Goal: Information Seeking & Learning: Check status

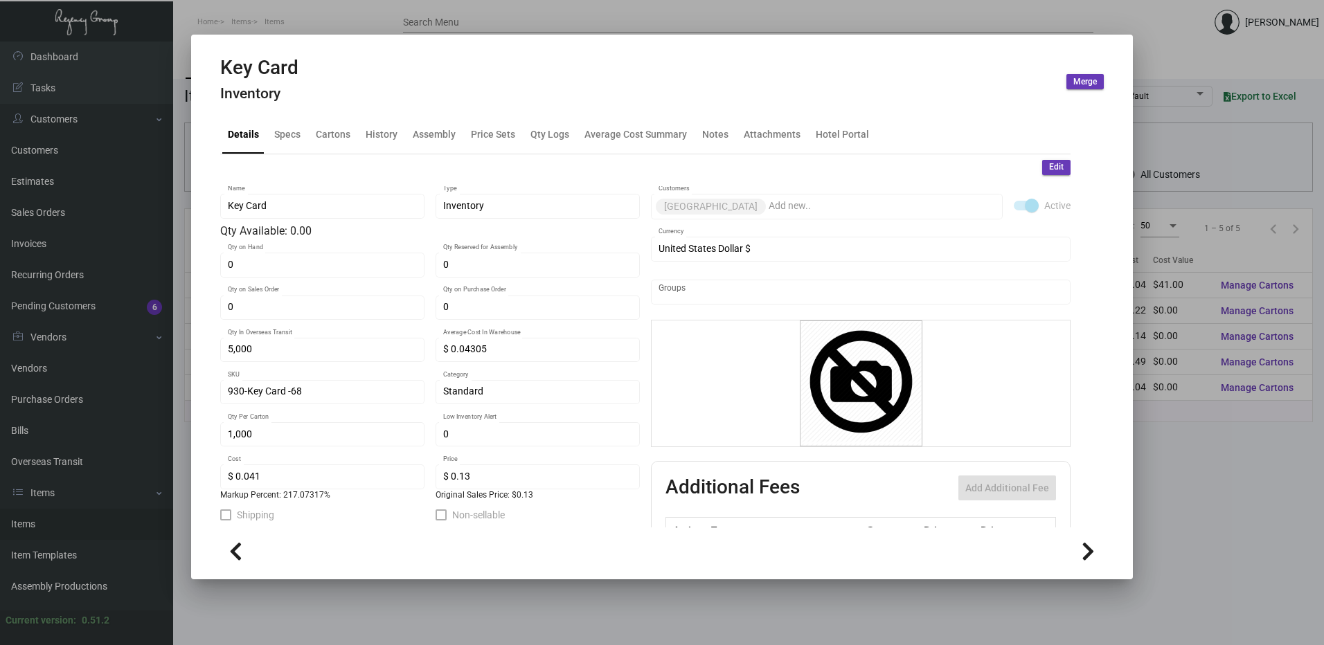
click at [436, 28] on div at bounding box center [662, 322] width 1324 height 645
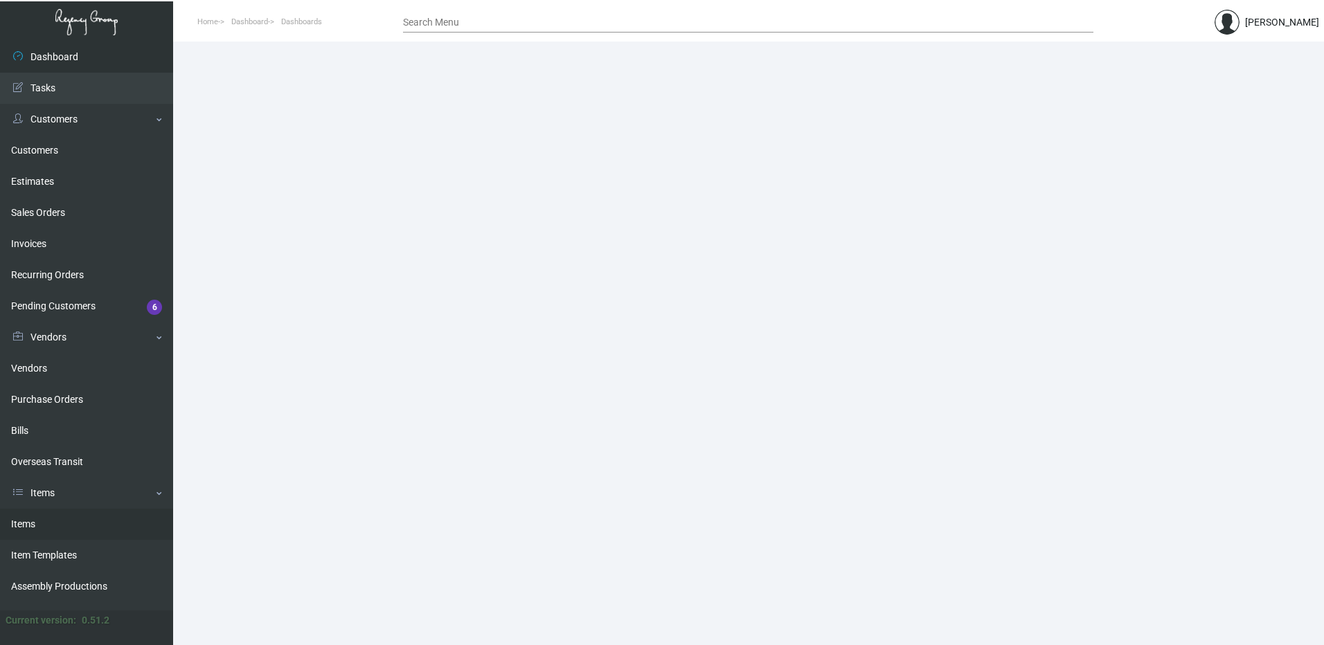
click at [85, 518] on link "Items" at bounding box center [86, 524] width 173 height 31
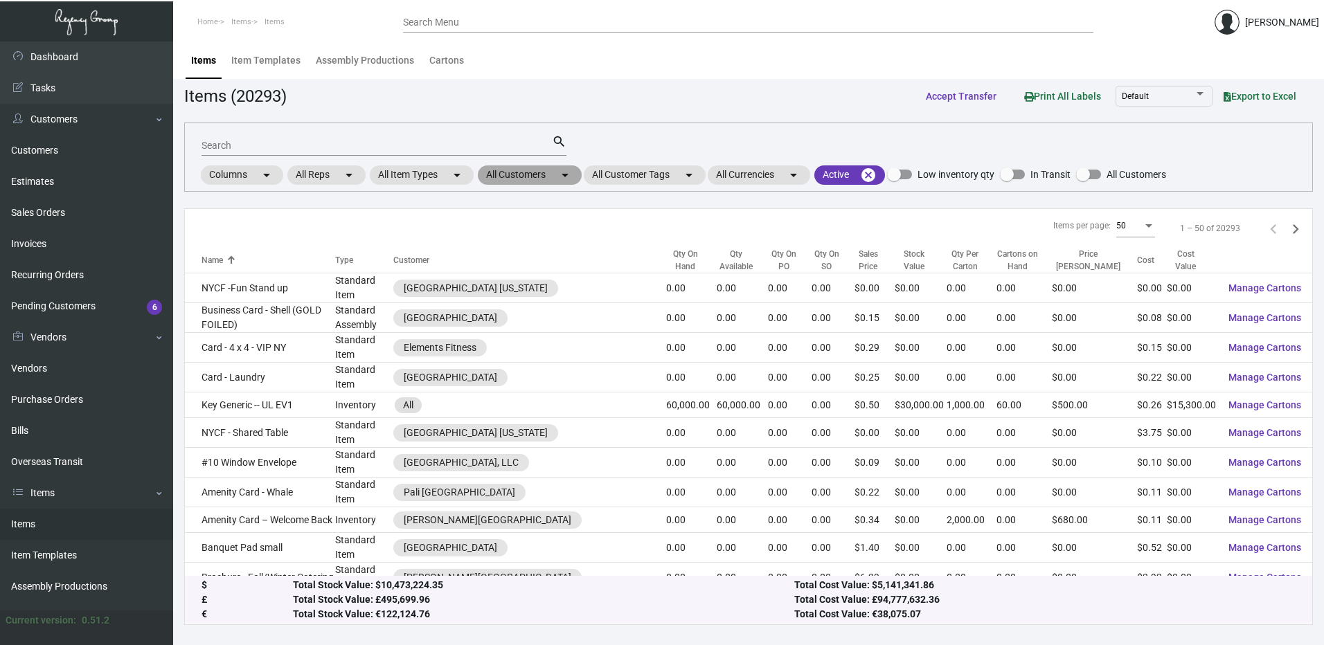
click at [529, 171] on mat-chip "All Customers arrow_drop_down" at bounding box center [530, 175] width 104 height 19
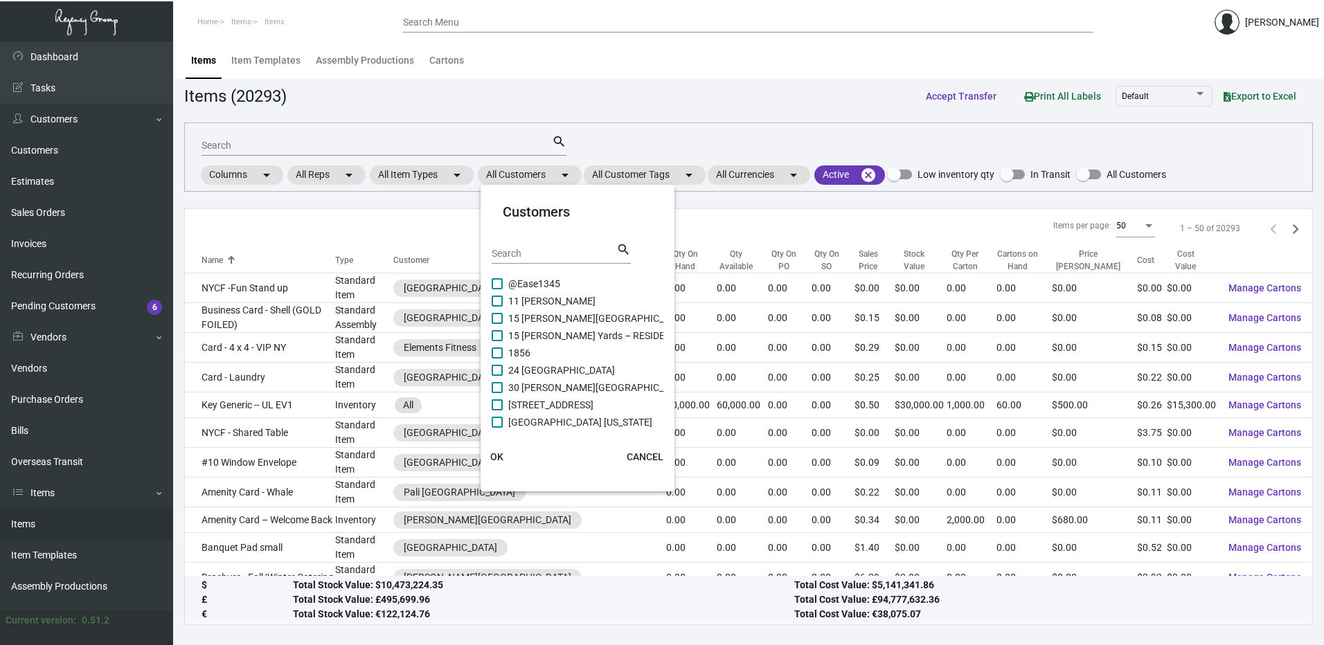
click at [534, 255] on input "Search" at bounding box center [554, 254] width 125 height 11
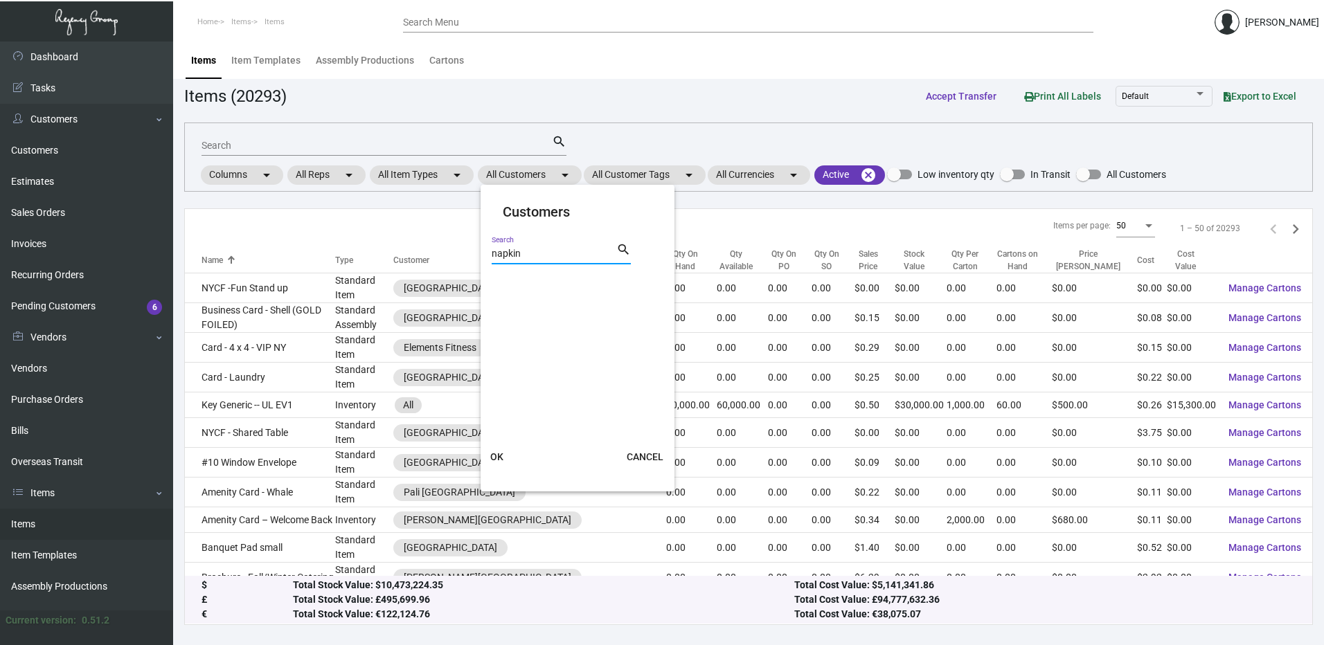
click at [537, 251] on input "napkin" at bounding box center [554, 254] width 125 height 11
type input "pali west"
click at [501, 302] on span at bounding box center [497, 301] width 11 height 11
click at [497, 307] on input "Pali Westwood" at bounding box center [497, 307] width 1 height 1
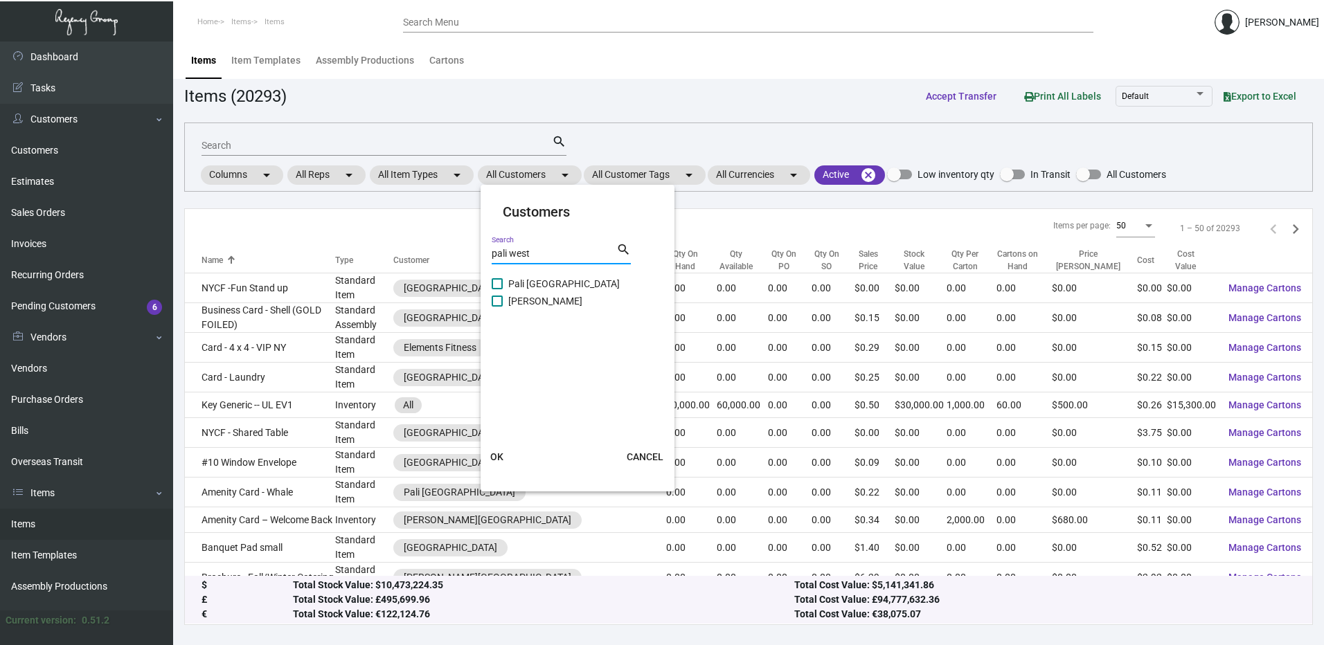
checkbox input "true"
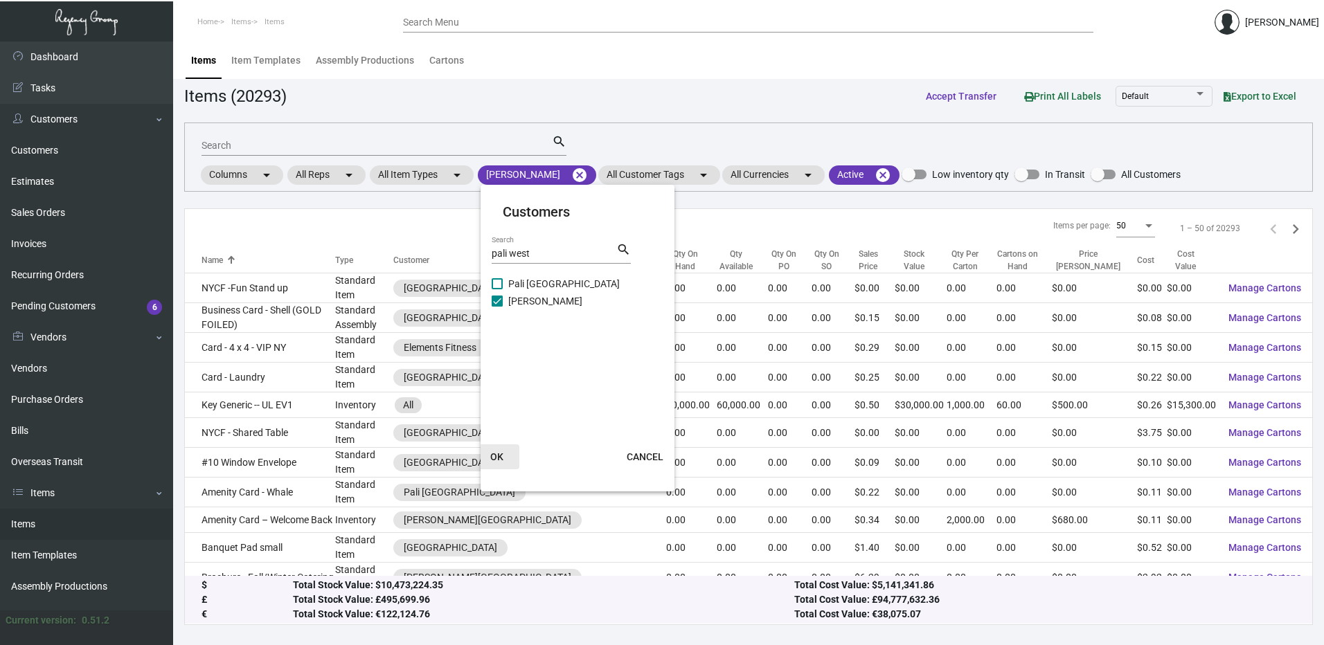
click at [498, 456] on span "OK" at bounding box center [496, 457] width 13 height 11
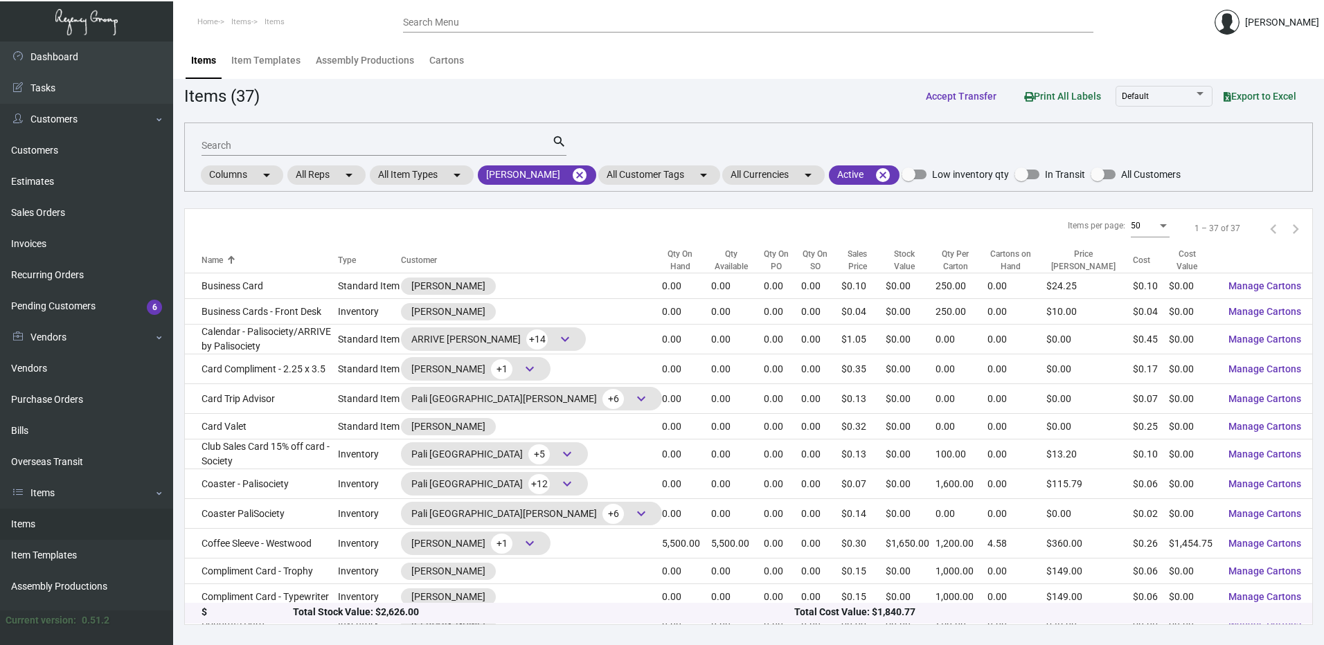
click at [375, 137] on div "Search" at bounding box center [377, 144] width 350 height 21
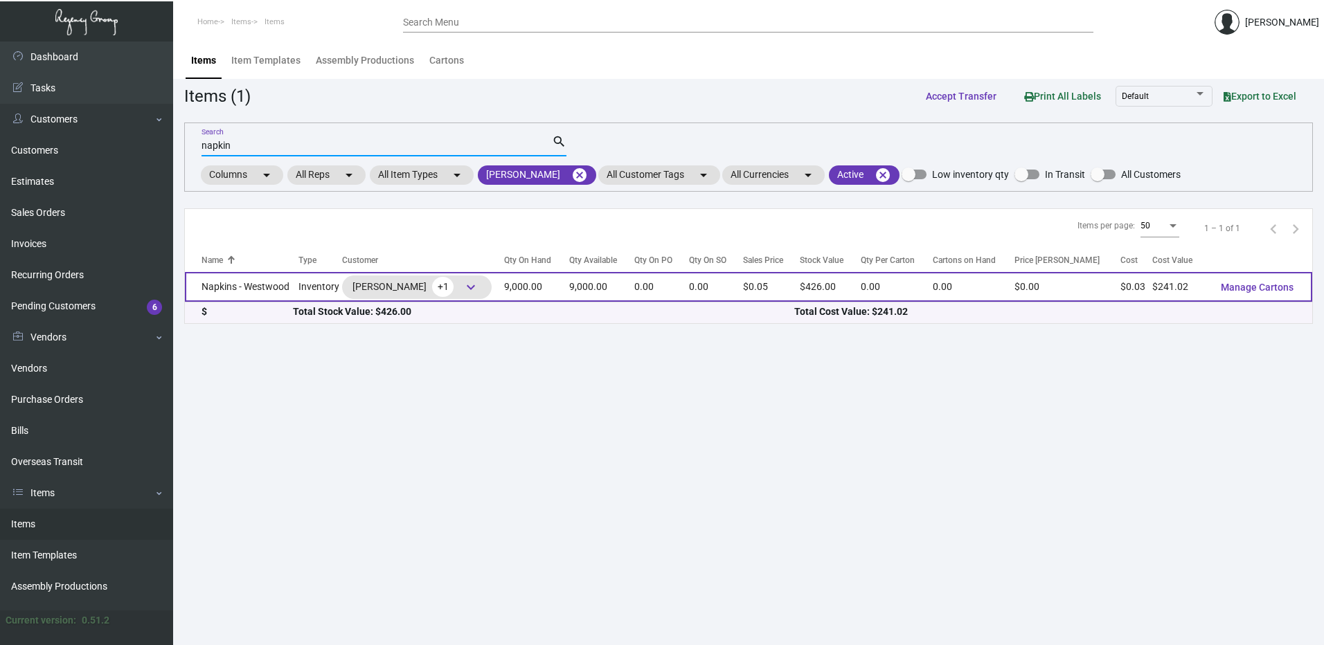
type input "napkin"
click at [299, 287] on td "Napkins - Westwood" at bounding box center [242, 287] width 114 height 30
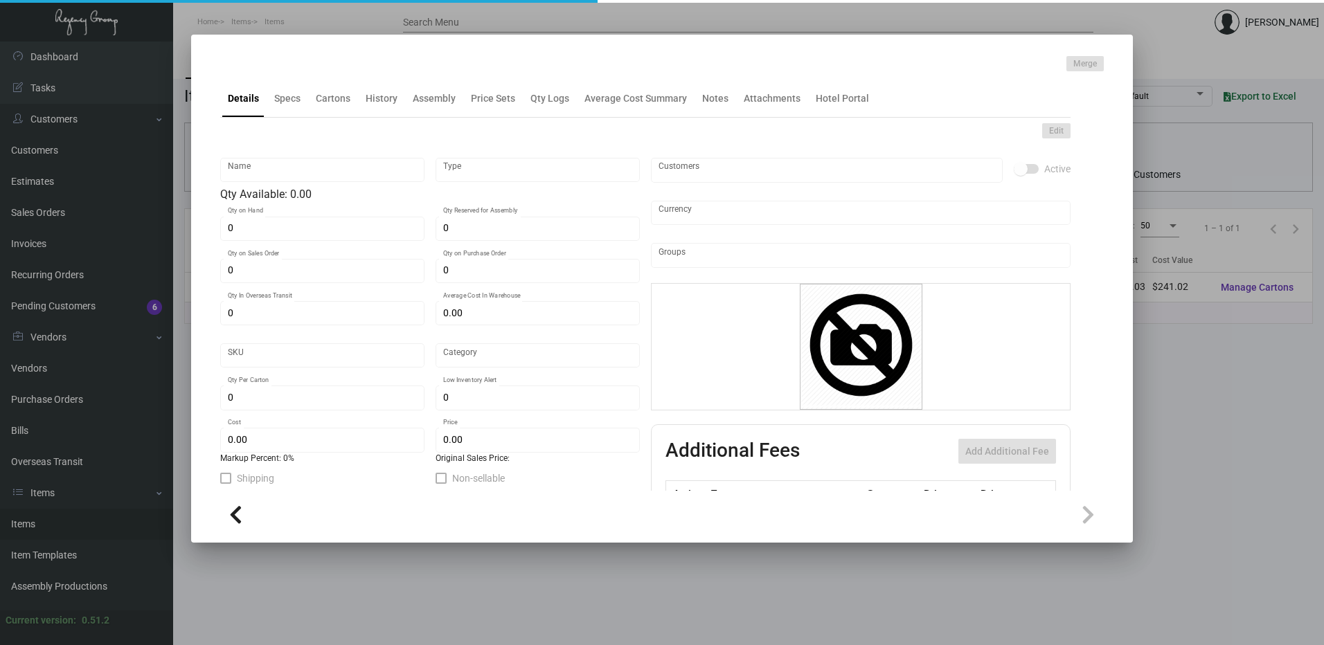
type input "Napkins - Westwood"
type input "Inventory"
type input "9,000"
type input "$ 0.02678"
type input "Standard"
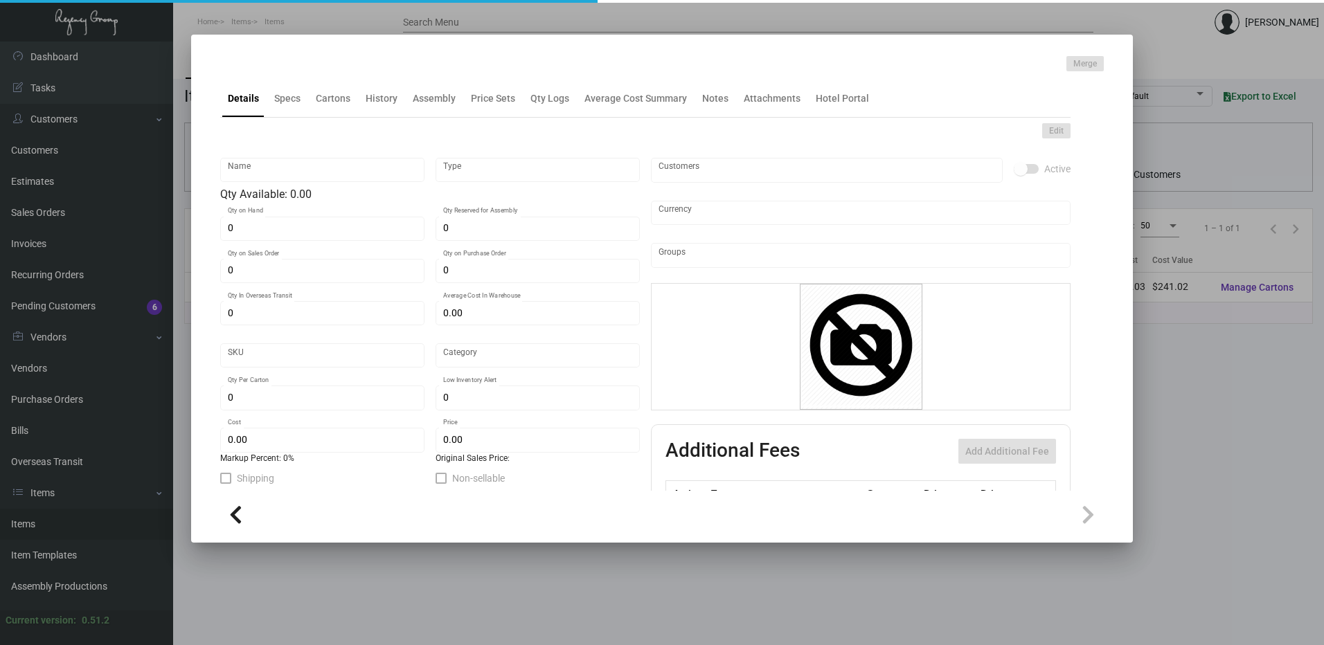
type input "$ 0.02678"
type input "$ 0.04733"
checkbox input "true"
type input "United States Dollar $"
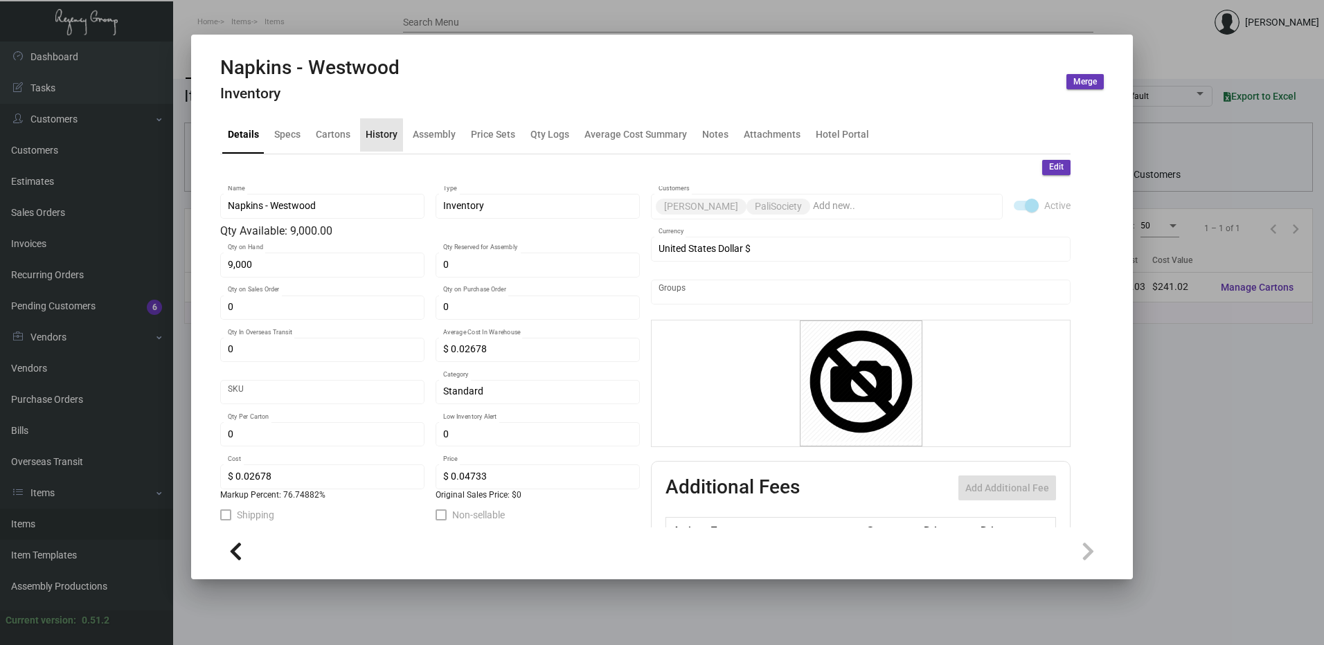
click at [373, 138] on div "History" at bounding box center [382, 134] width 32 height 15
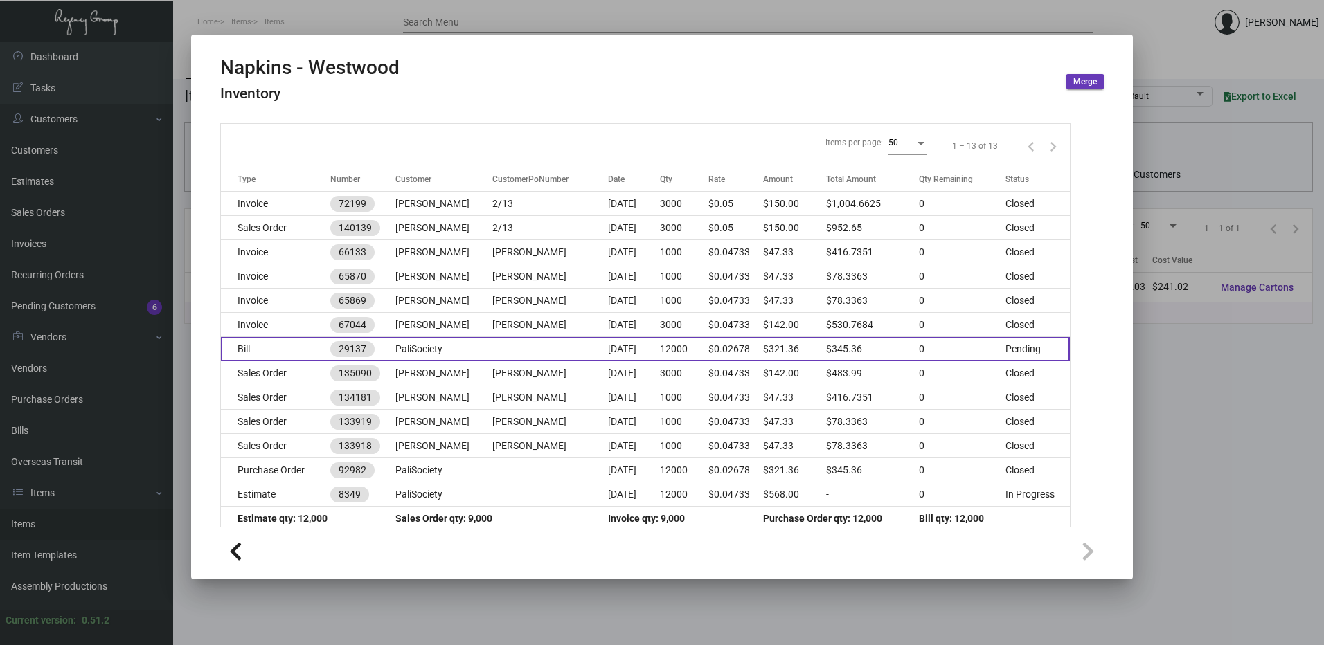
scroll to position [172, 0]
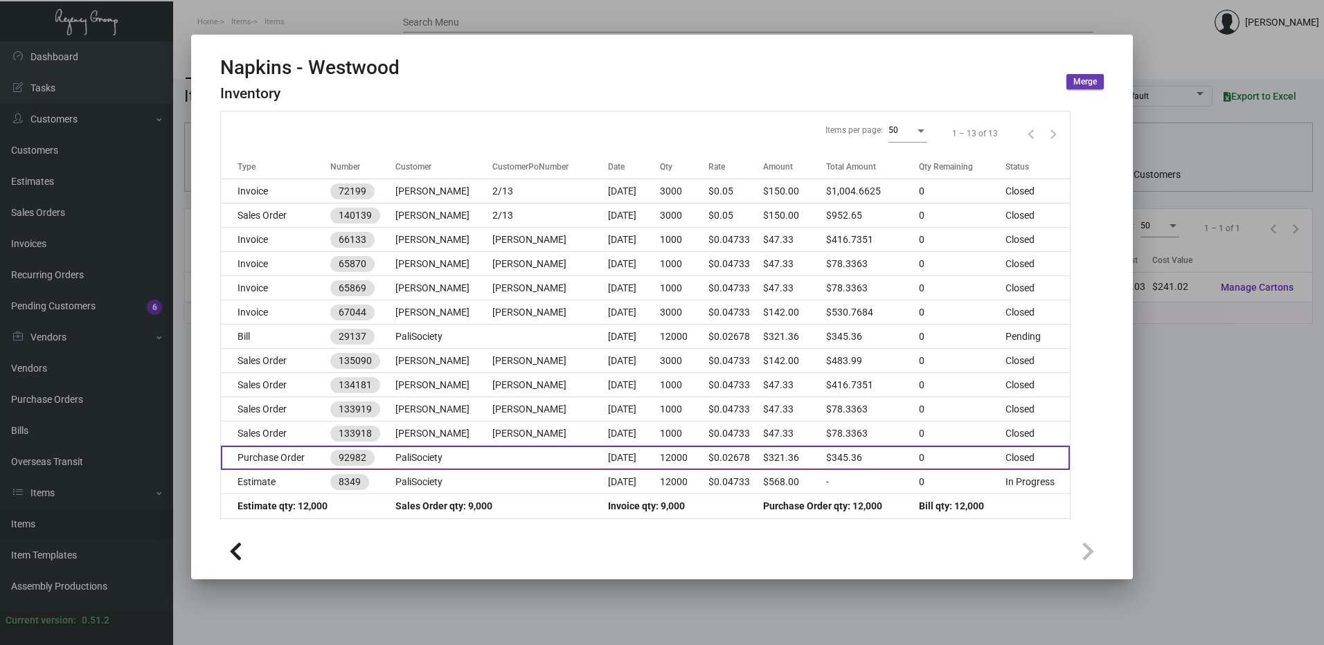
click at [287, 457] on td "Purchase Order" at bounding box center [275, 458] width 109 height 24
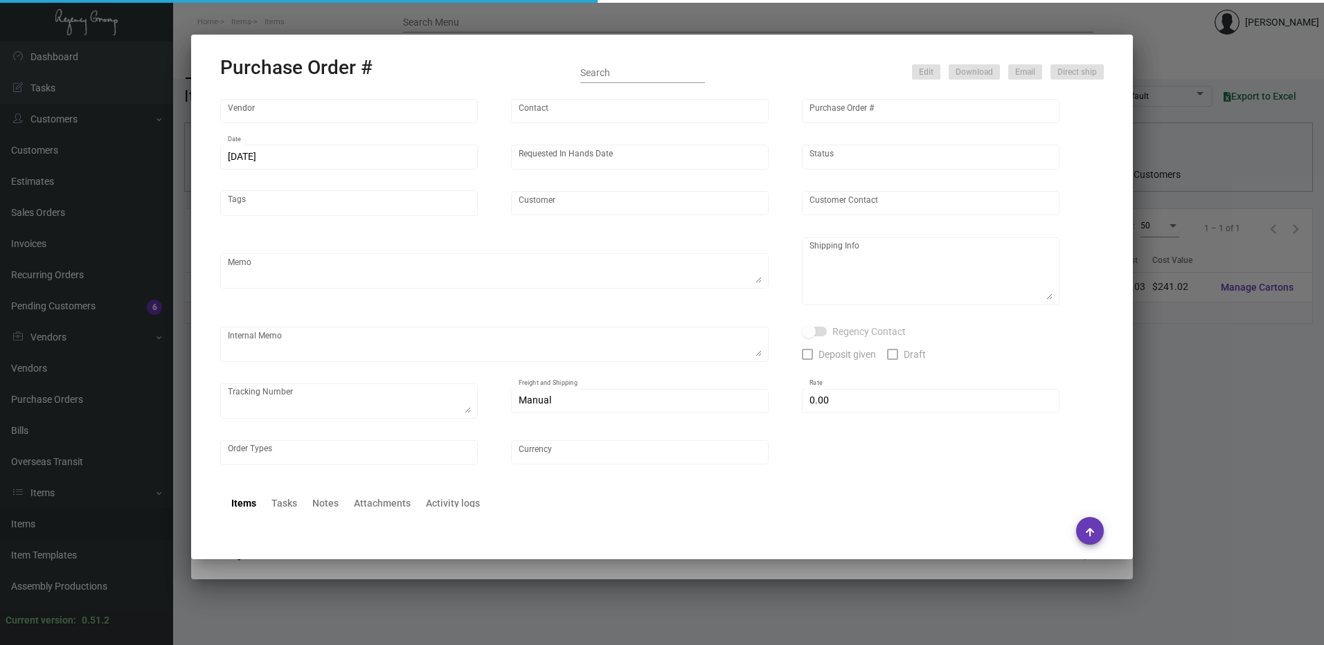
type input "Napkins Only"
type input "Anna Brereton"
type input "92982"
type input "9/1/2022"
type input "11/22/2022"
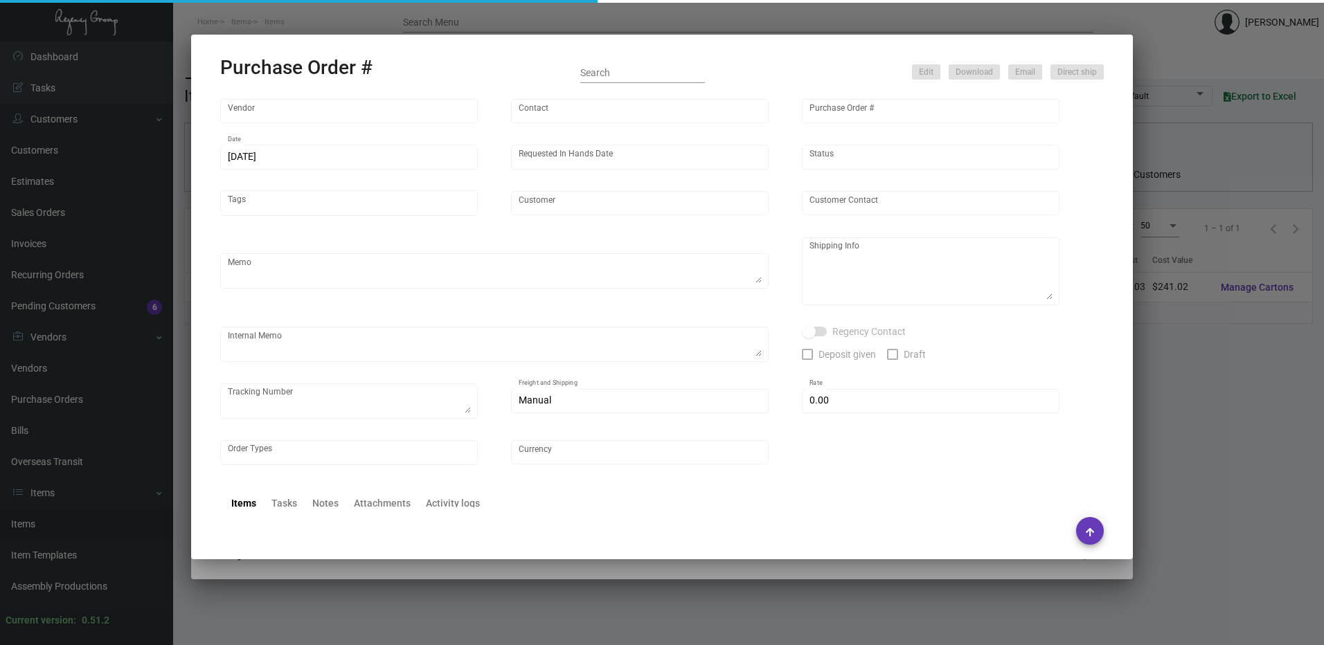
type input "PaliSociety"
type textarea "Please send proof for approval! LMK shipping freight before sending! - 24k pric…"
type textarea "Regency Group LA 10845 Vanowen Unit F North Hollywood Los Angeles, CA, 91605 US"
checkbox input "true"
type input "$ 0.00"
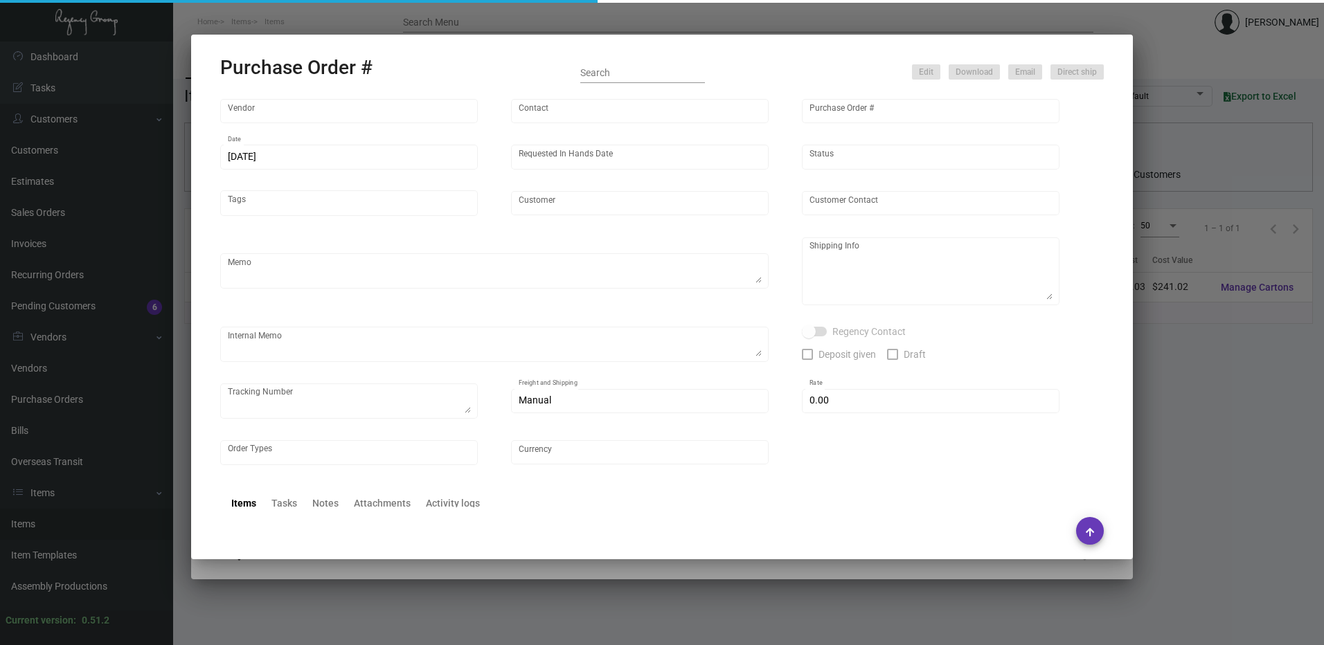
type input "United States Dollar $"
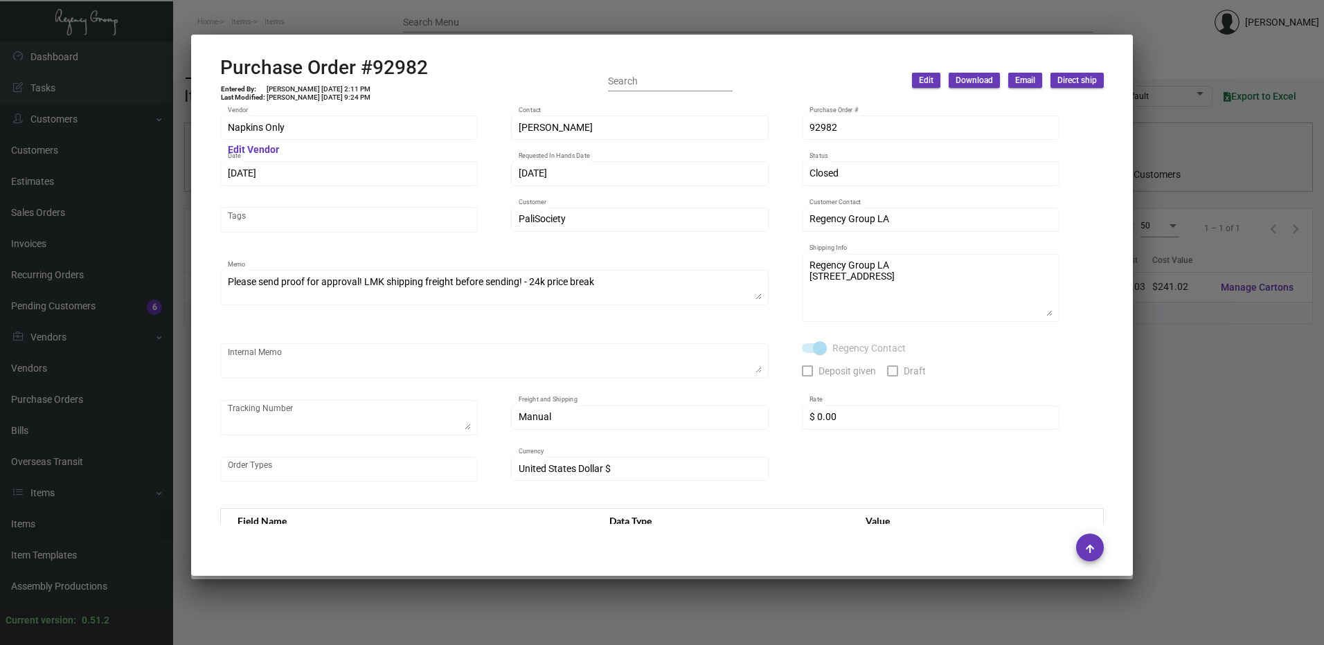
click at [407, 69] on h2 "Purchase Order #92982" at bounding box center [324, 68] width 208 height 24
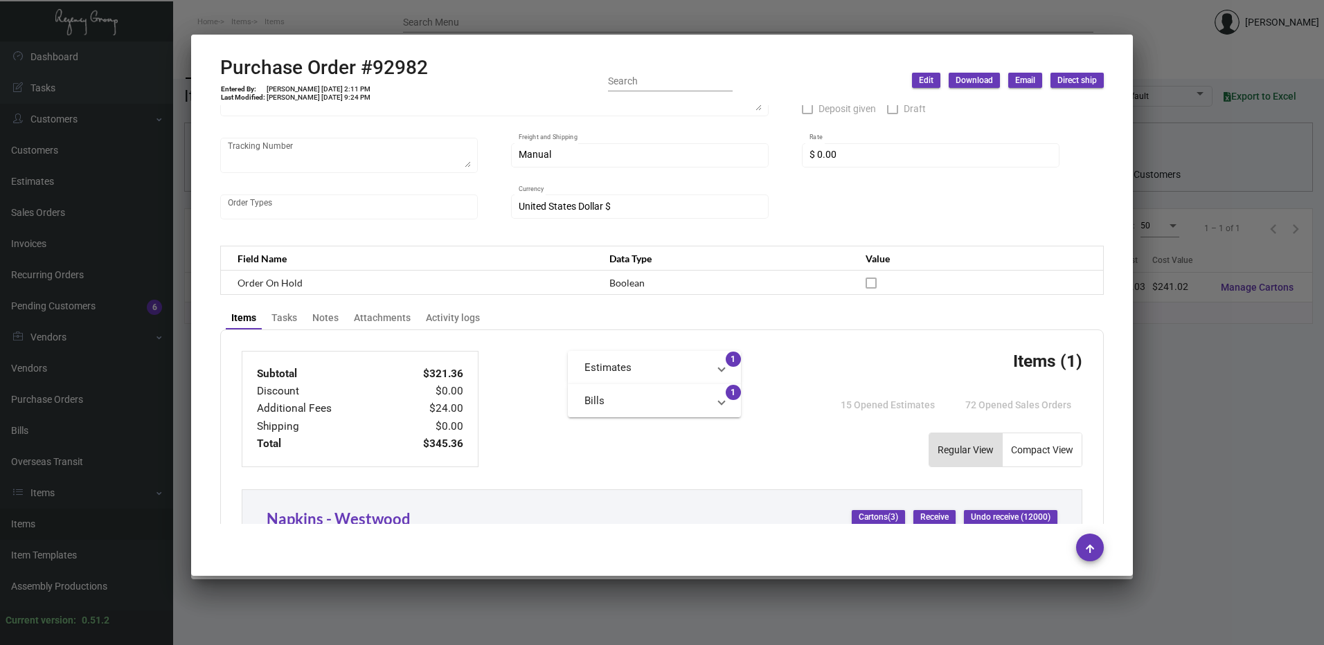
scroll to position [416, 0]
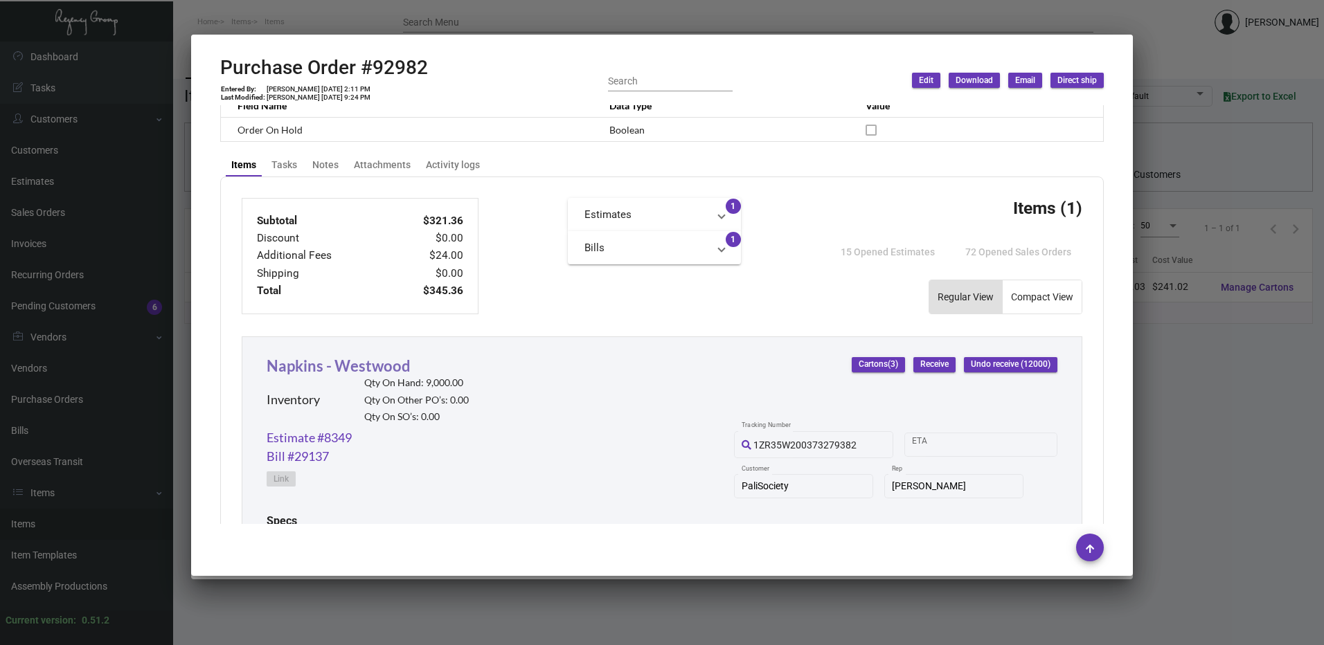
click at [367, 366] on link "Napkins - Westwood" at bounding box center [339, 366] width 144 height 19
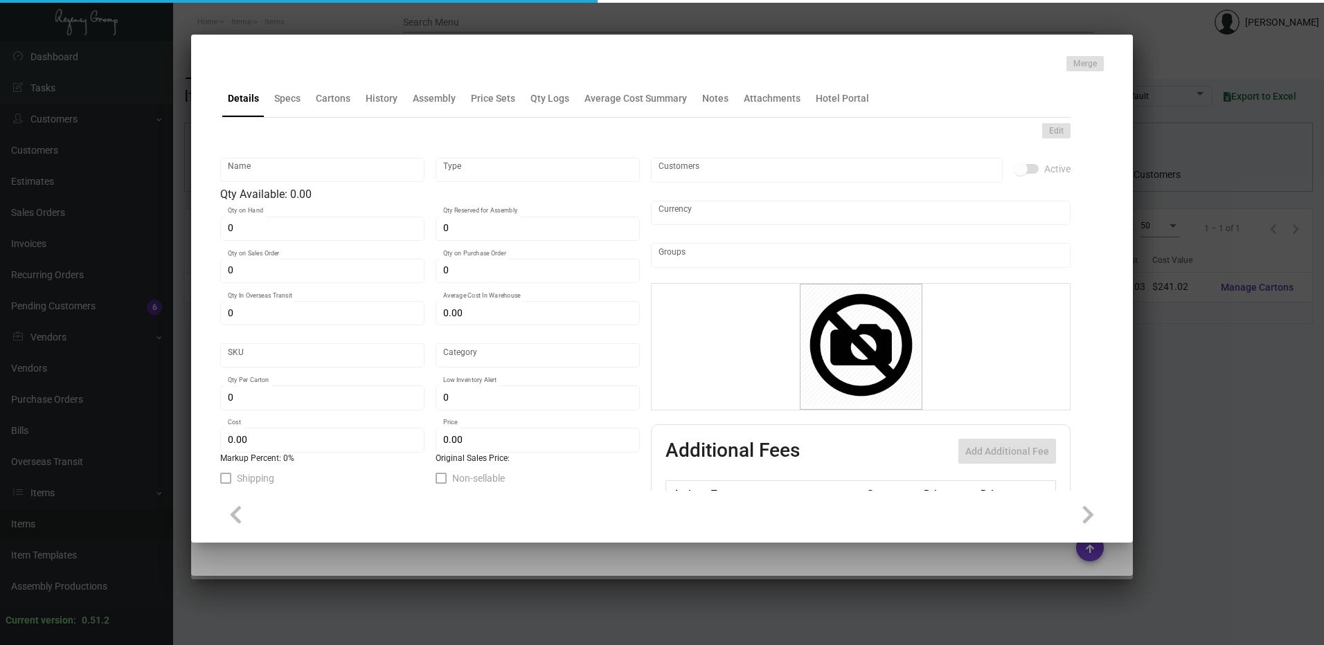
type input "Napkins - Westwood"
type input "Inventory"
type input "9,000"
type input "$ 0.02678"
type input "Standard"
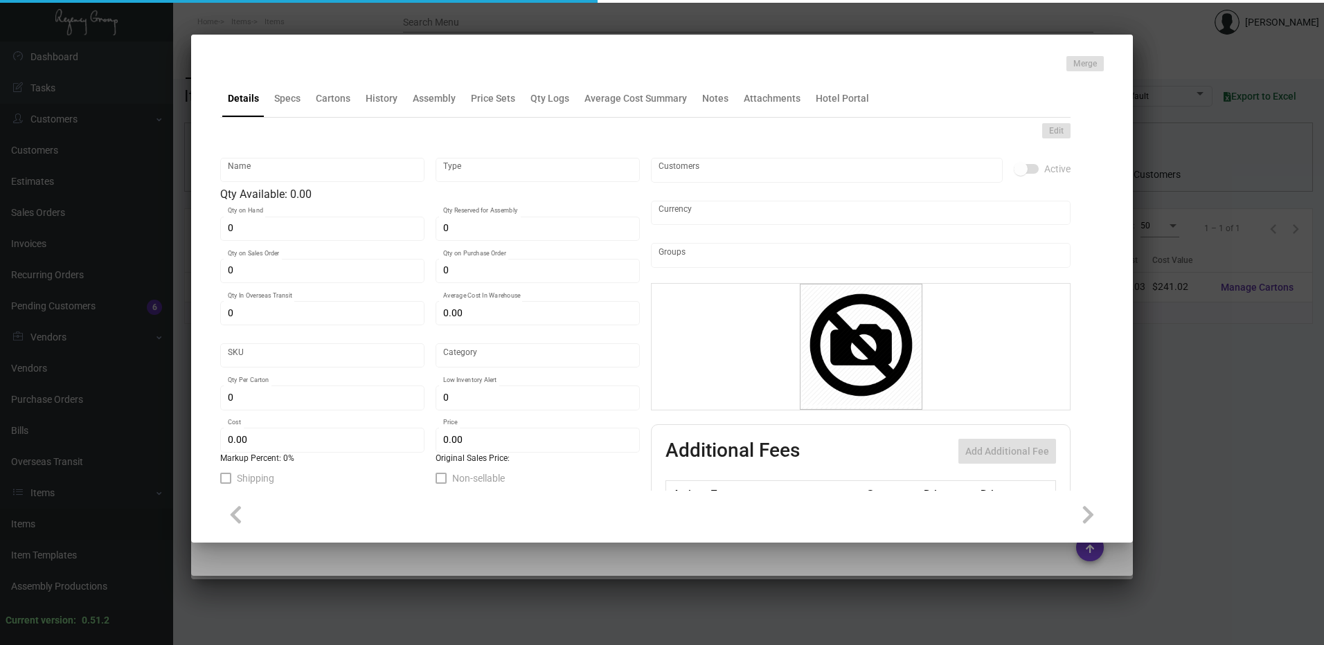
type input "$ 0.02678"
type input "$ 0.04733"
checkbox input "true"
type input "United States Dollar $"
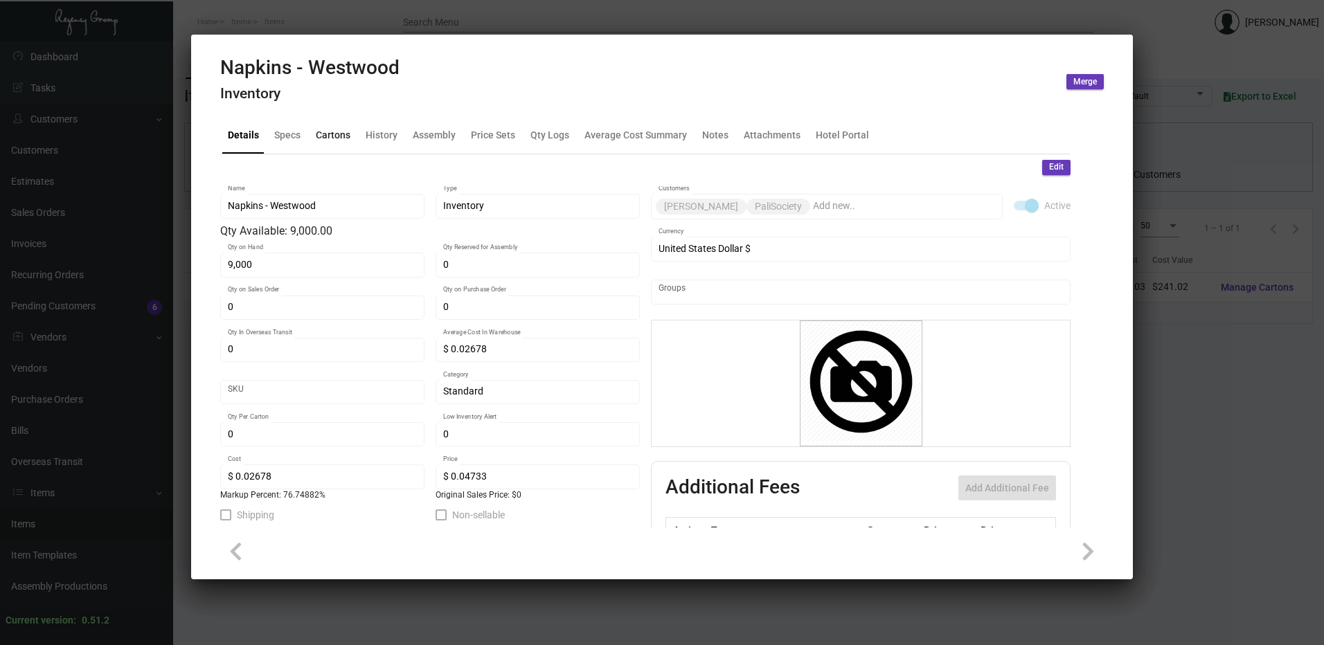
click at [337, 129] on div "Cartons" at bounding box center [333, 134] width 35 height 15
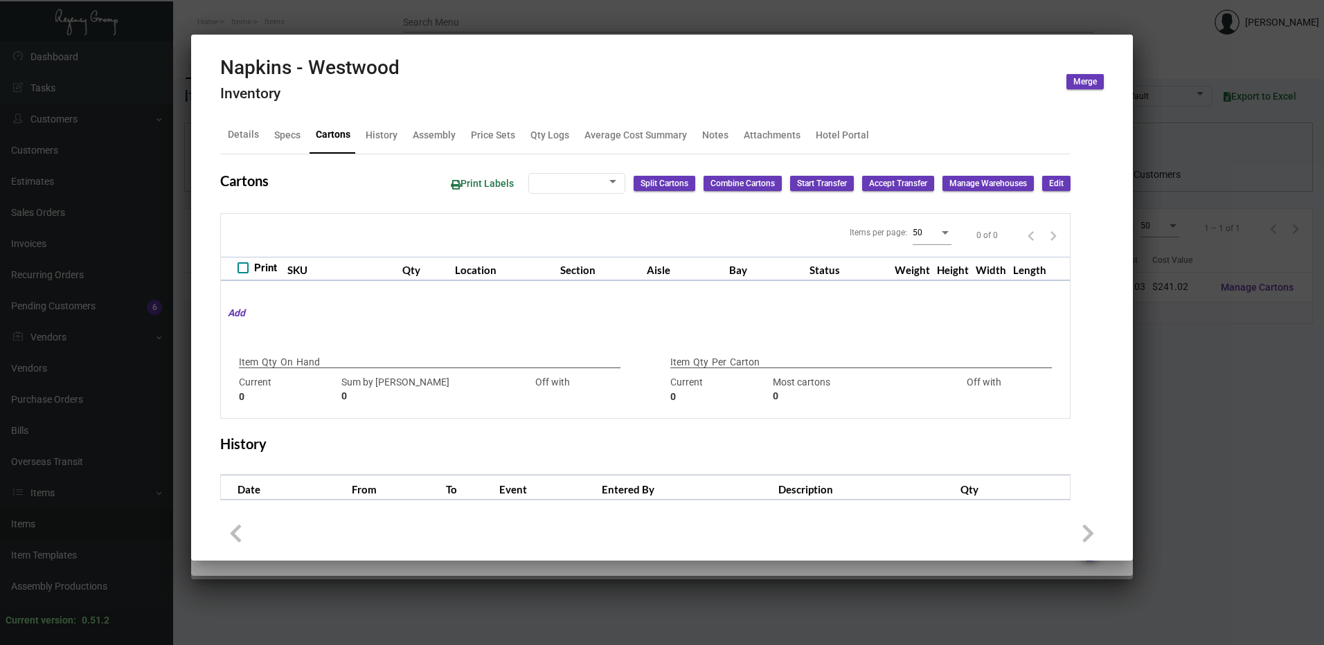
checkbox input "true"
type input "9,000"
type input "9000"
type input "0"
type input "3000"
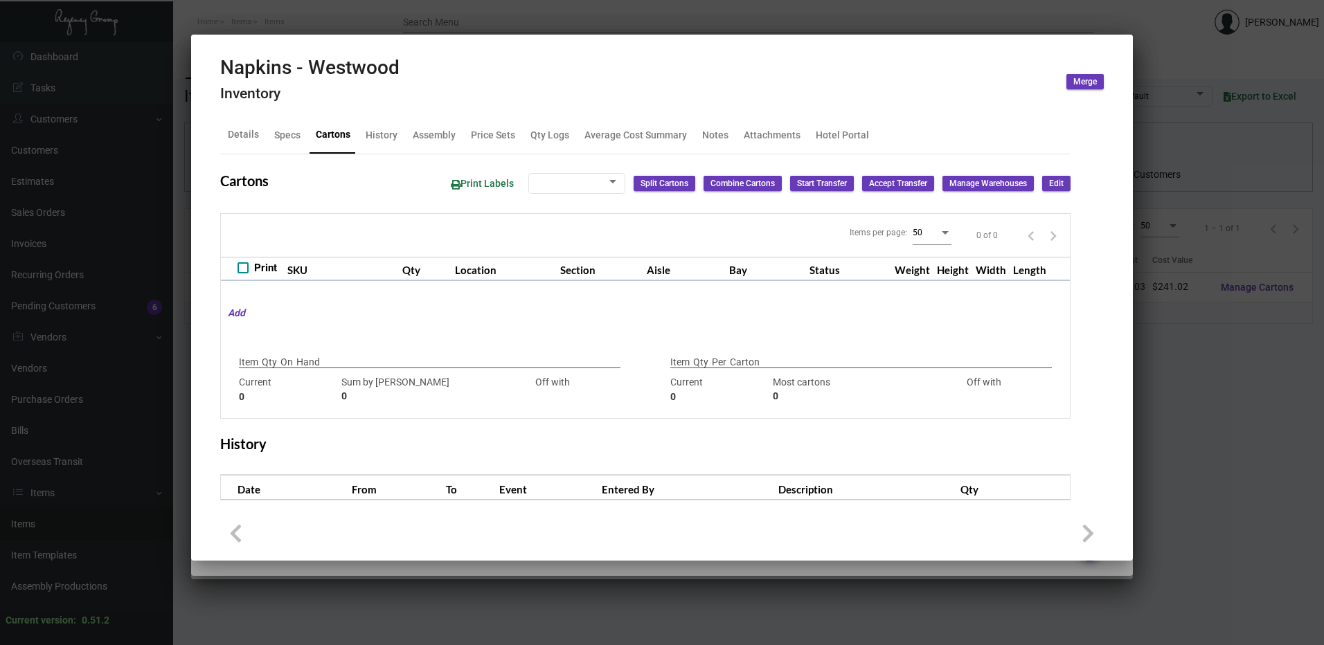
type input "-3000"
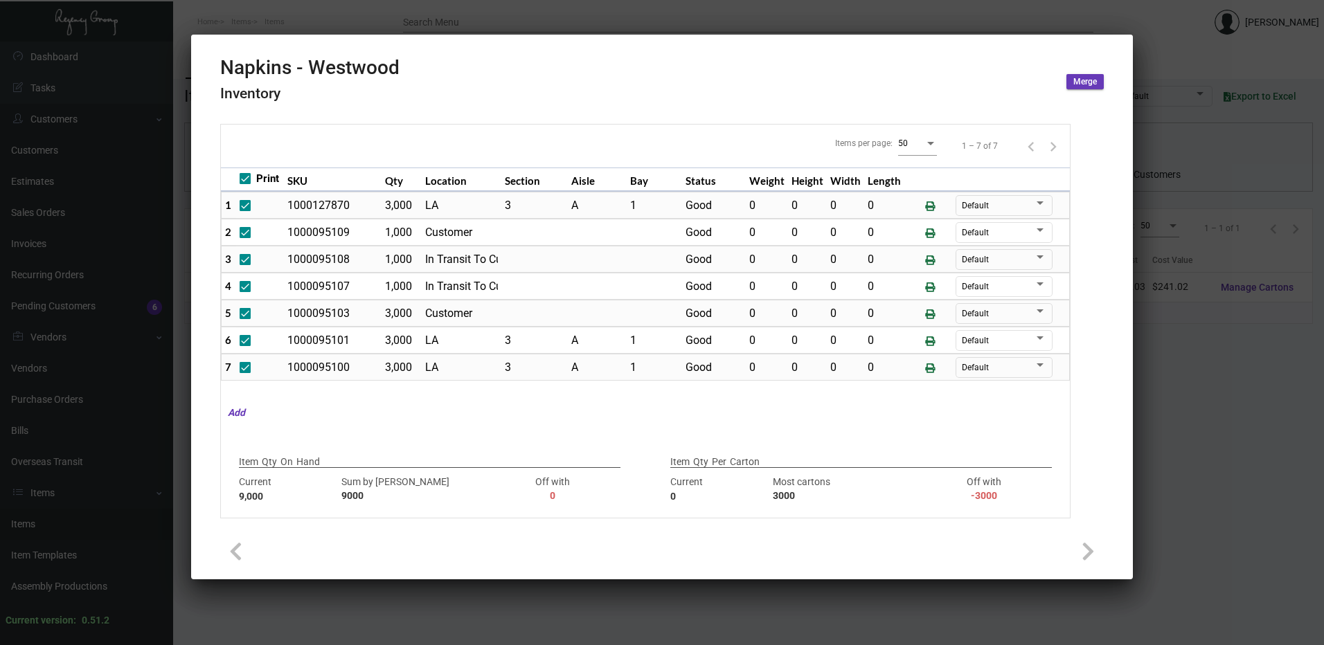
scroll to position [0, 0]
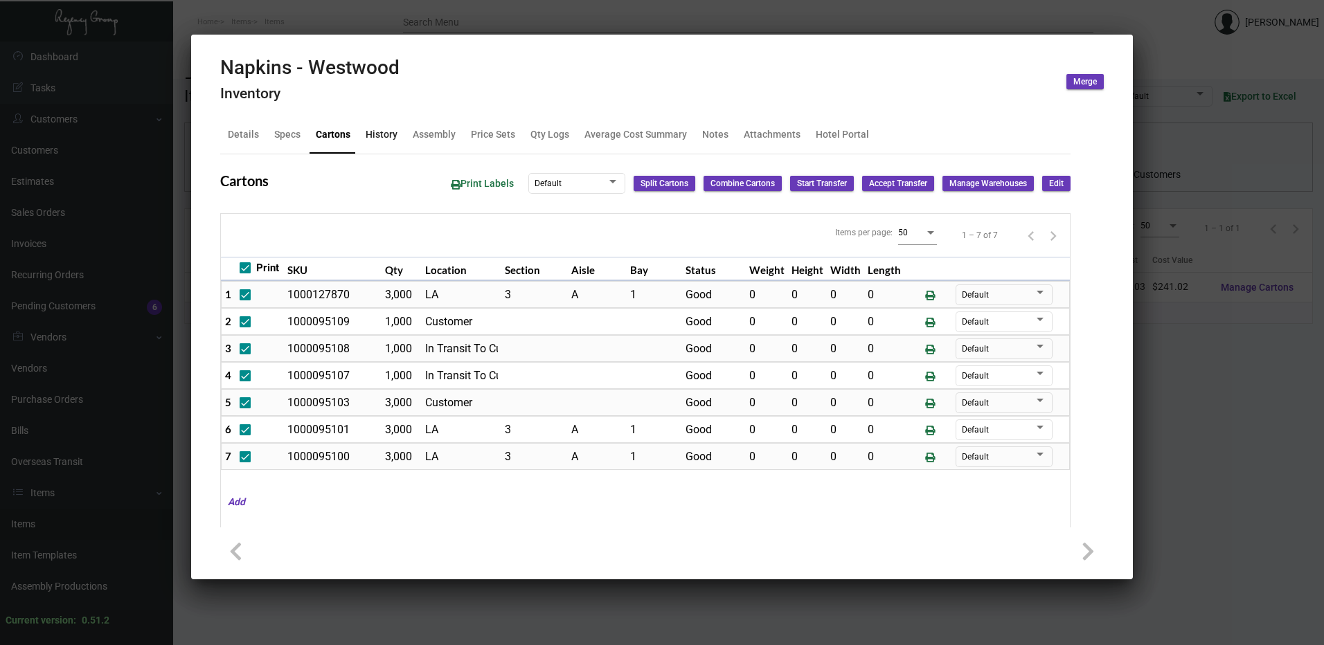
click at [400, 138] on div "History" at bounding box center [381, 134] width 43 height 33
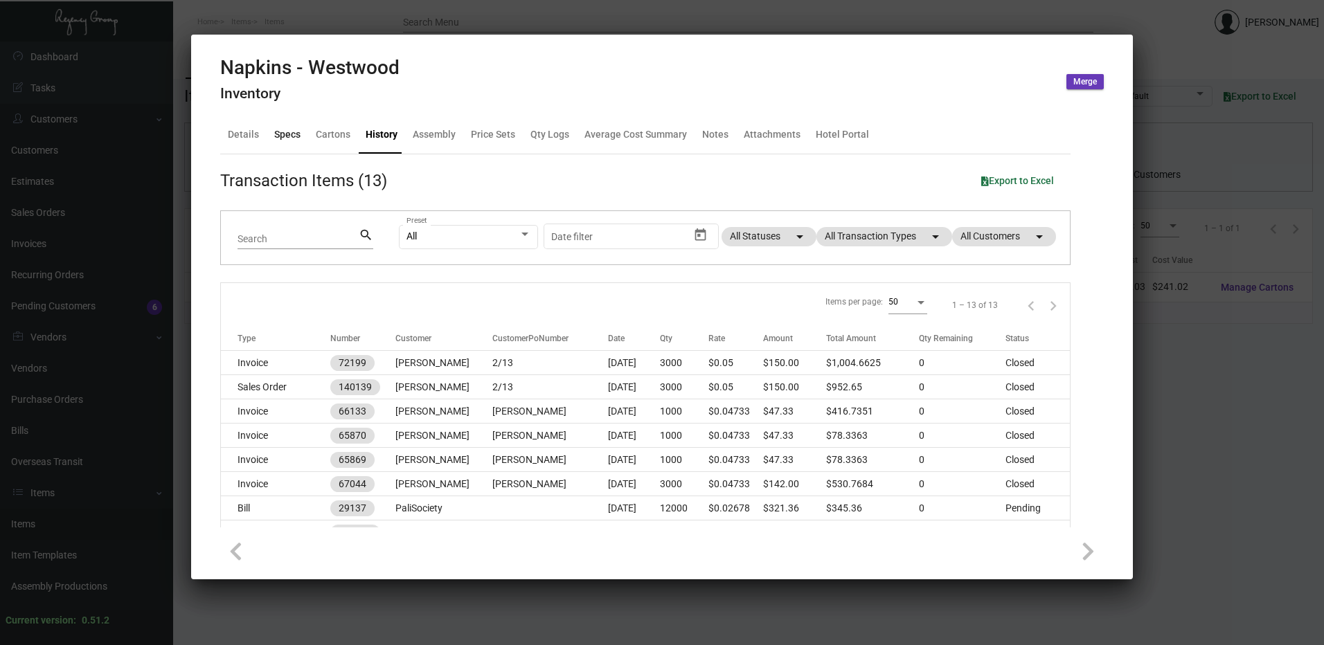
click at [284, 141] on div "Specs" at bounding box center [287, 134] width 26 height 15
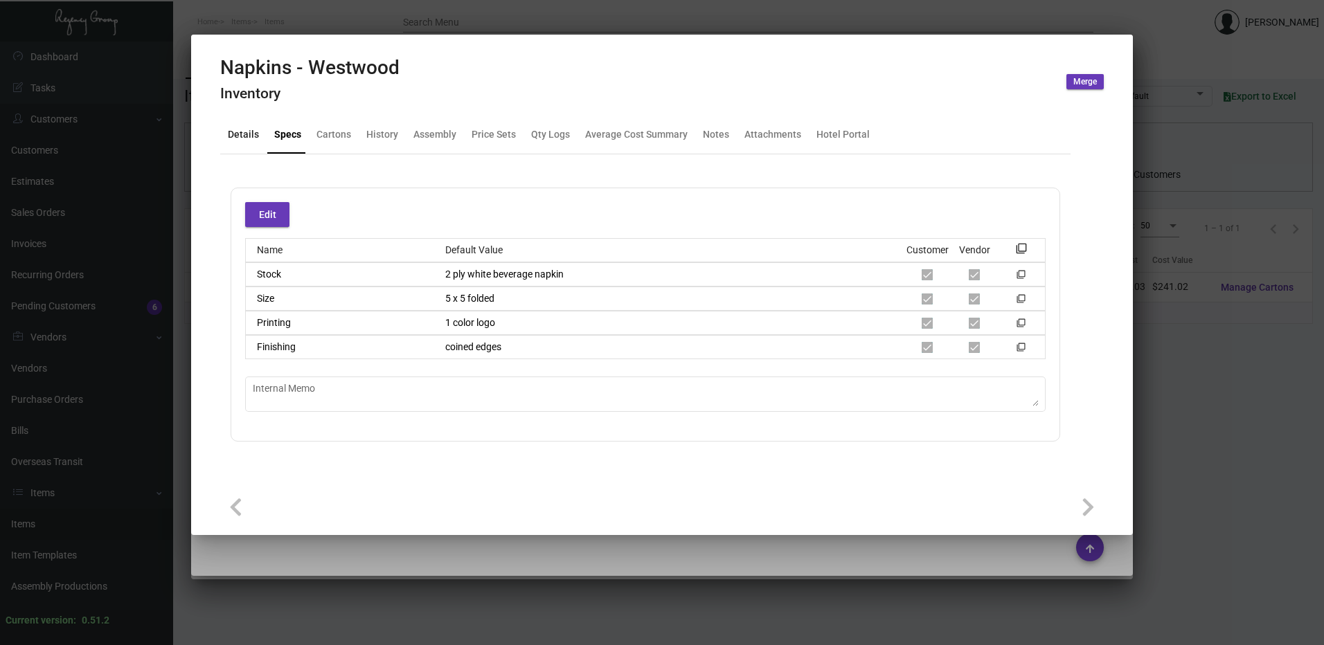
click at [238, 142] on div "Details" at bounding box center [243, 134] width 31 height 15
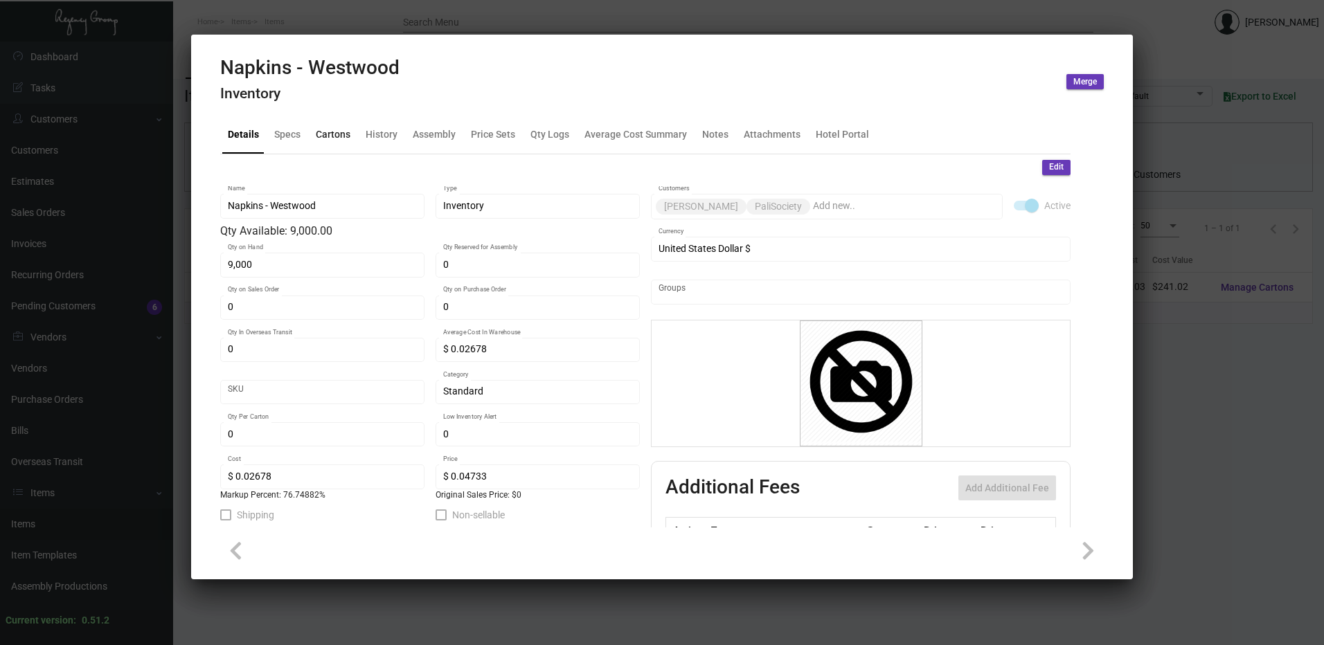
click at [340, 135] on div "Cartons" at bounding box center [333, 134] width 35 height 15
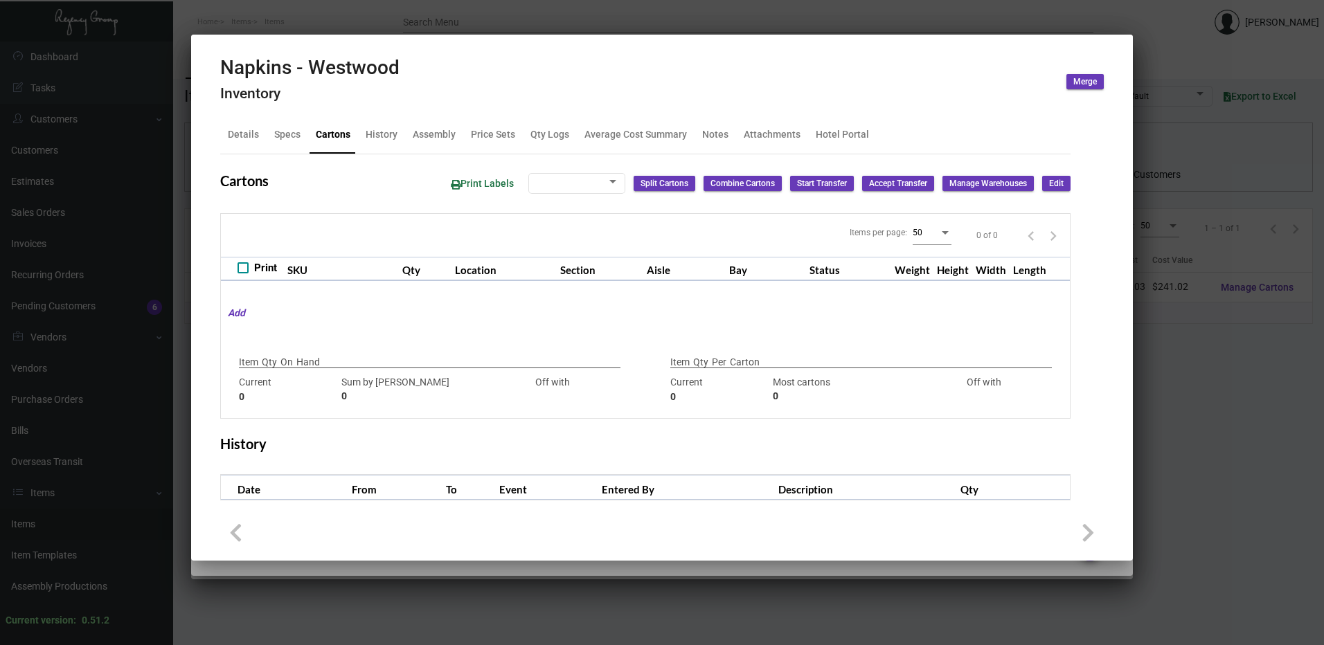
checkbox input "true"
type input "9,000"
type input "9000"
type input "0"
type input "3000"
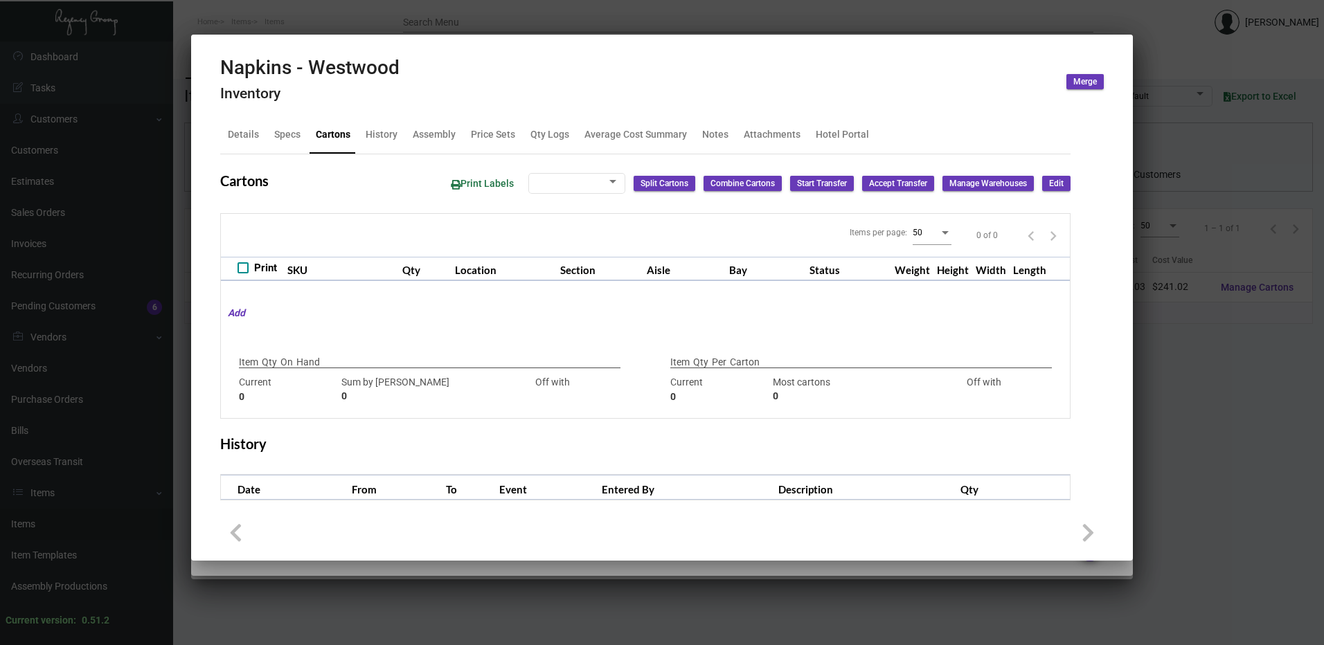
type input "-3000"
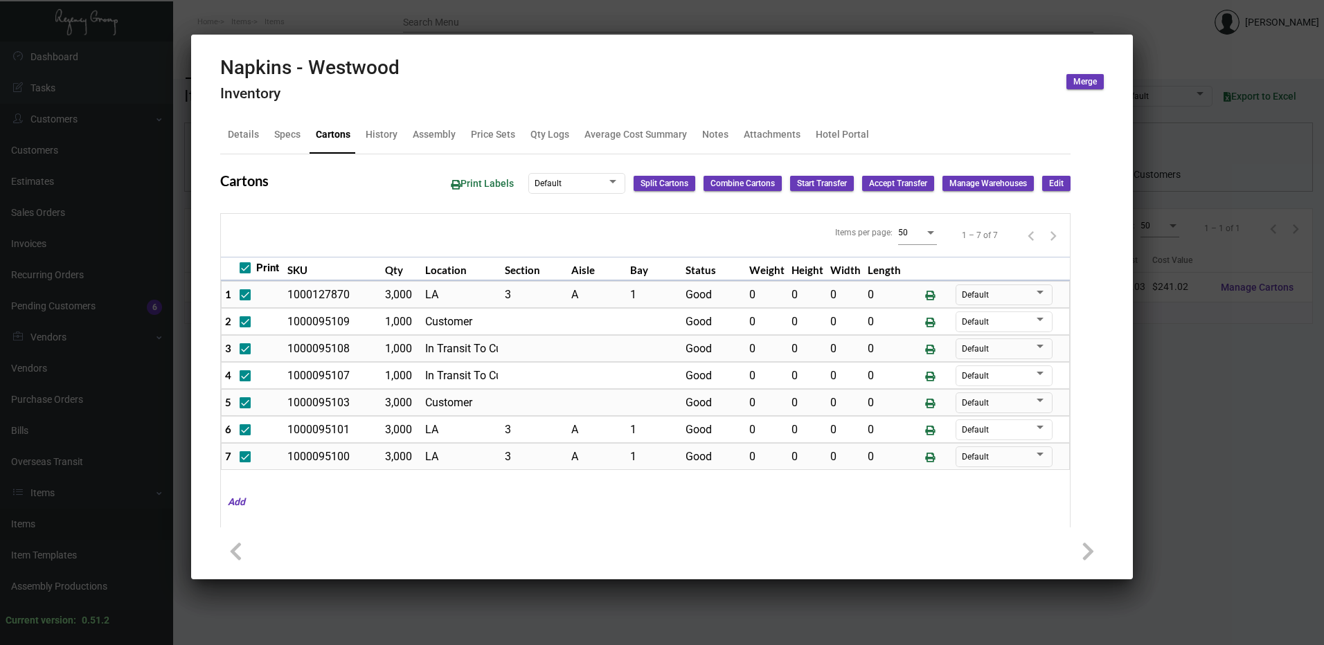
click at [1049, 187] on span "Edit" at bounding box center [1056, 184] width 15 height 12
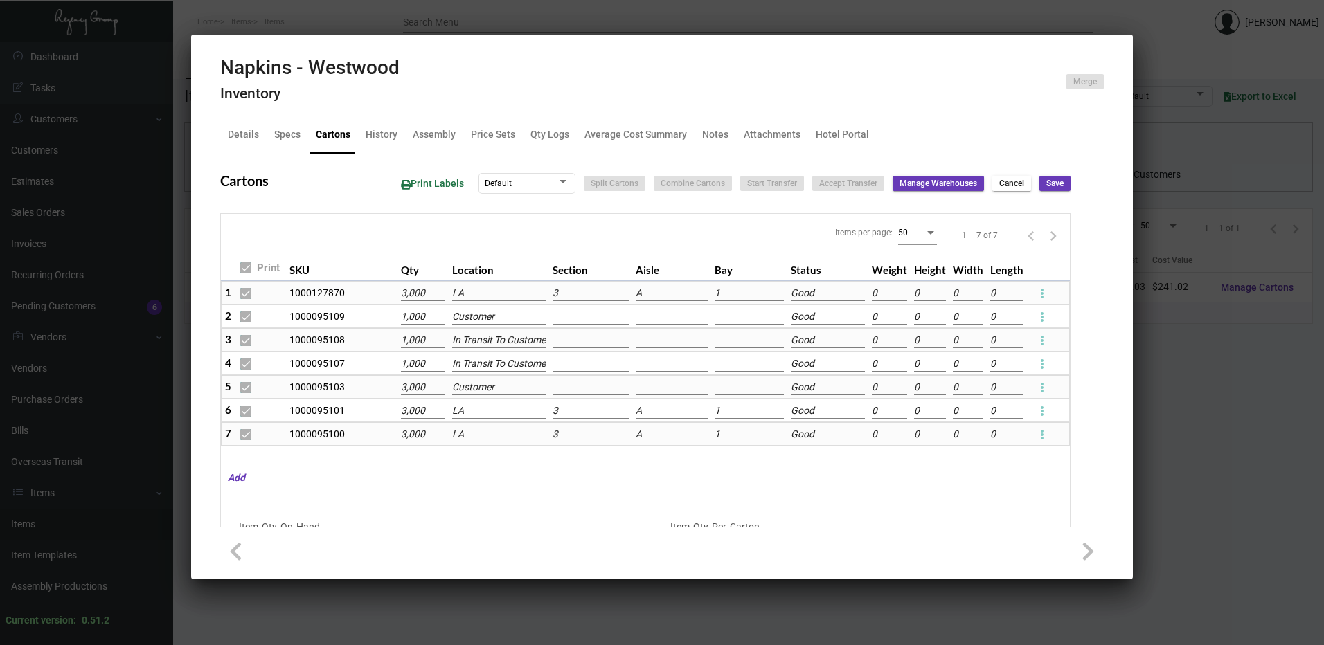
click at [493, 408] on input "LA" at bounding box center [499, 411] width 94 height 15
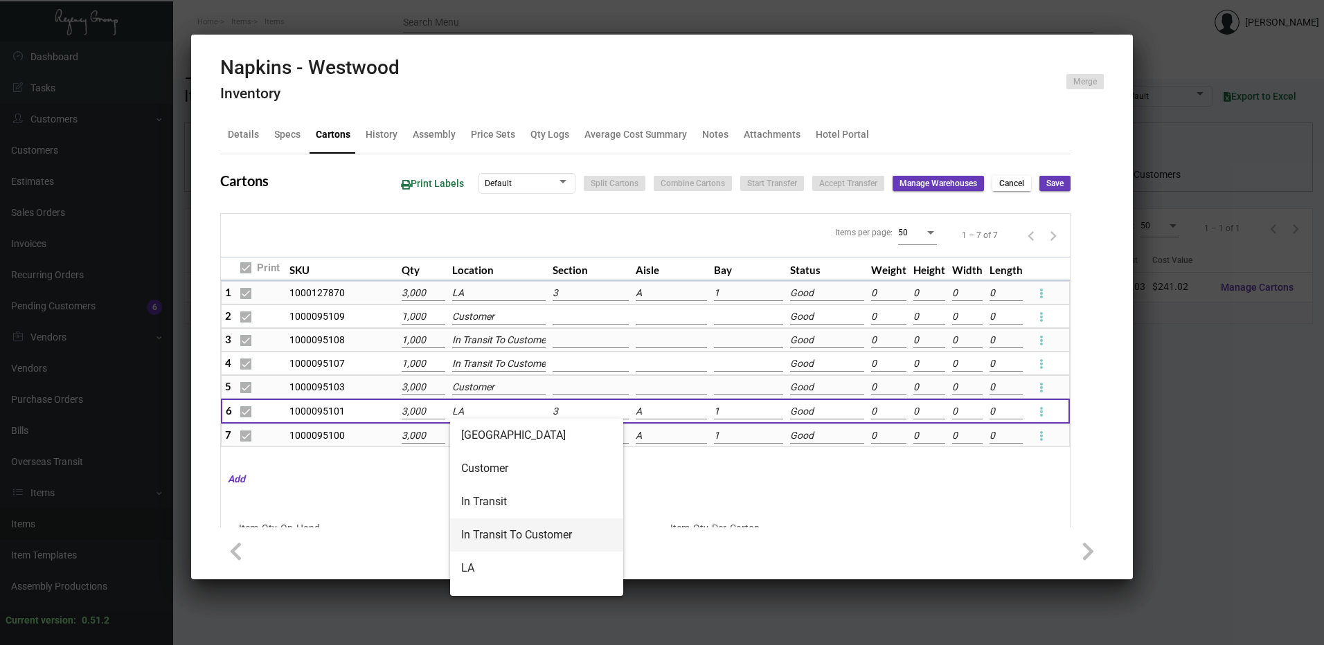
click at [511, 527] on span "In Transit To Customer" at bounding box center [536, 535] width 151 height 33
type input "In Transit To Customer"
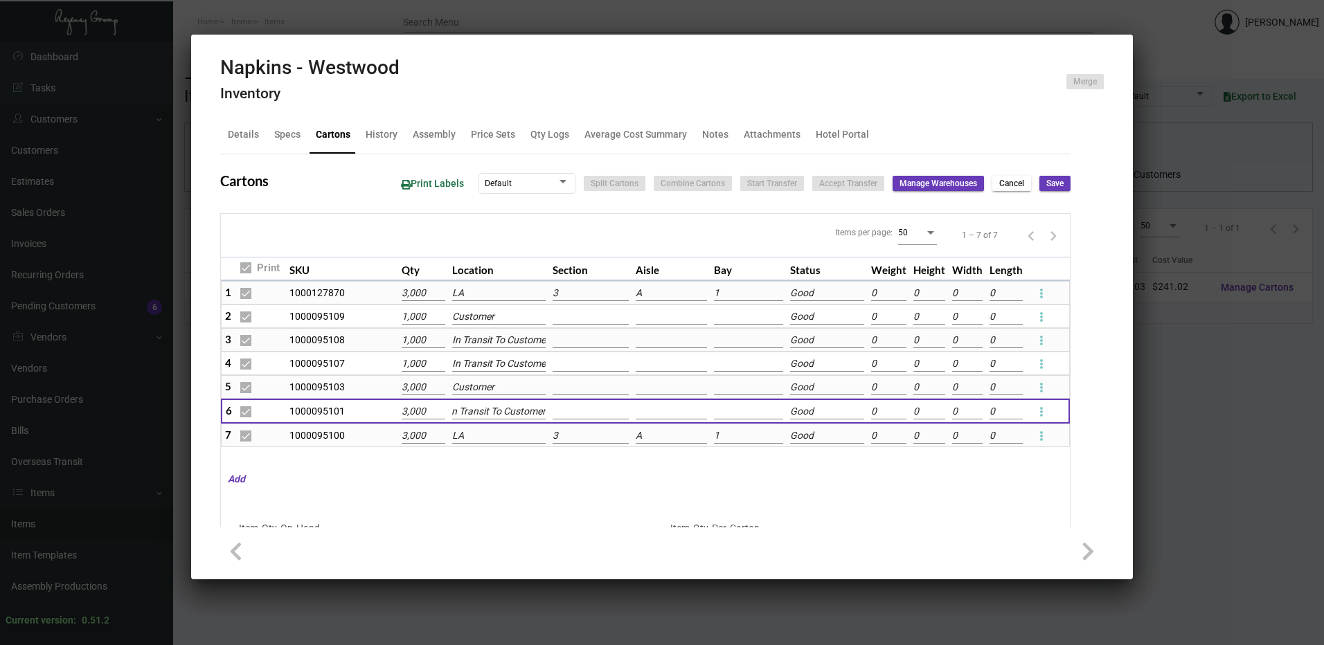
click at [492, 440] on input "LA" at bounding box center [498, 436] width 93 height 15
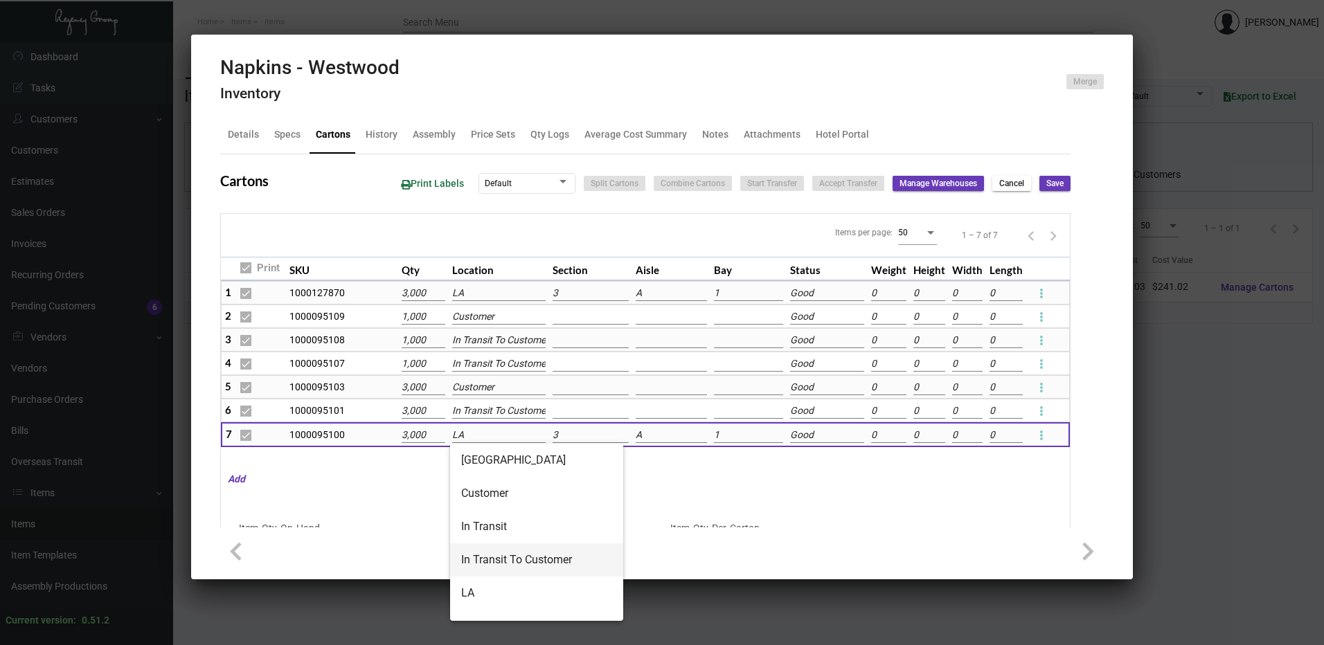
click at [508, 565] on span "In Transit To Customer" at bounding box center [536, 560] width 151 height 33
type input "In Transit To Customer"
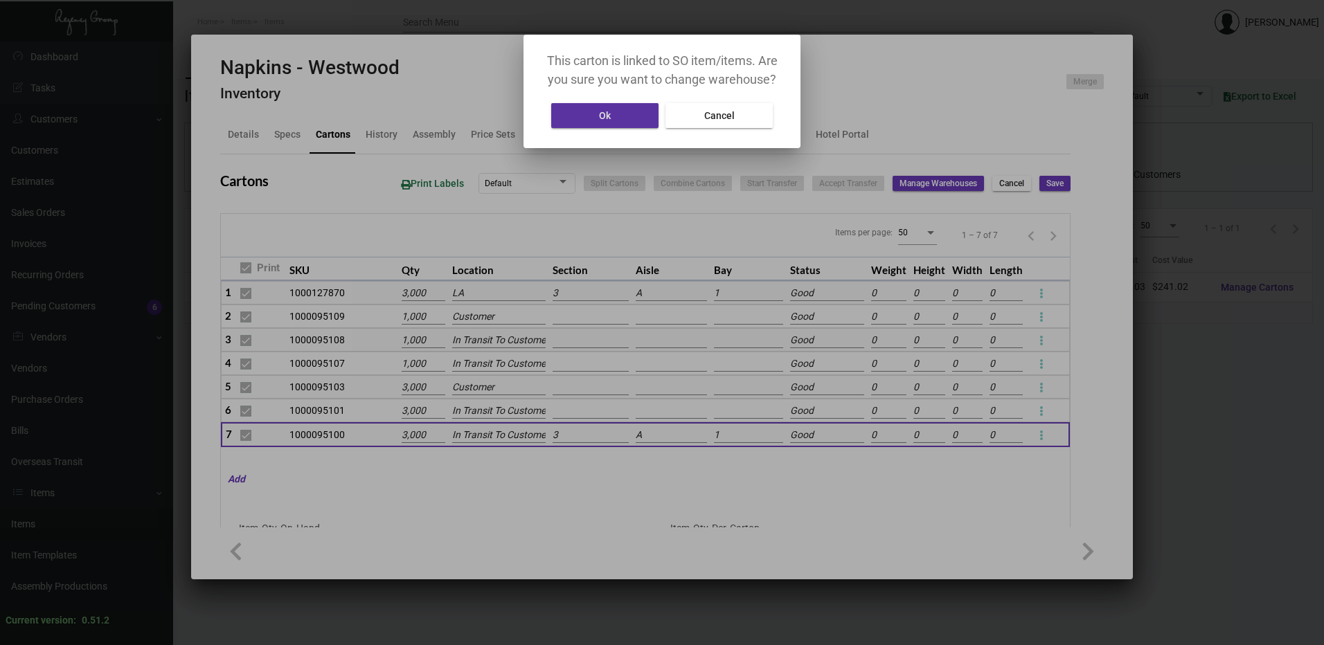
click at [614, 120] on button "Ok" at bounding box center [604, 115] width 107 height 25
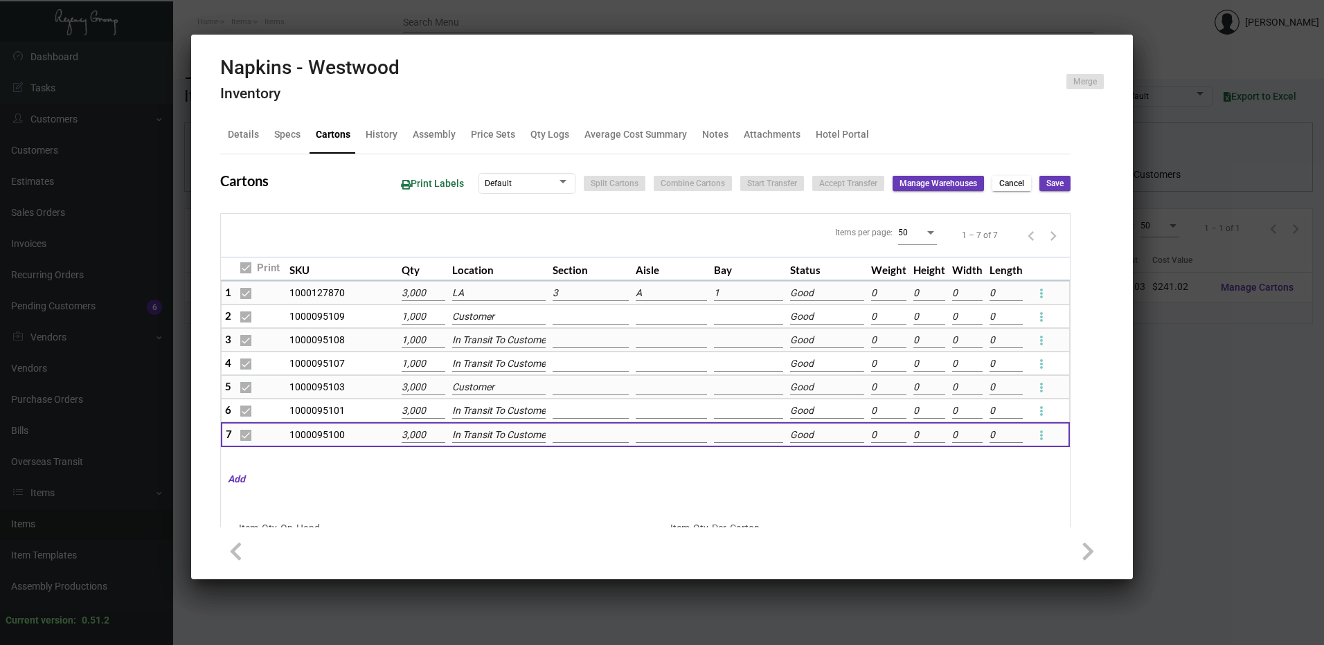
click at [1040, 181] on button "Save" at bounding box center [1055, 183] width 31 height 15
checkbox input "false"
type input "0"
checkbox input "false"
type input "0"
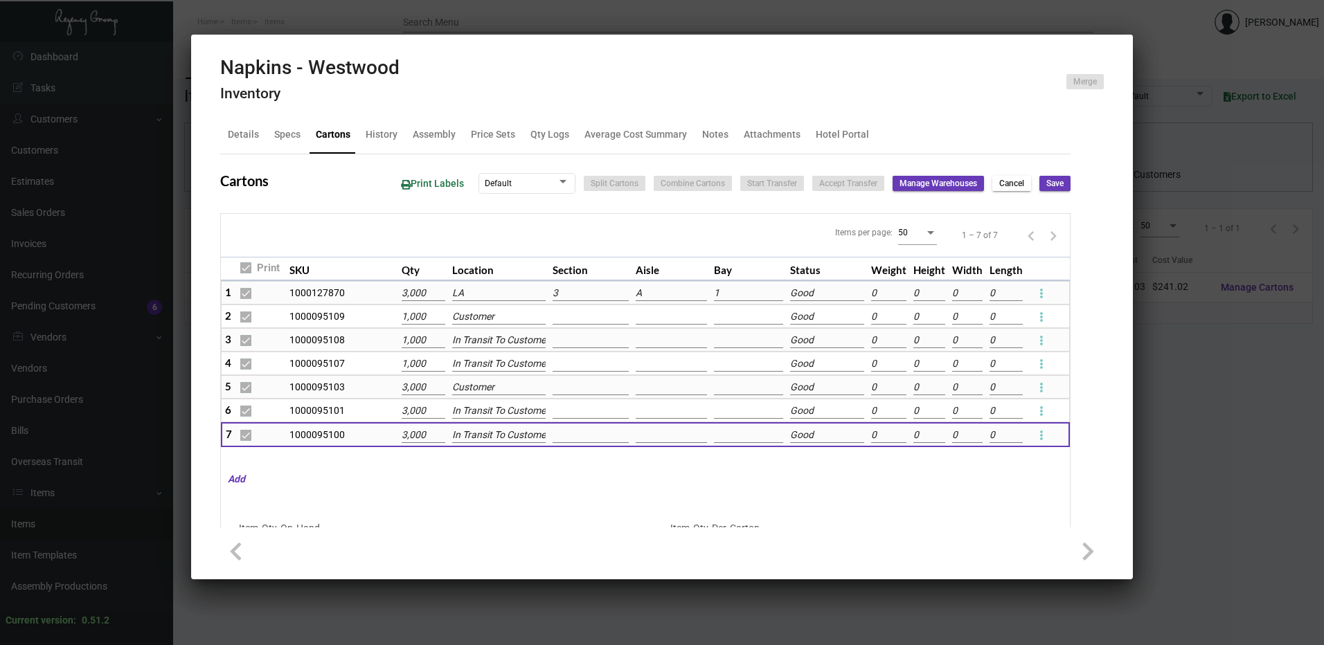
checkbox input "false"
type input "0"
checkbox input "false"
type input "0"
checkbox input "false"
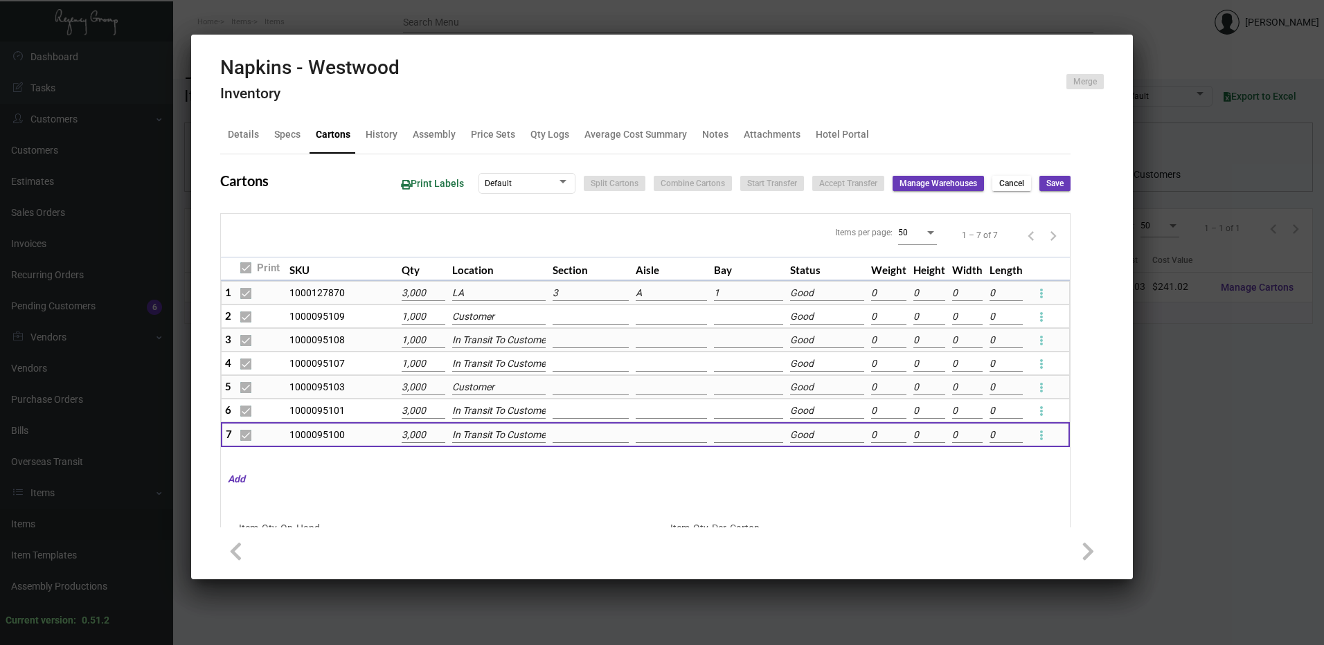
type input "0"
checkbox input "false"
type input "0"
checkbox input "false"
type input "0"
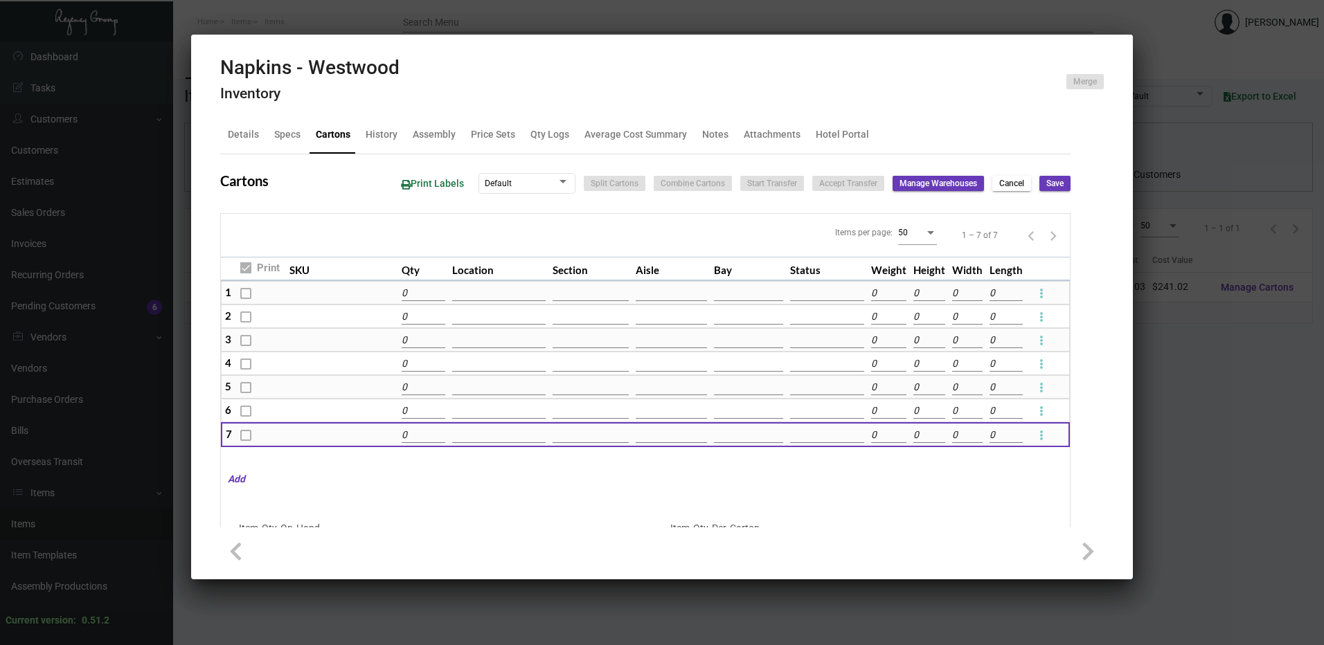
type input "3000"
type input "+6000"
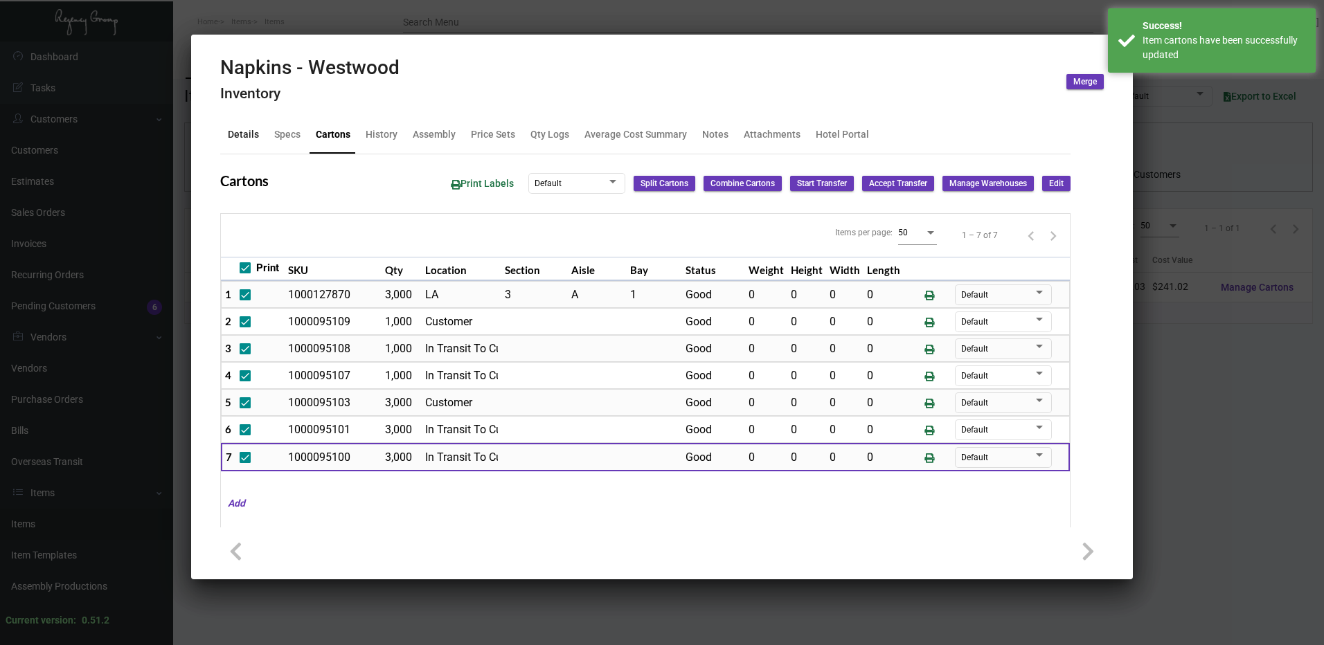
click at [251, 130] on div "Details" at bounding box center [243, 134] width 31 height 15
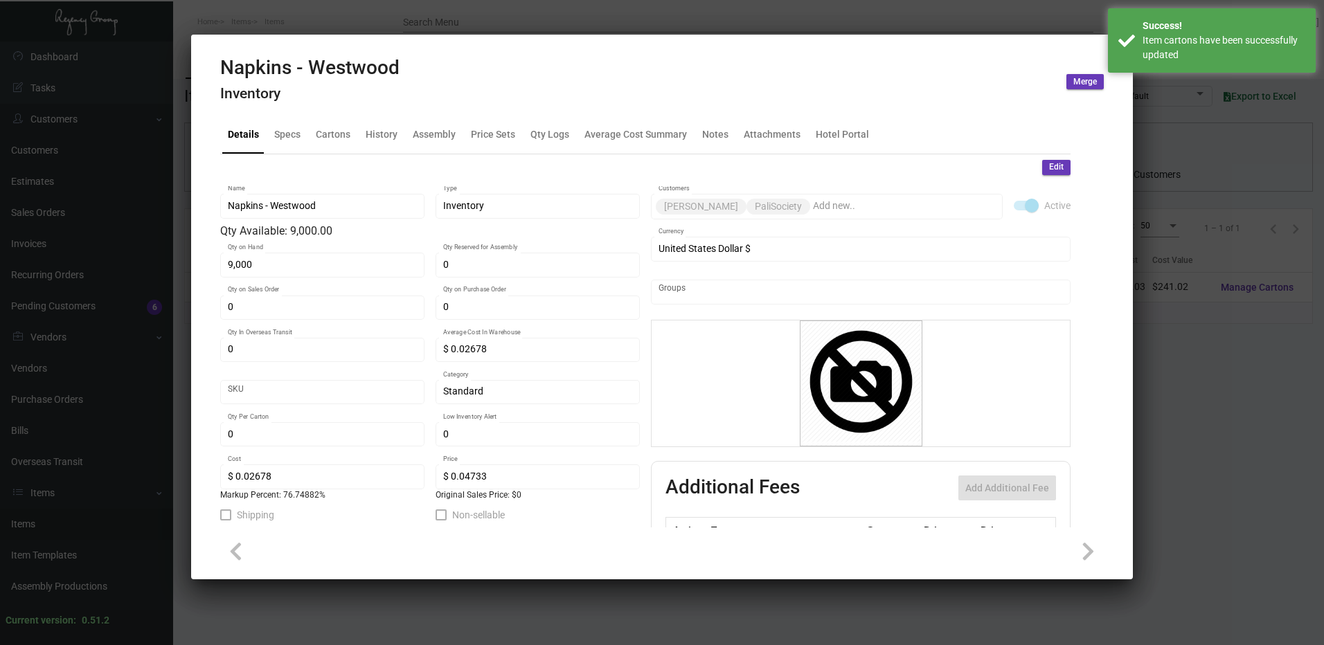
click at [1051, 172] on span "Edit" at bounding box center [1056, 167] width 15 height 12
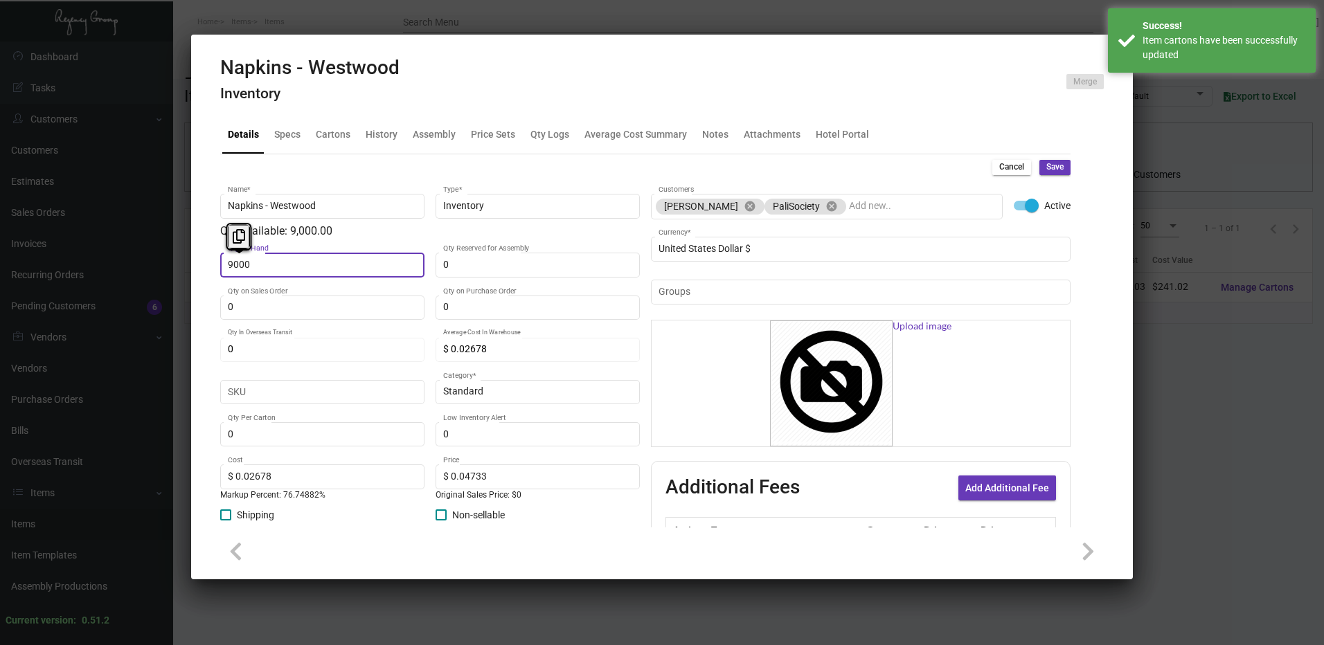
click at [305, 265] on input "9000" at bounding box center [323, 265] width 190 height 11
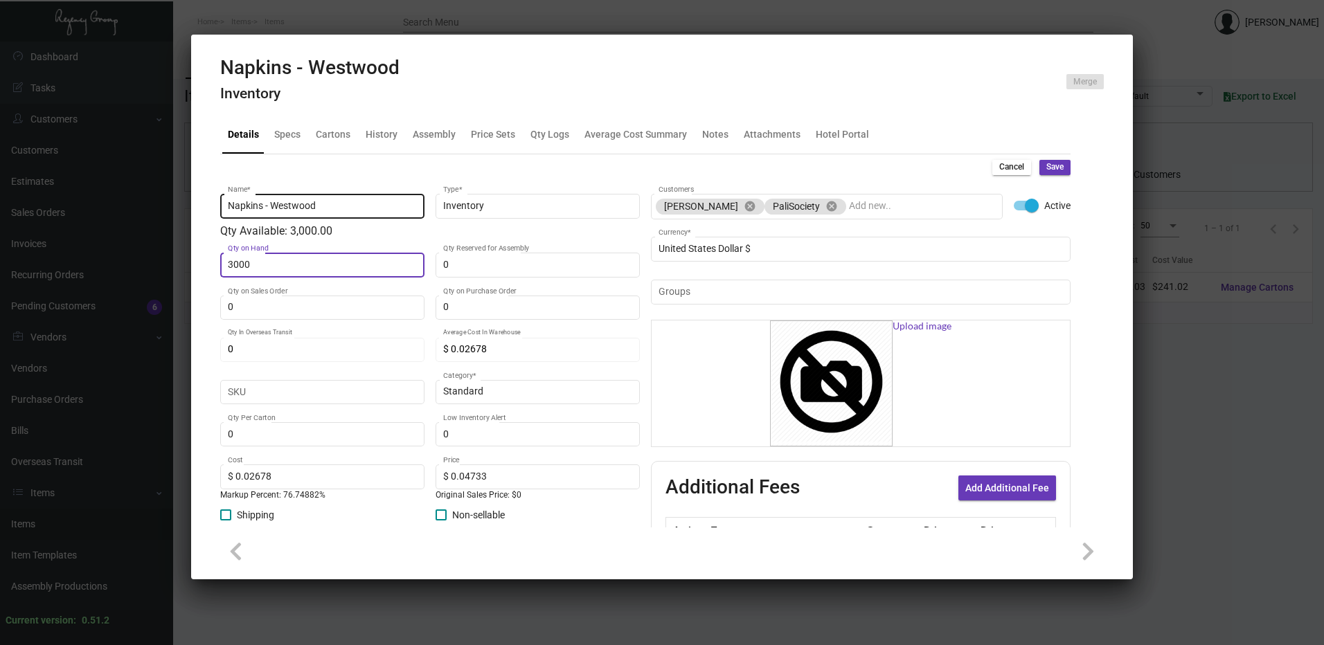
type input "3,000"
drag, startPoint x: 411, startPoint y: 216, endPoint x: 740, endPoint y: 56, distance: 365.8
click at [1057, 170] on button "Save" at bounding box center [1055, 167] width 31 height 15
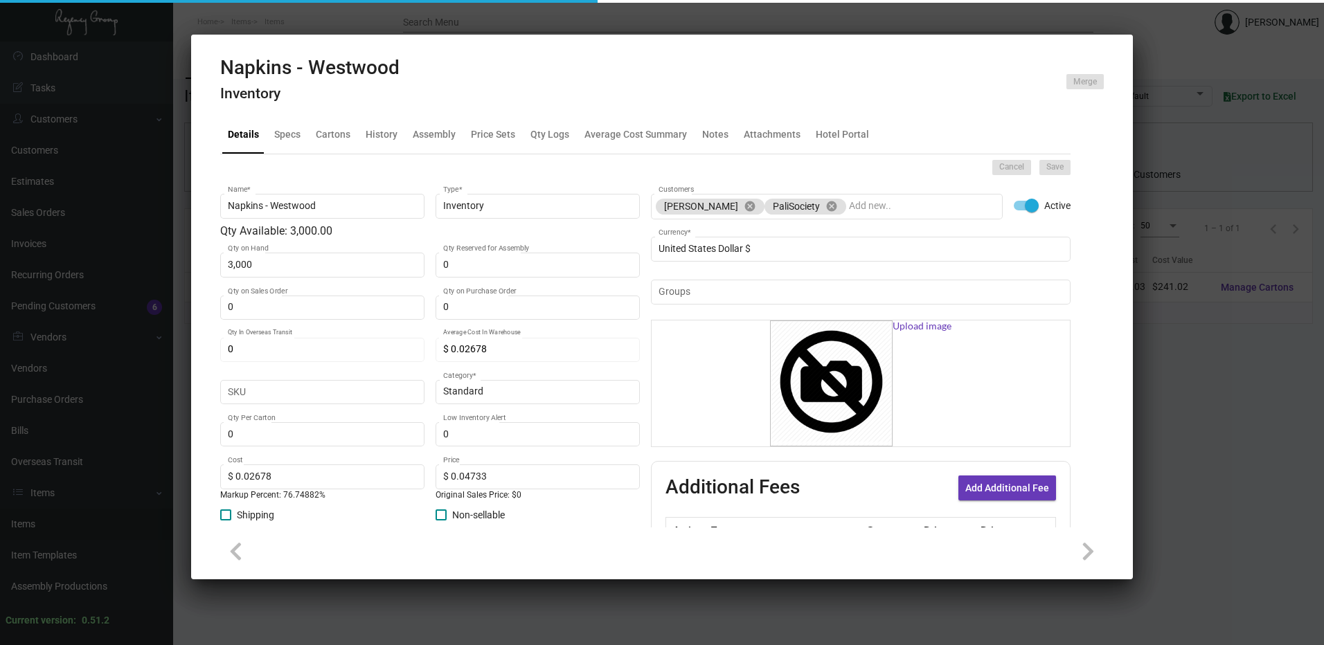
type input "0"
type input "$ 0.00"
checkbox input "false"
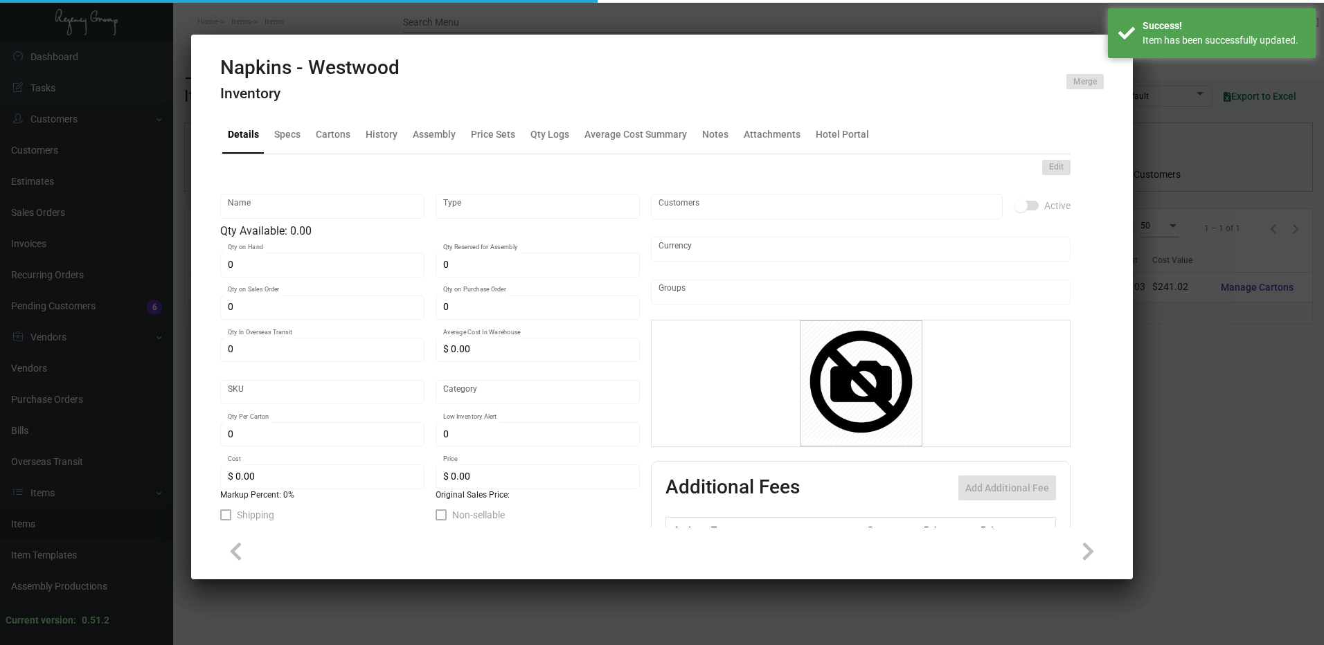
type input "Napkins - Westwood"
type input "Inventory"
type input "3,000"
type input "$ 0.02678"
type input "Standard"
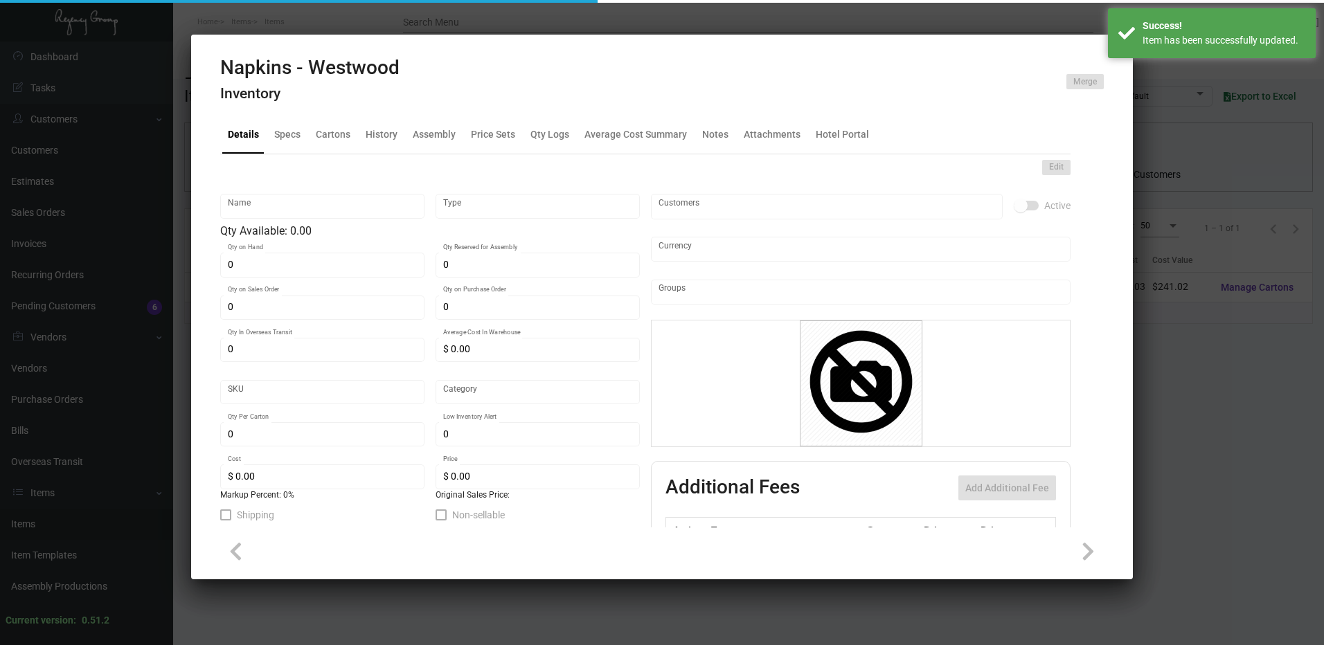
type input "$ 0.02678"
type input "$ 0.04733"
checkbox input "true"
type input "United States Dollar $"
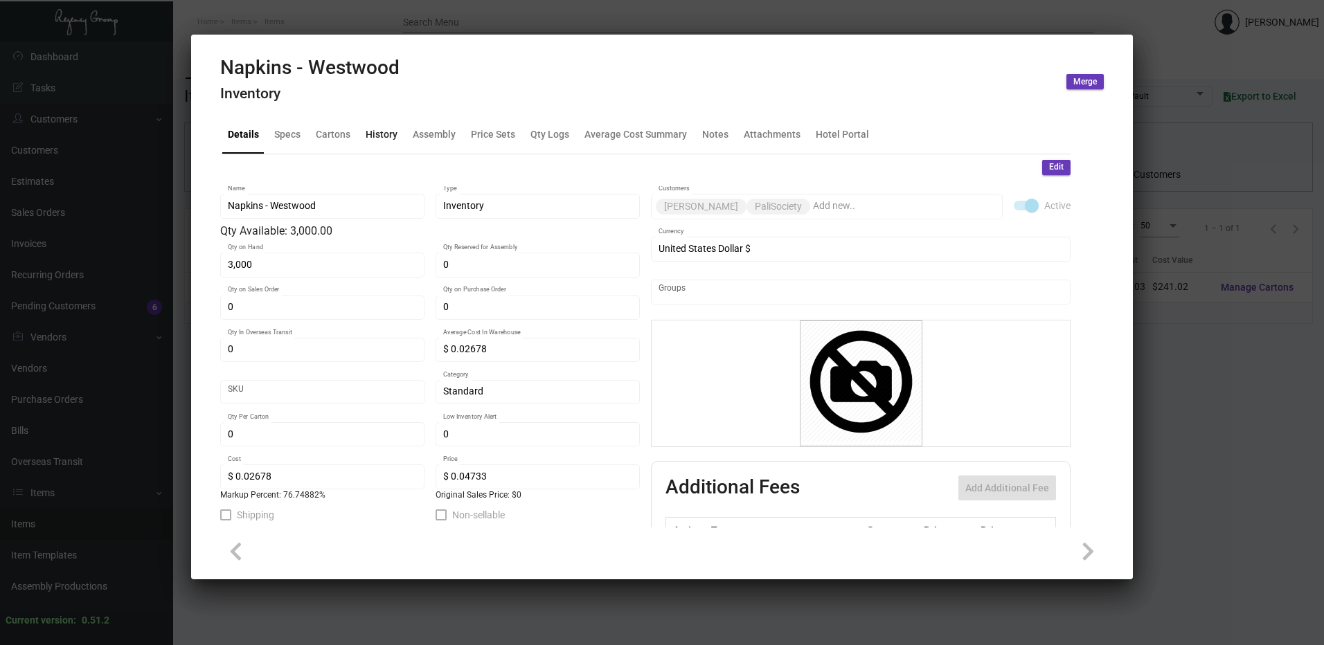
click at [391, 131] on div "History" at bounding box center [382, 134] width 32 height 15
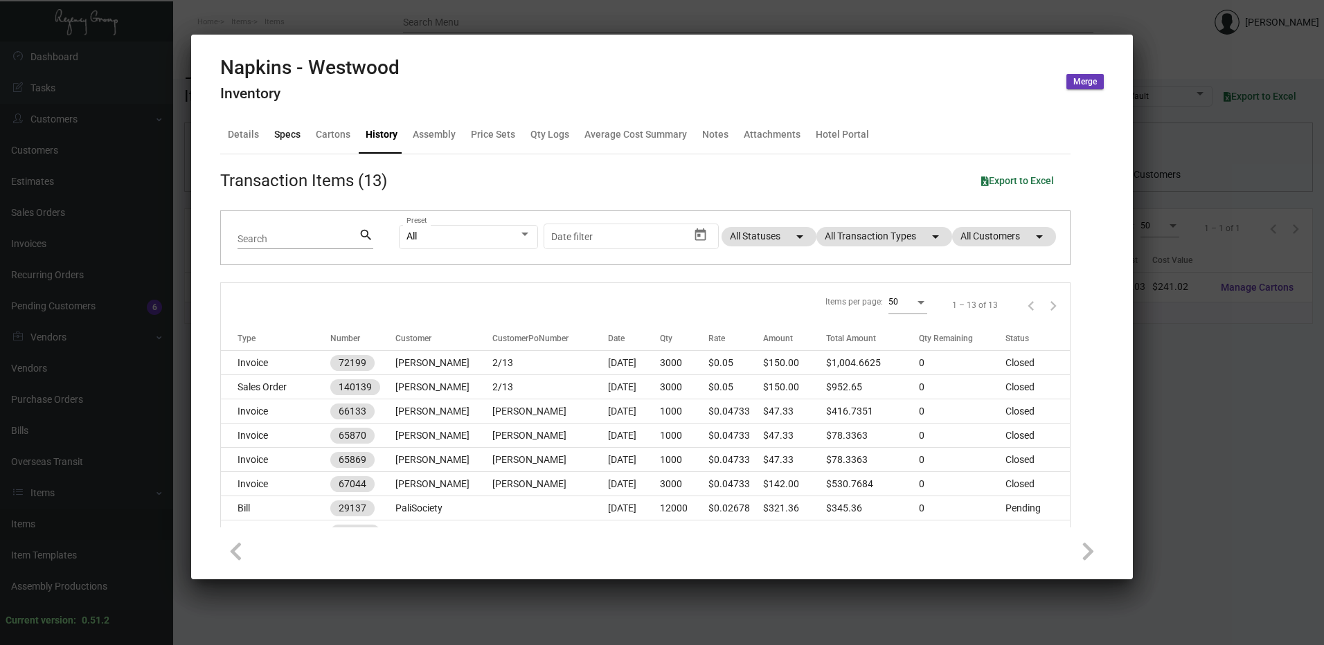
click at [296, 143] on div "Specs" at bounding box center [287, 134] width 37 height 33
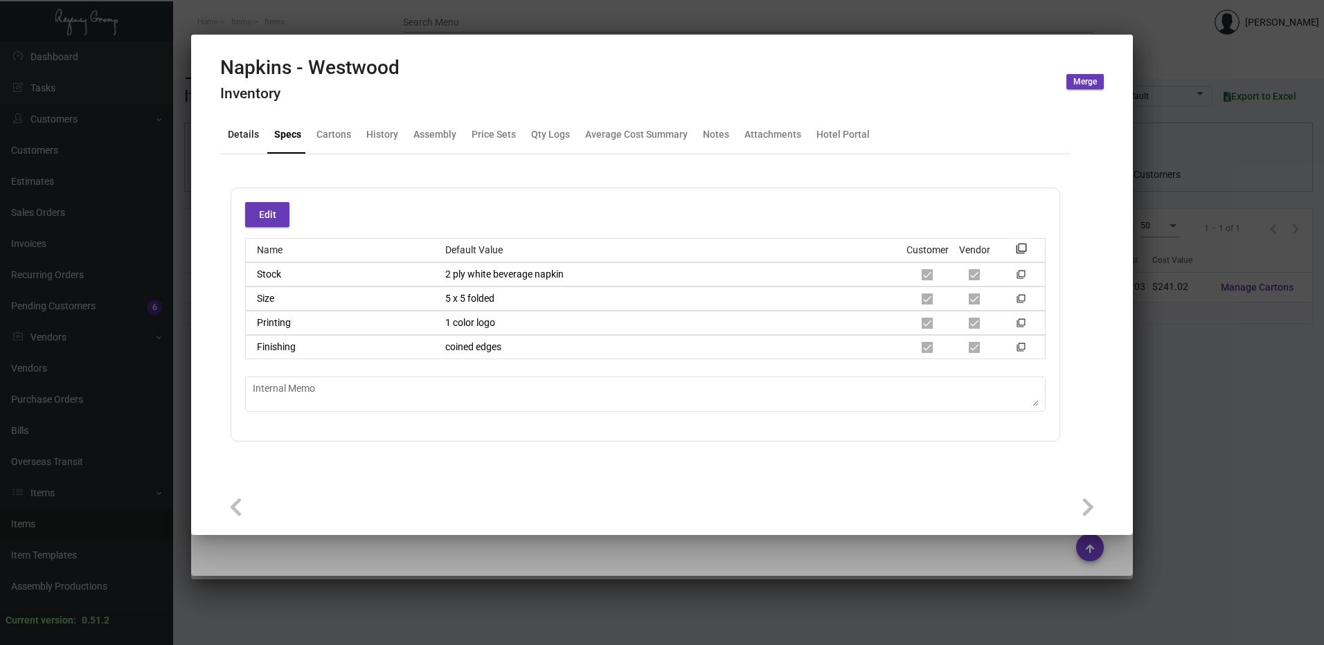
click at [244, 143] on div "Details" at bounding box center [243, 134] width 42 height 33
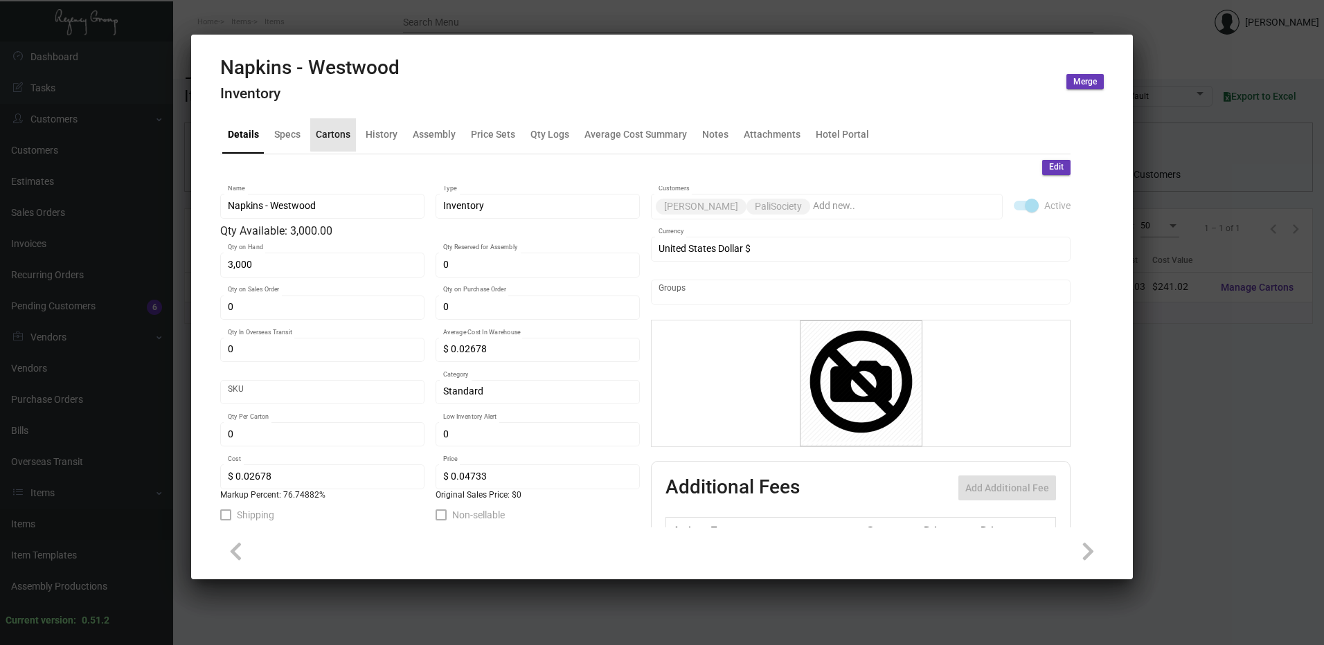
click at [337, 132] on div "Cartons" at bounding box center [333, 134] width 35 height 15
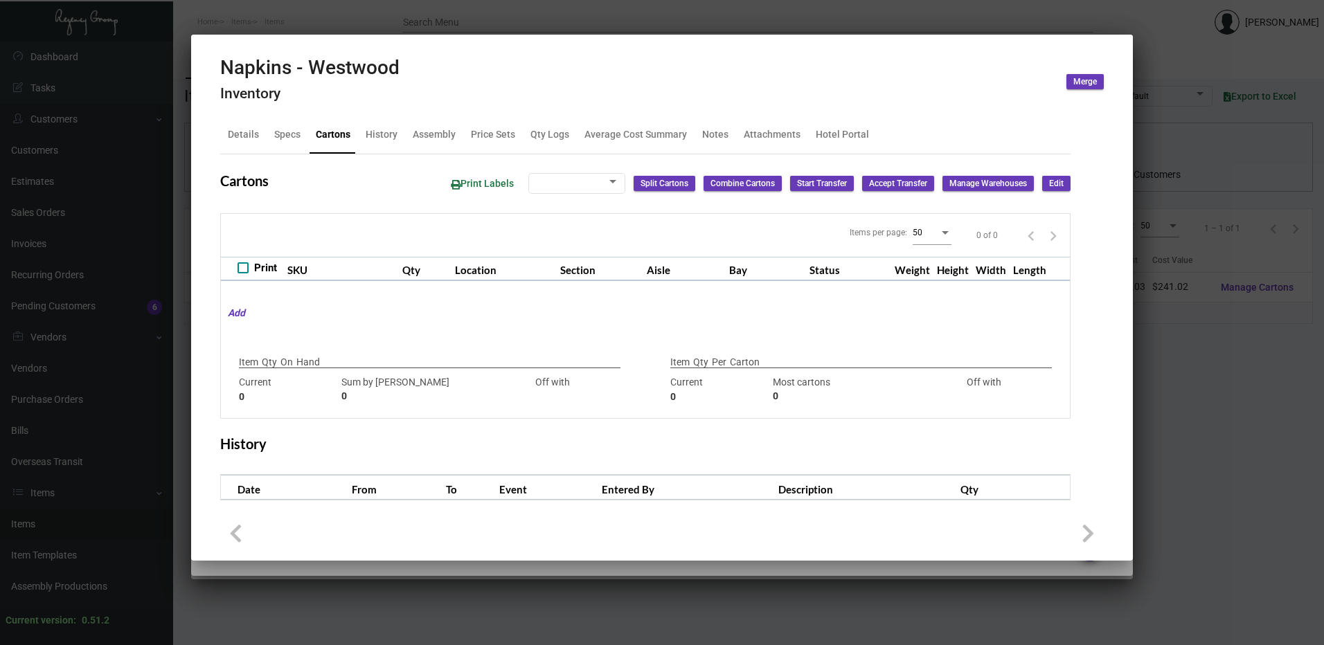
checkbox input "true"
type input "3,000"
type input "3000"
type input "0"
type input "3000"
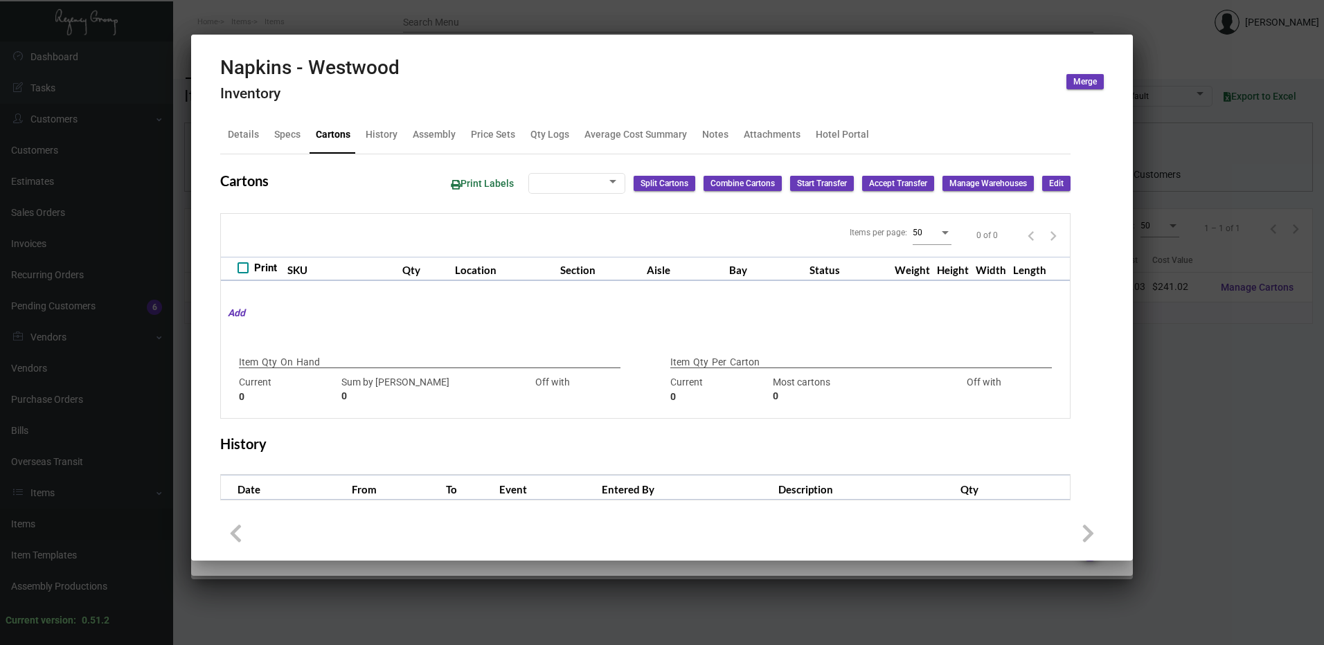
type input "-3000"
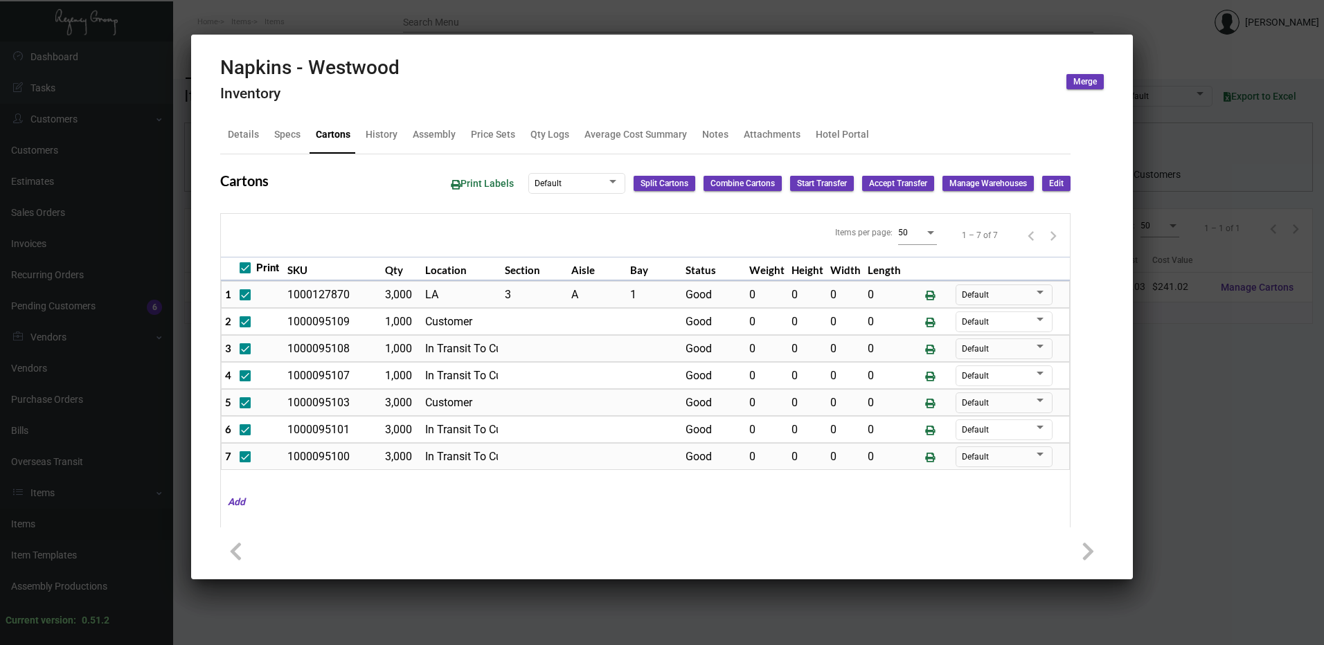
click at [1049, 181] on span "Edit" at bounding box center [1056, 184] width 15 height 12
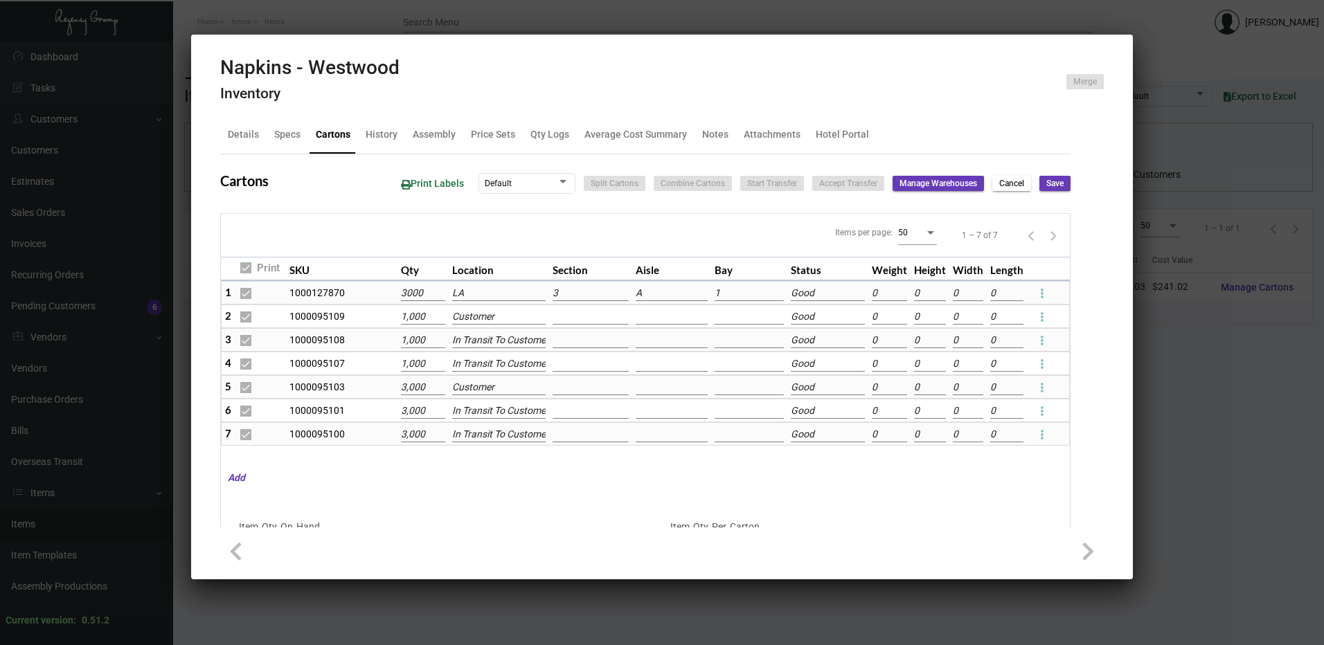
click at [410, 294] on input "3000" at bounding box center [423, 293] width 44 height 15
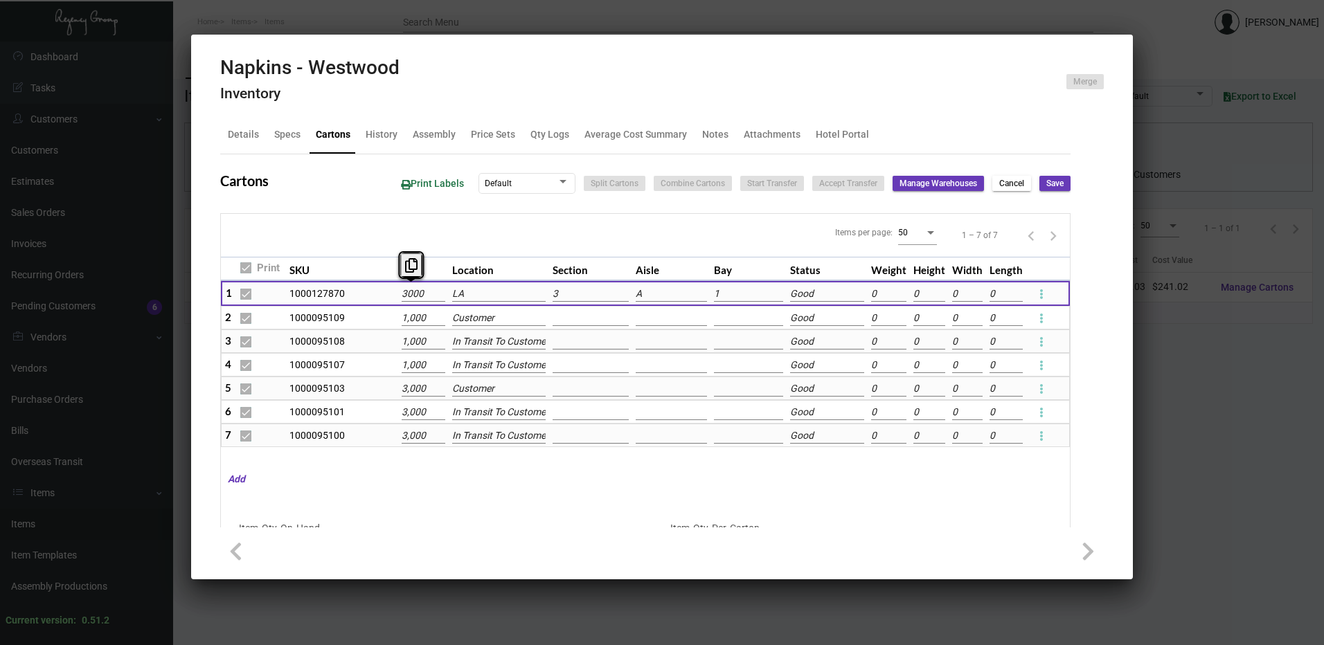
type input "3,000"
click at [479, 293] on input "LA" at bounding box center [498, 294] width 93 height 15
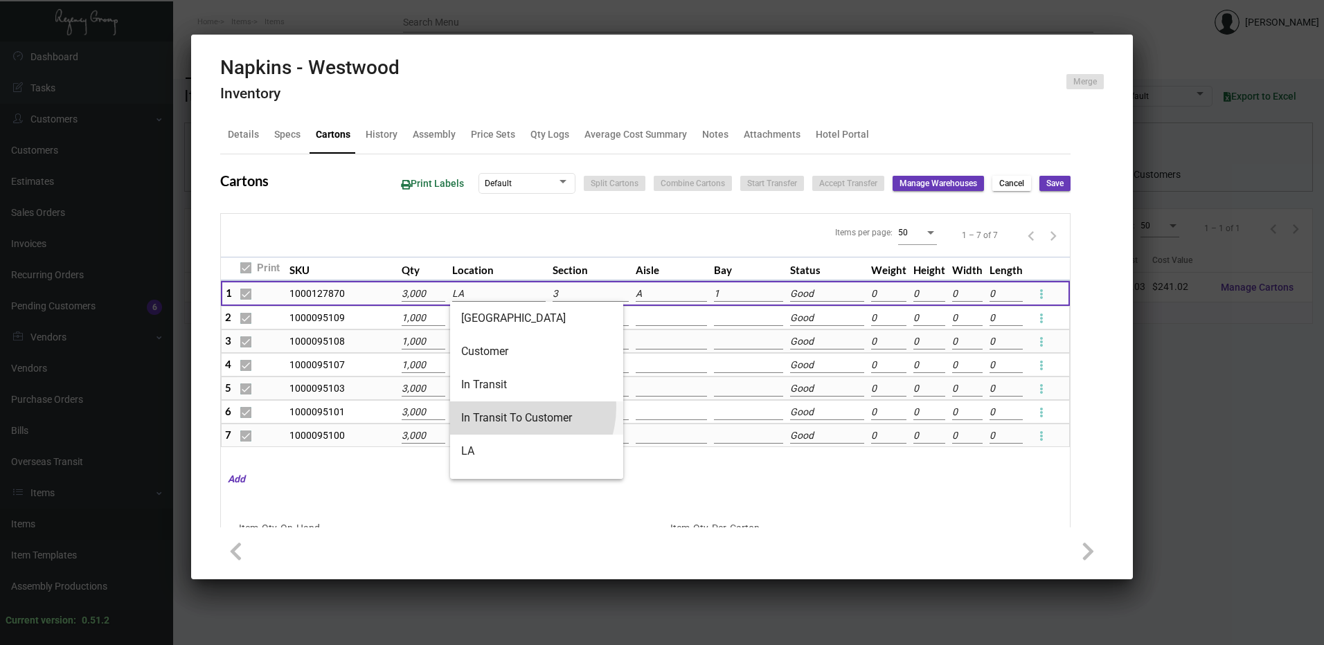
click at [513, 408] on span "In Transit To Customer" at bounding box center [536, 418] width 151 height 33
type input "In Transit To Customer"
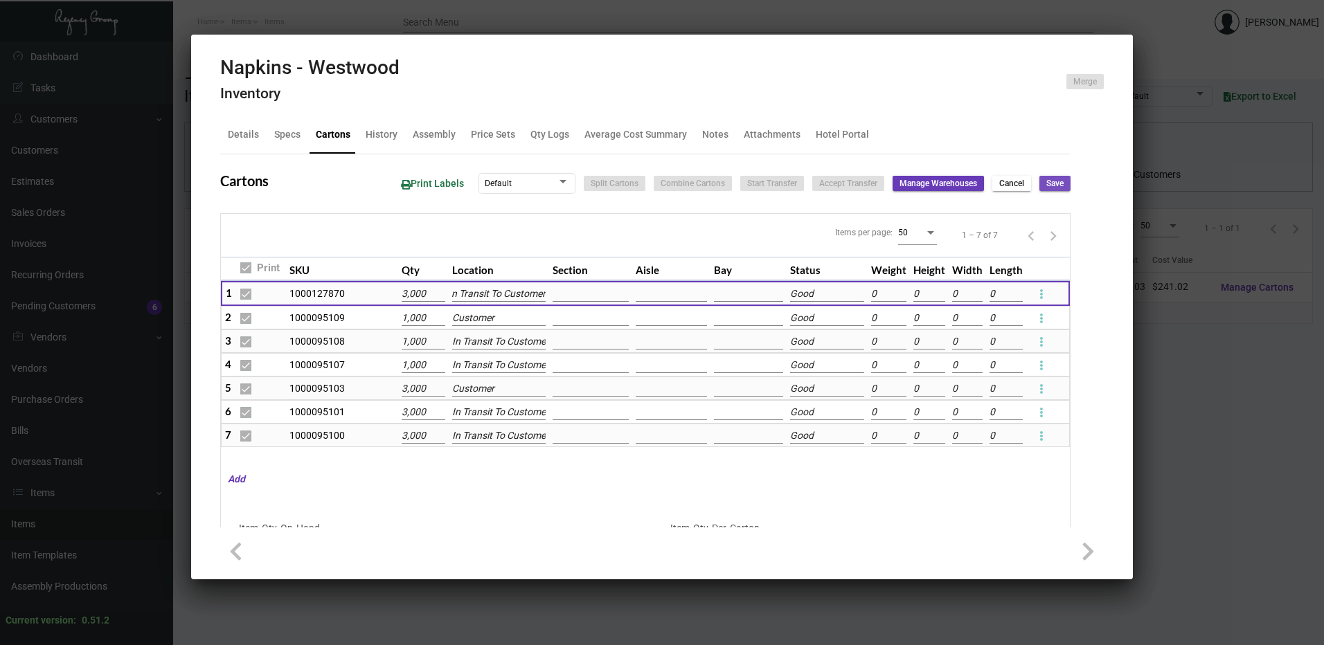
click at [1046, 185] on span "Save" at bounding box center [1054, 184] width 17 height 12
checkbox input "false"
type input "0"
checkbox input "false"
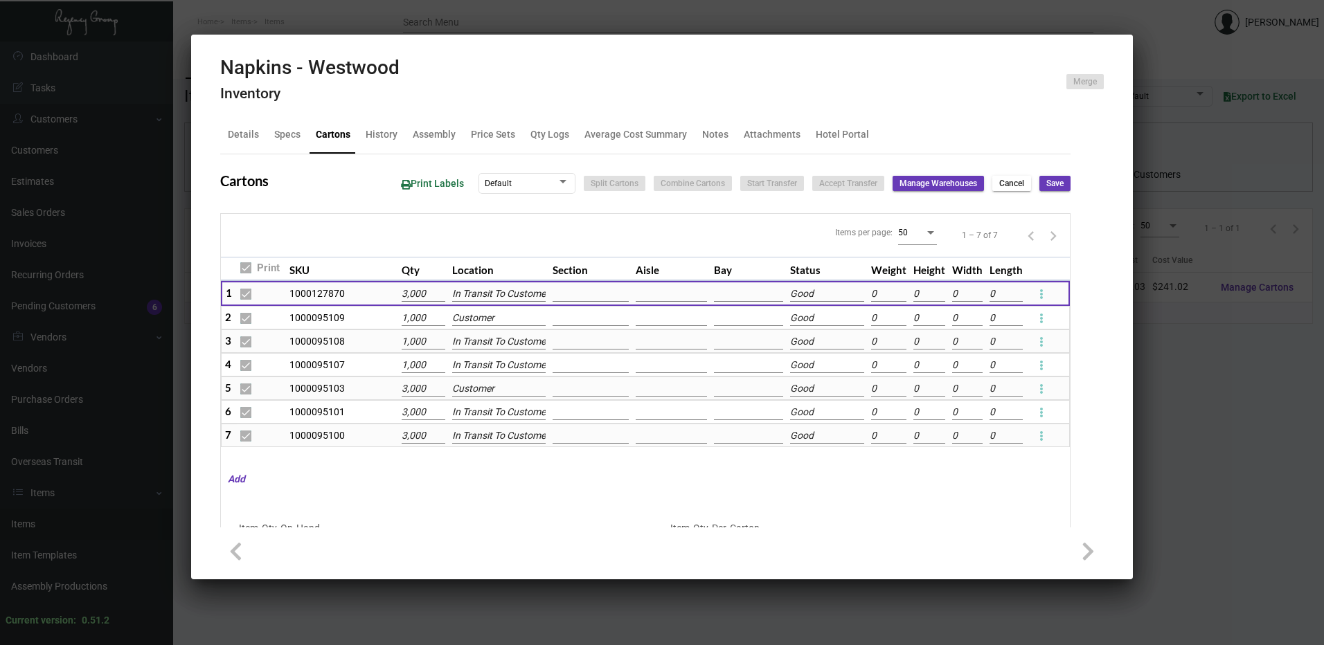
type input "0"
checkbox input "false"
type input "0"
checkbox input "false"
type input "0"
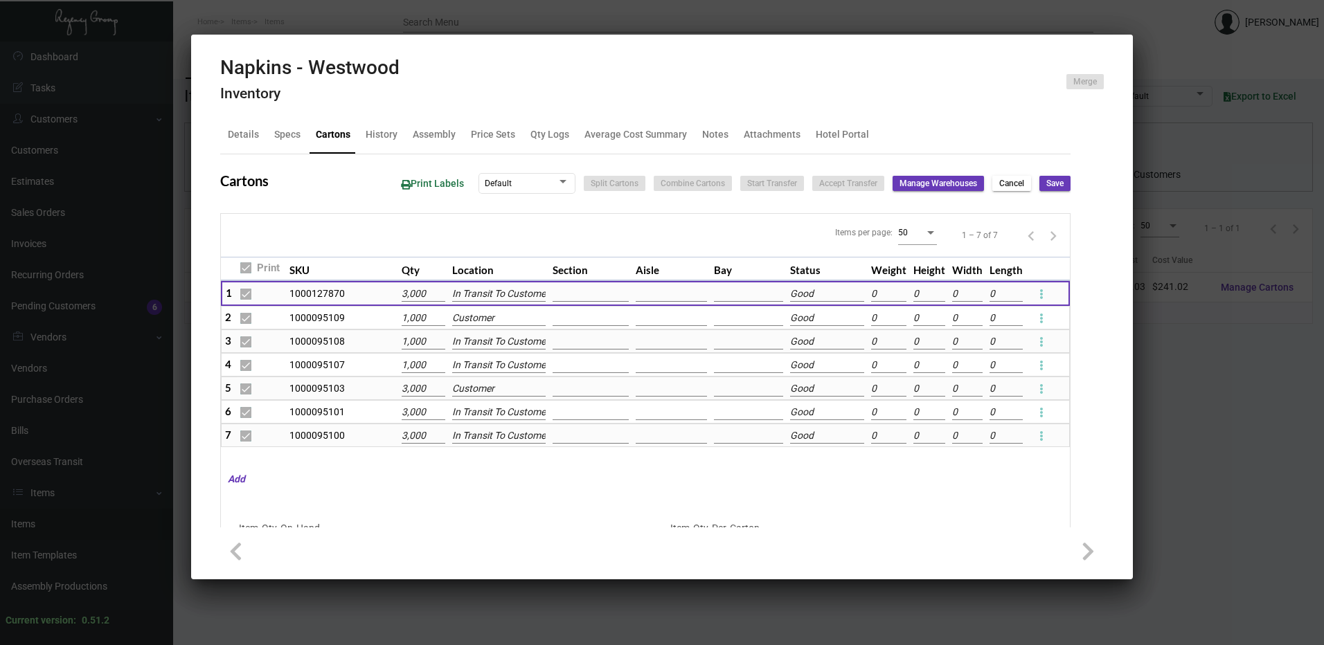
checkbox input "false"
type input "0"
checkbox input "false"
type input "0"
checkbox input "false"
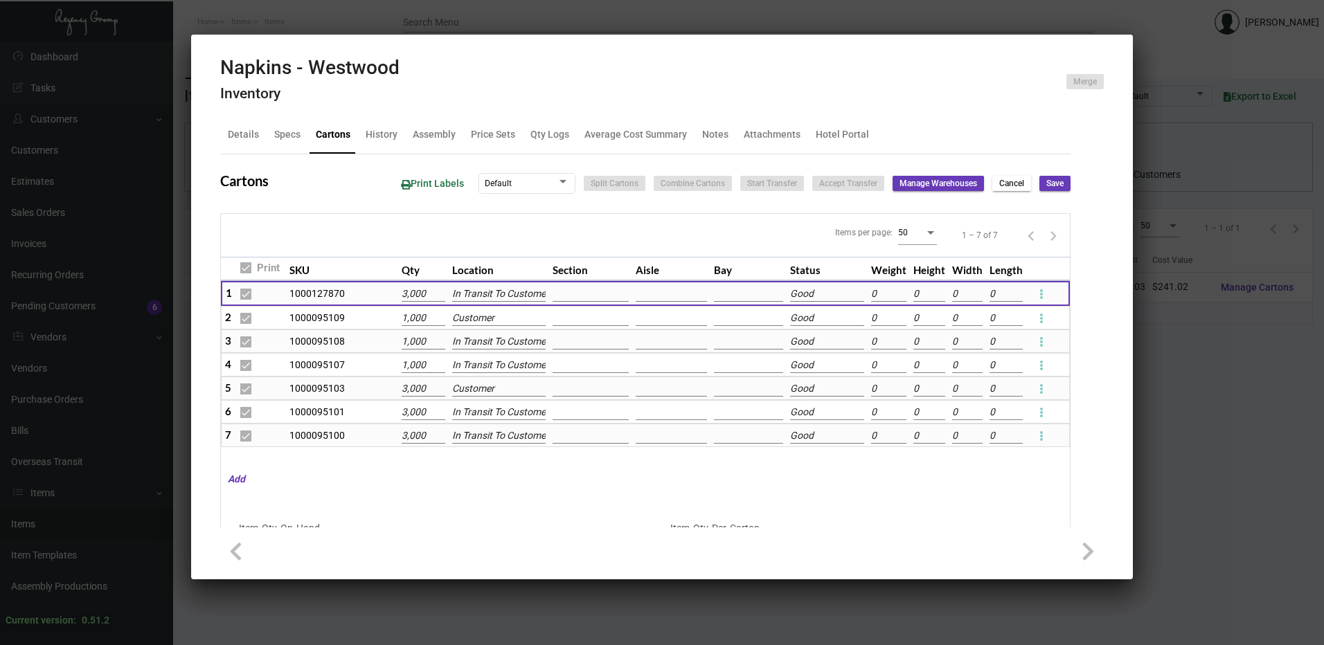
type input "0"
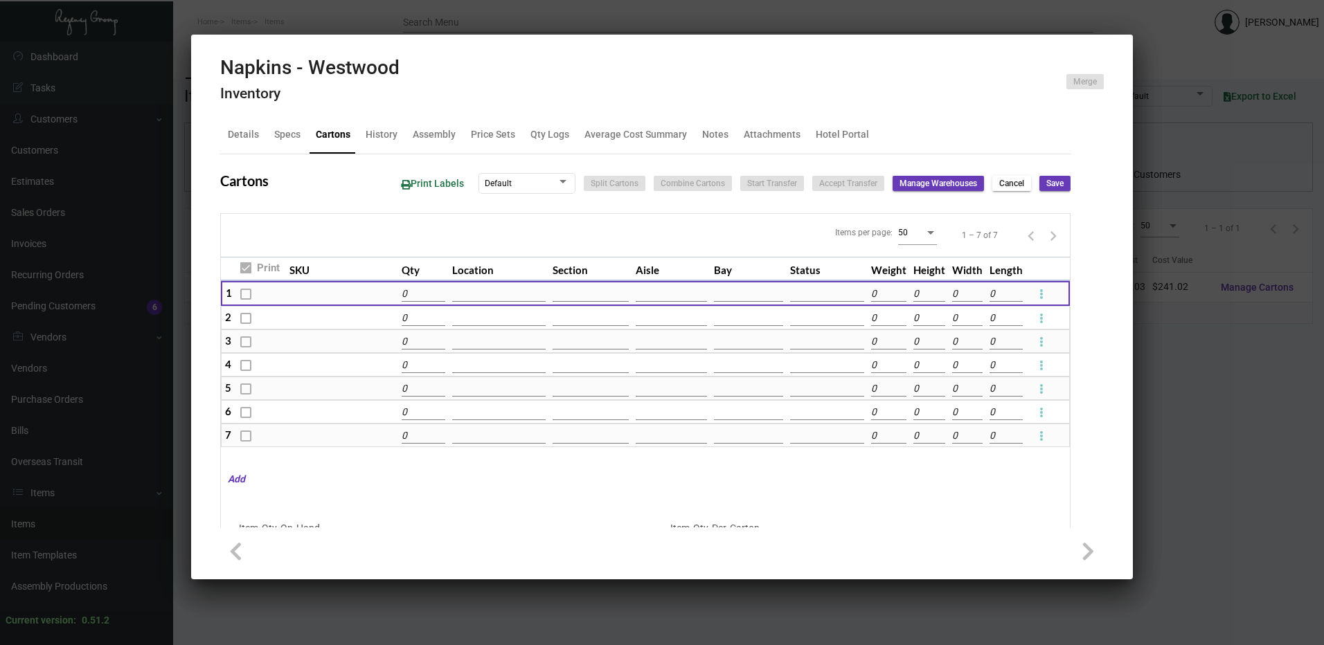
type input "0"
type input "+3000"
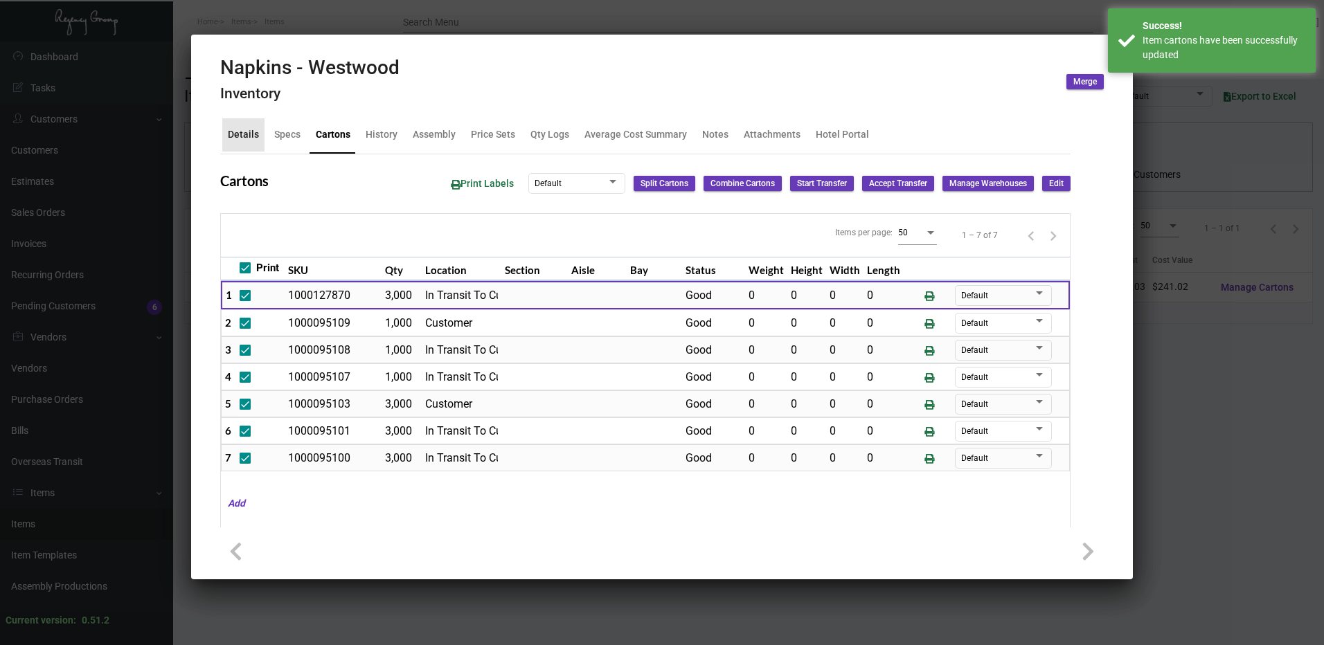
click at [250, 132] on div "Details" at bounding box center [243, 134] width 31 height 15
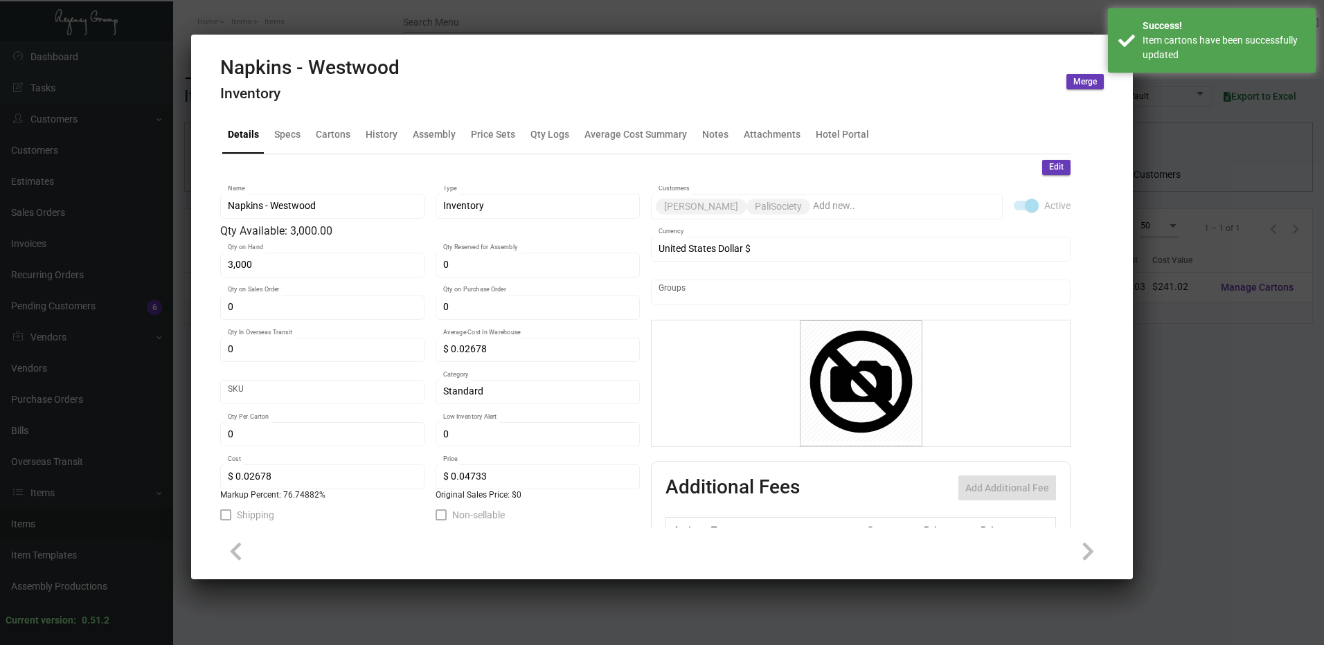
click at [1053, 163] on span "Edit" at bounding box center [1056, 167] width 15 height 12
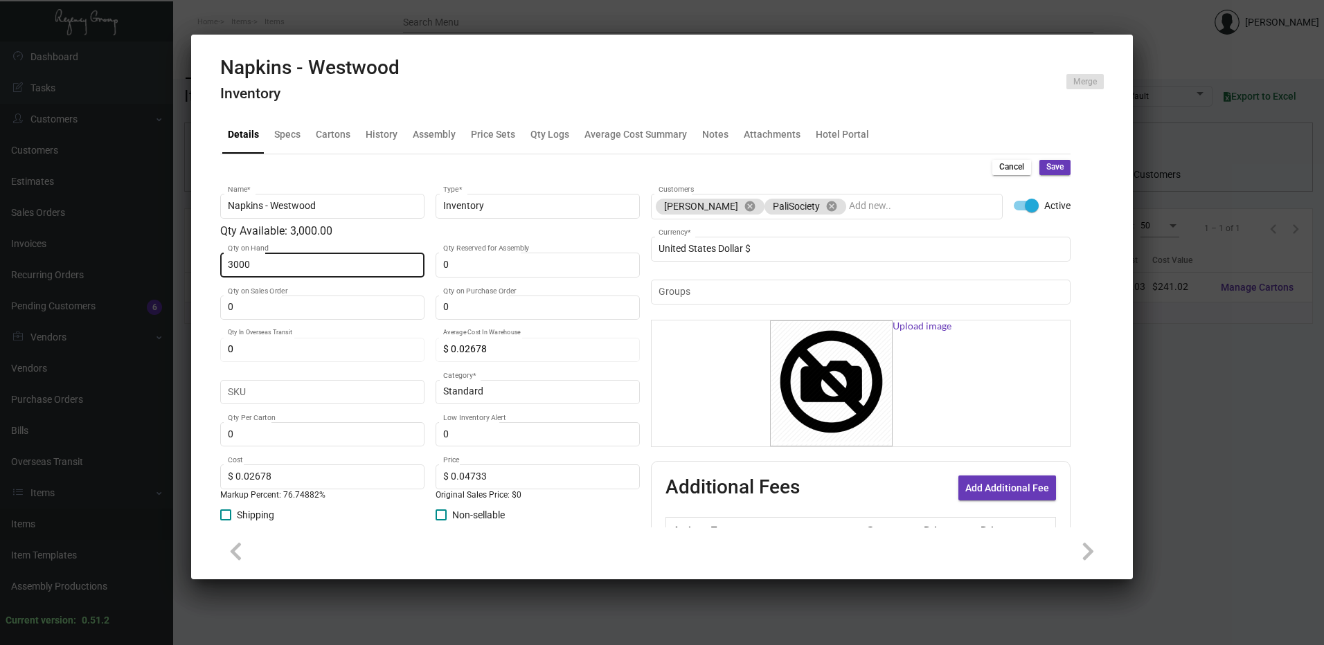
click at [263, 261] on input "3000" at bounding box center [323, 265] width 190 height 11
click at [296, 269] on input "3000" at bounding box center [323, 265] width 190 height 11
type input "300"
click at [296, 269] on input "300" at bounding box center [323, 265] width 190 height 11
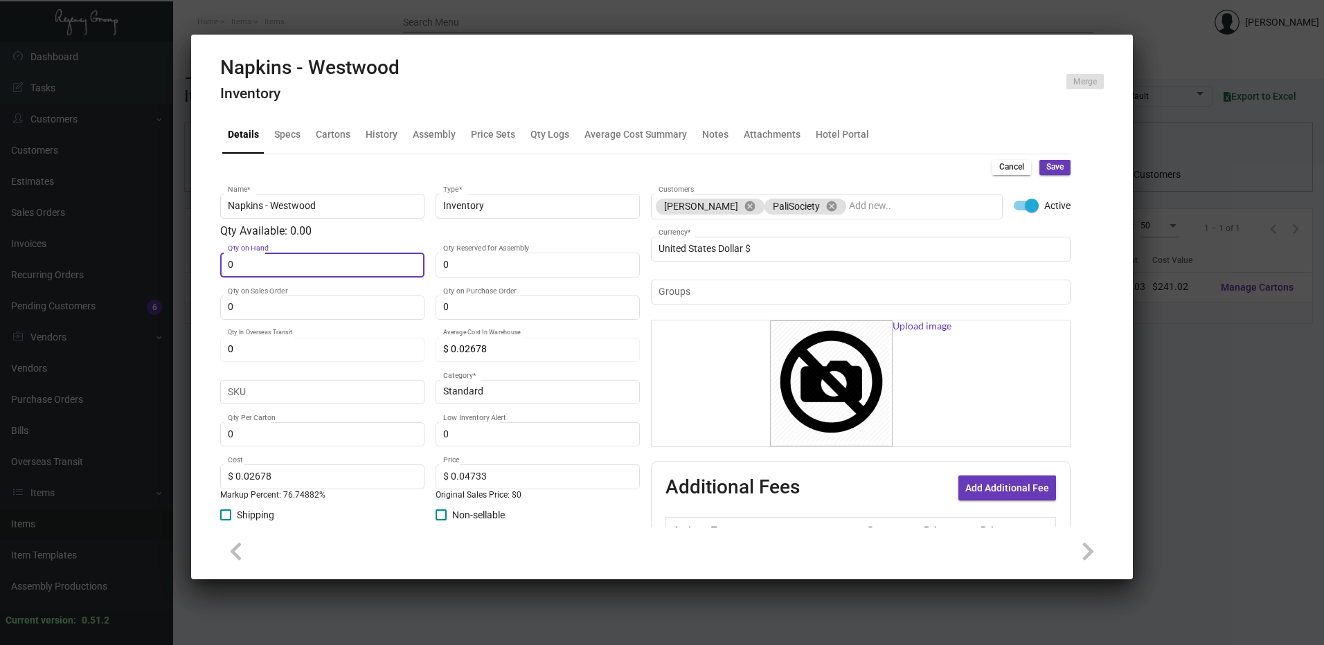
type input "0"
click at [1040, 163] on button "Save" at bounding box center [1055, 167] width 31 height 15
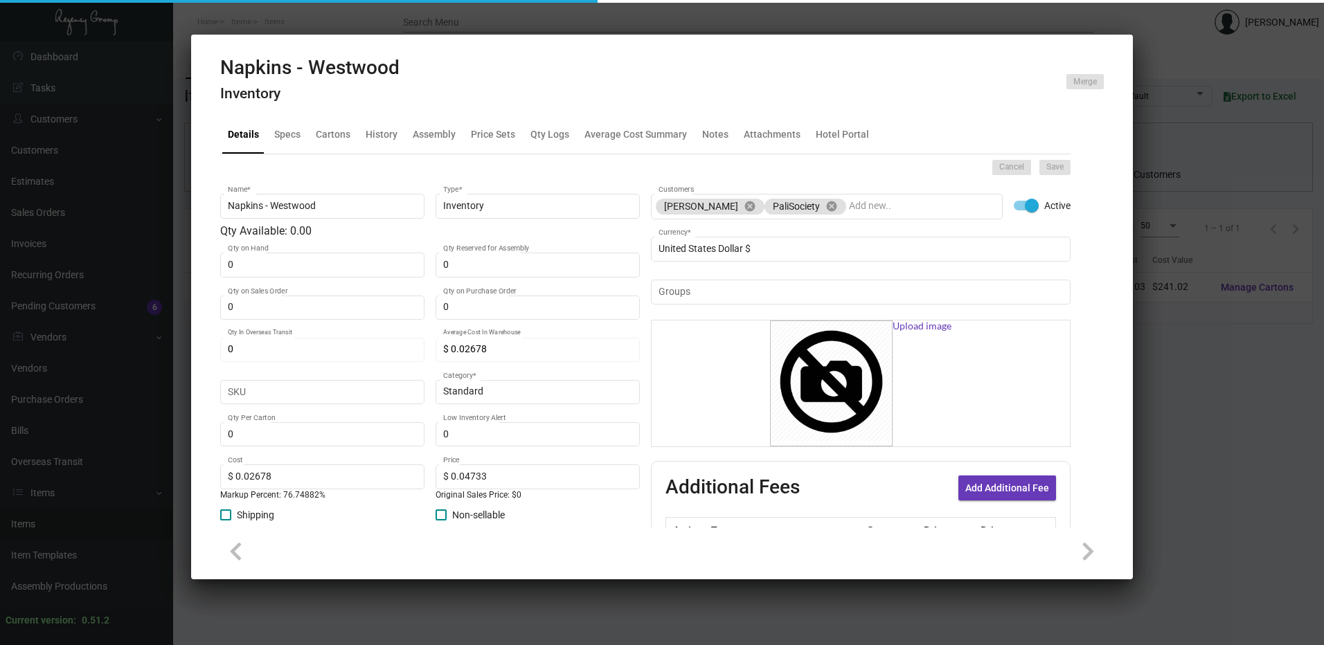
type input "$ 0.00"
checkbox input "false"
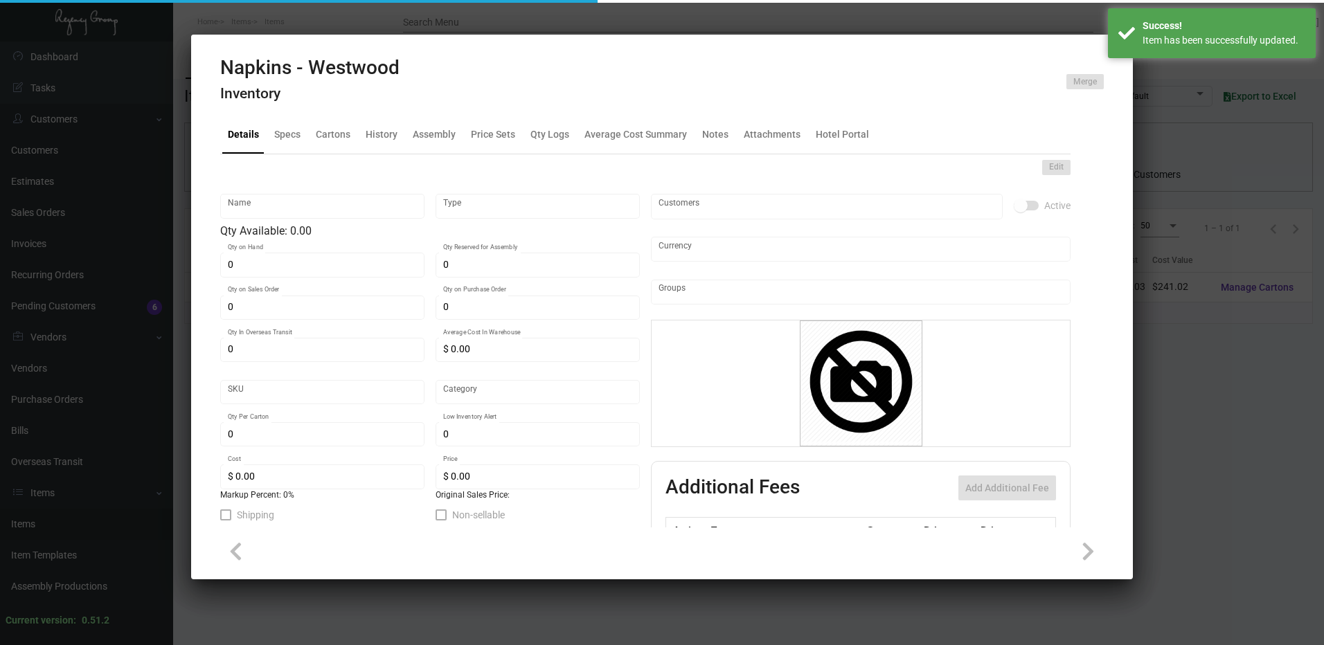
type input "Napkins - Westwood"
type input "Inventory"
type input "$ 0.02678"
type input "Standard"
type input "$ 0.02678"
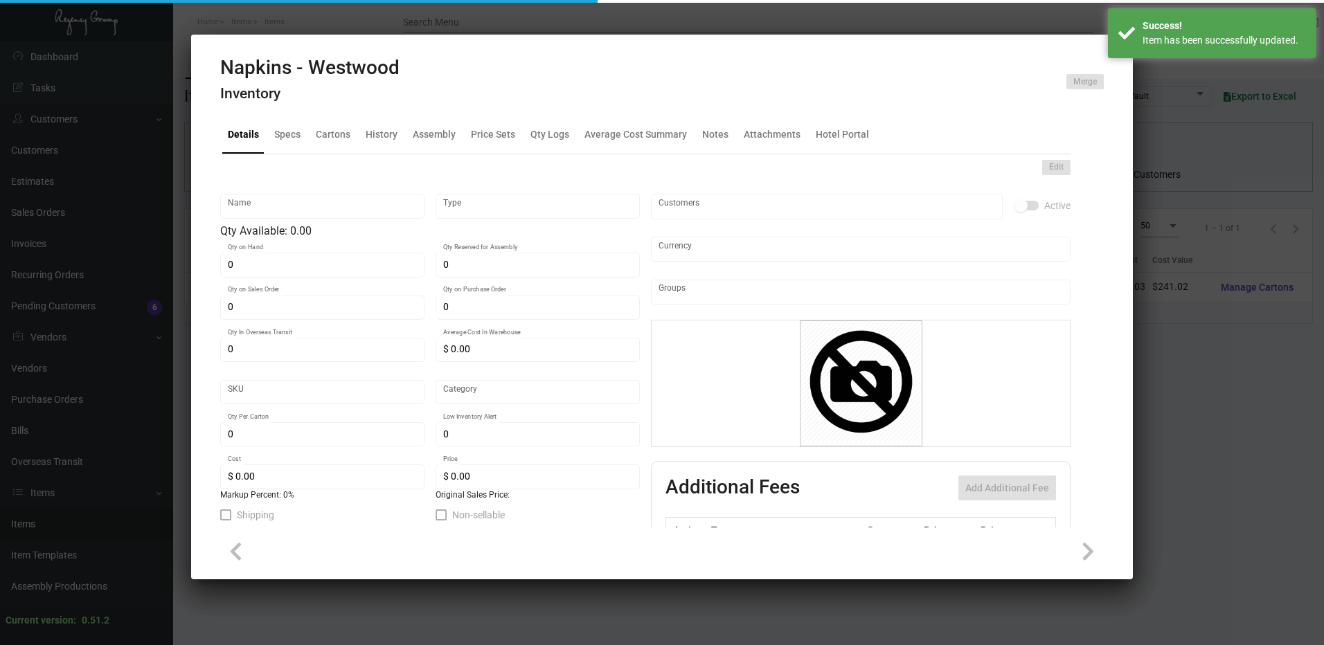
type input "$ 0.04733"
checkbox input "true"
type input "United States Dollar $"
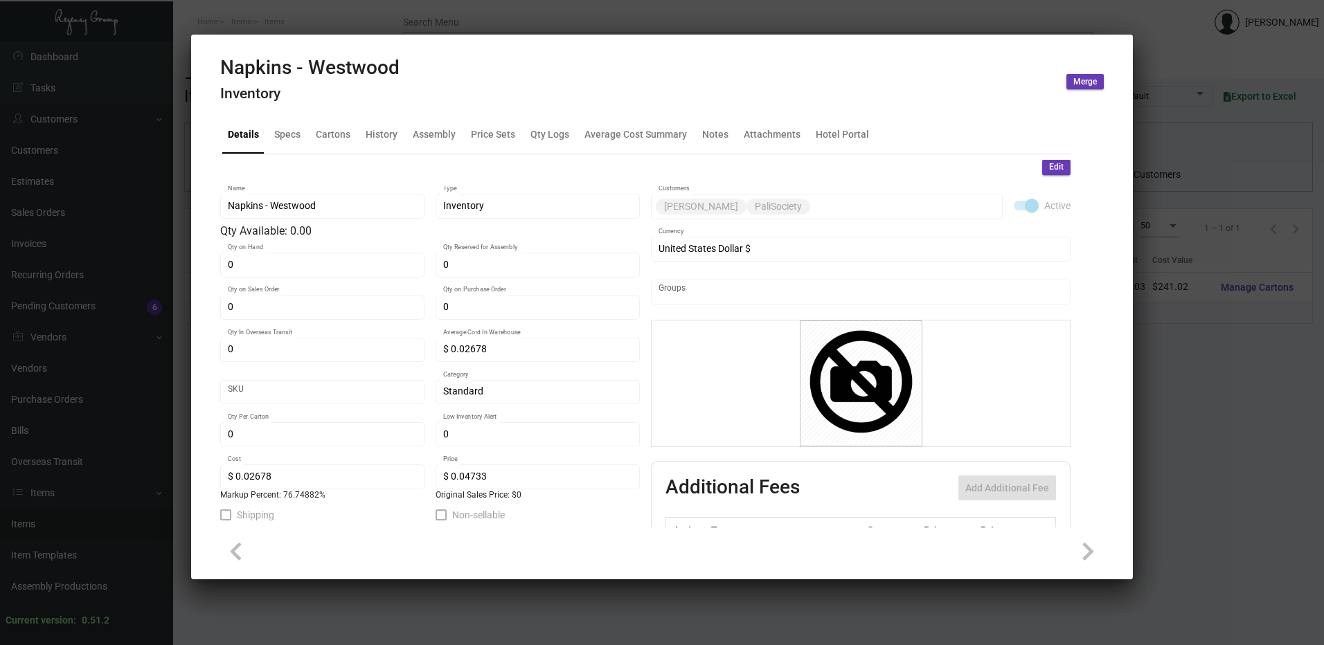
click at [407, 15] on div at bounding box center [662, 322] width 1324 height 645
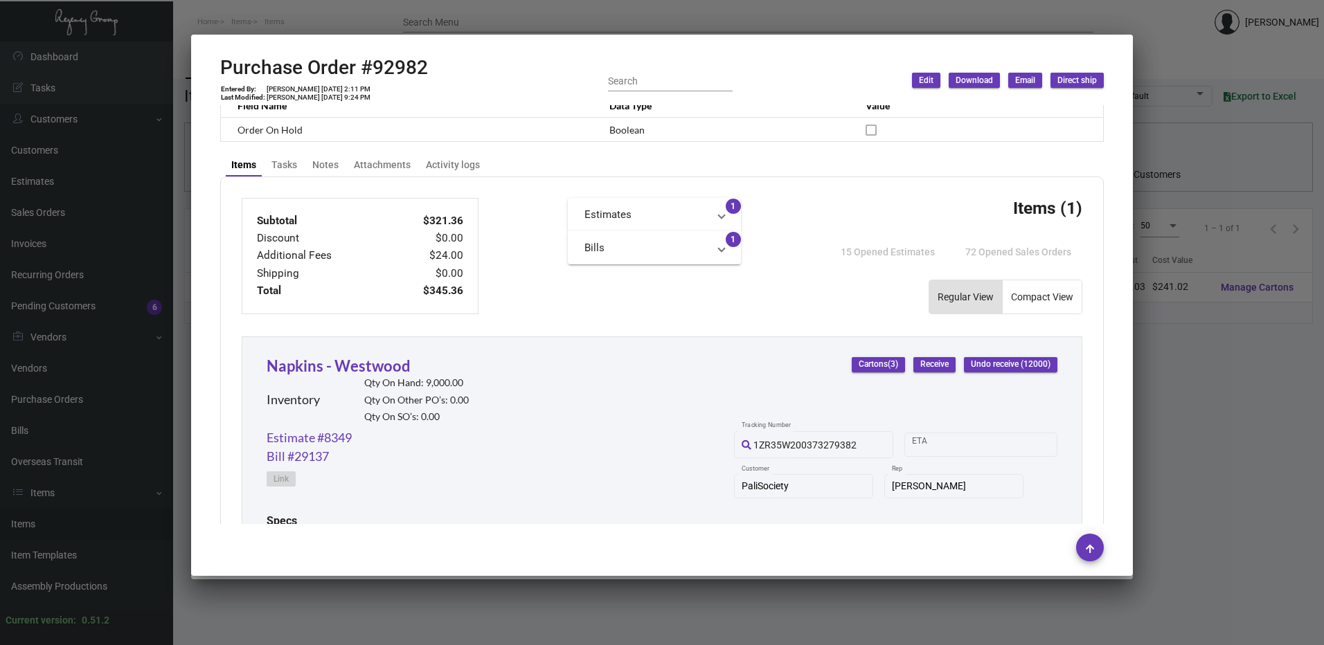
click at [407, 15] on div at bounding box center [662, 322] width 1324 height 645
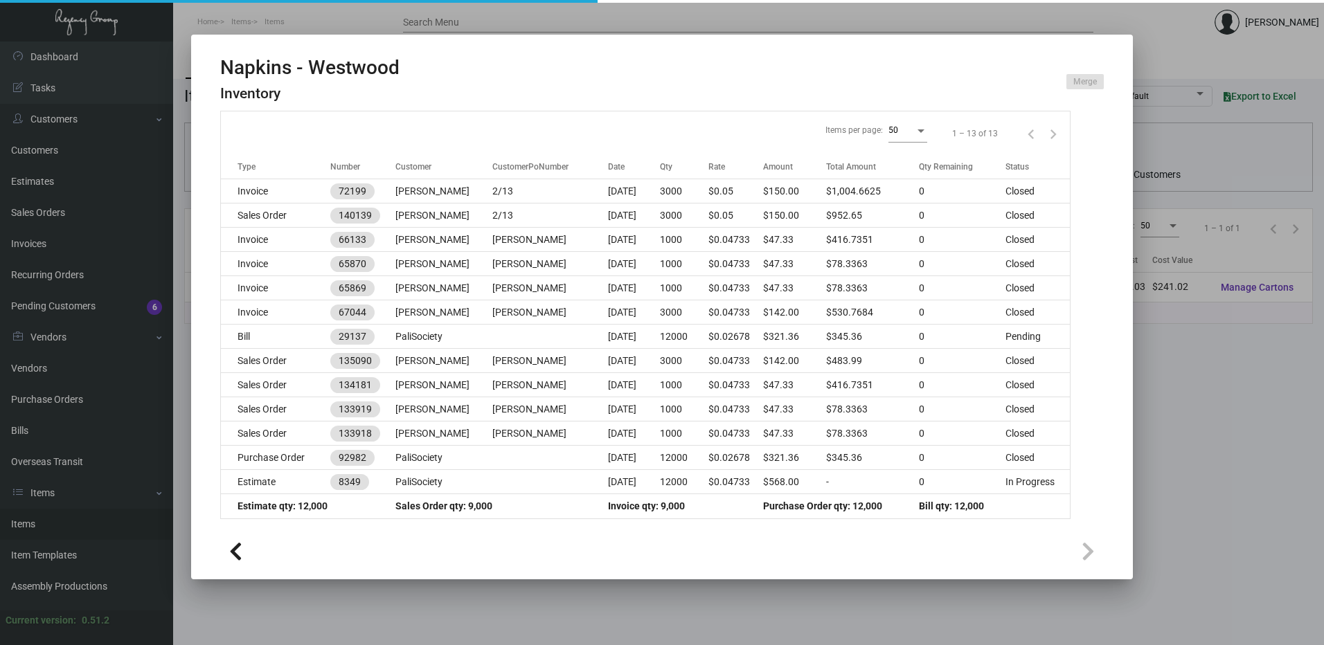
click at [407, 15] on div at bounding box center [662, 322] width 1324 height 645
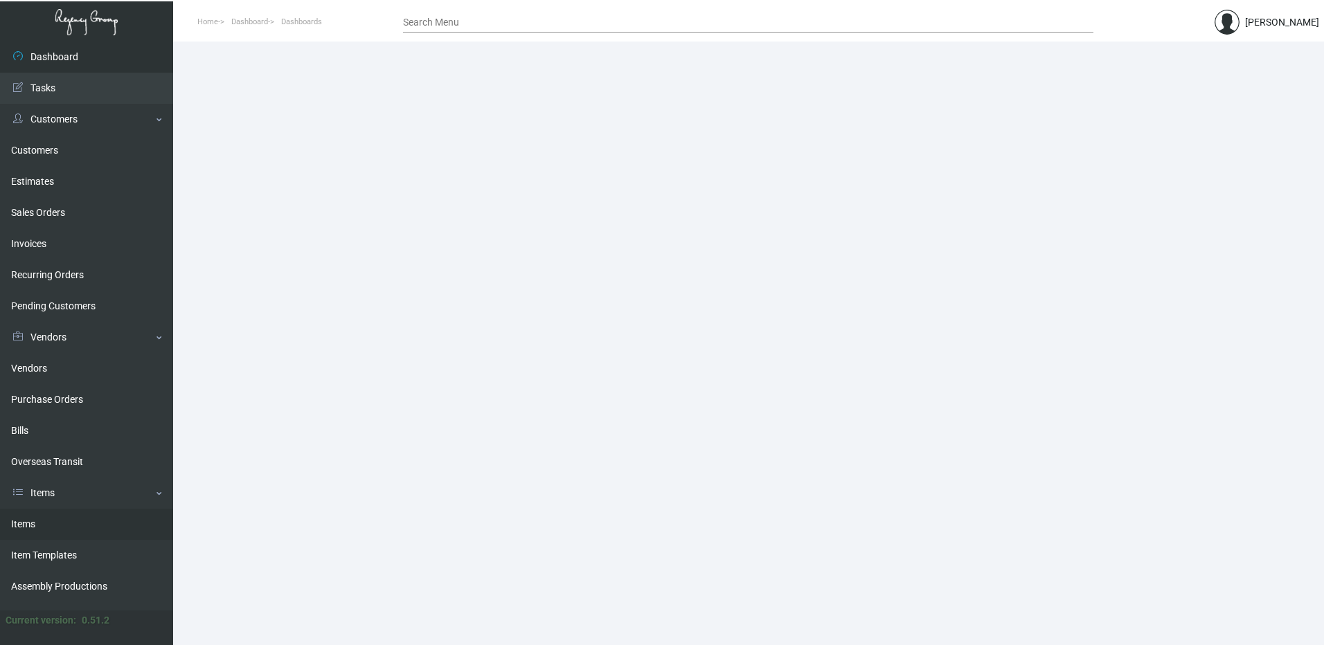
click at [64, 517] on link "Items" at bounding box center [86, 524] width 173 height 31
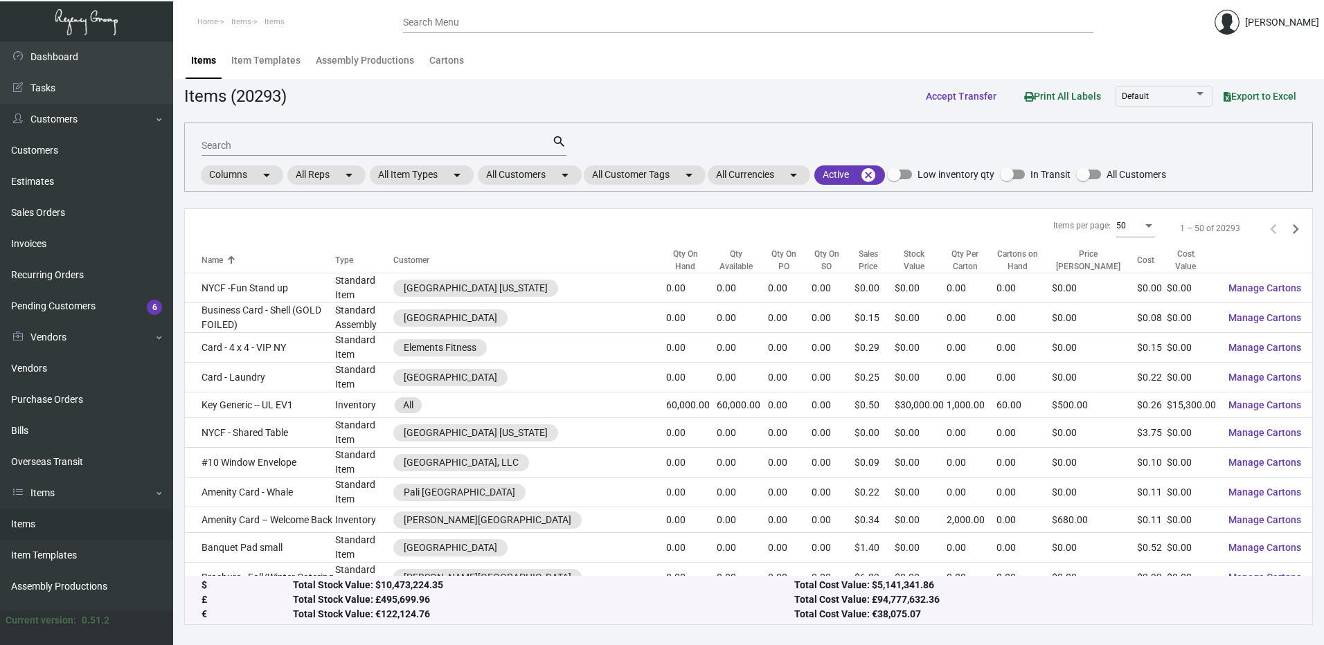
click at [272, 143] on input "Search" at bounding box center [377, 146] width 350 height 11
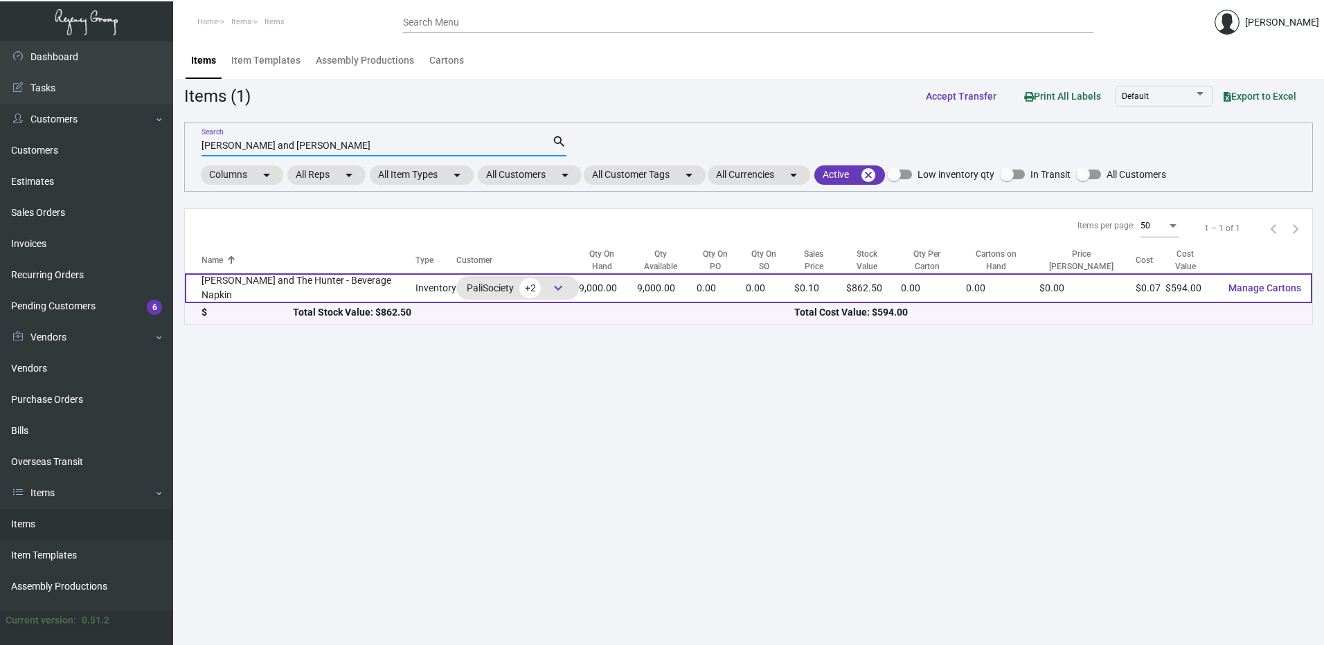
type input "hart and hunter"
click at [416, 288] on td "Inventory" at bounding box center [436, 289] width 41 height 30
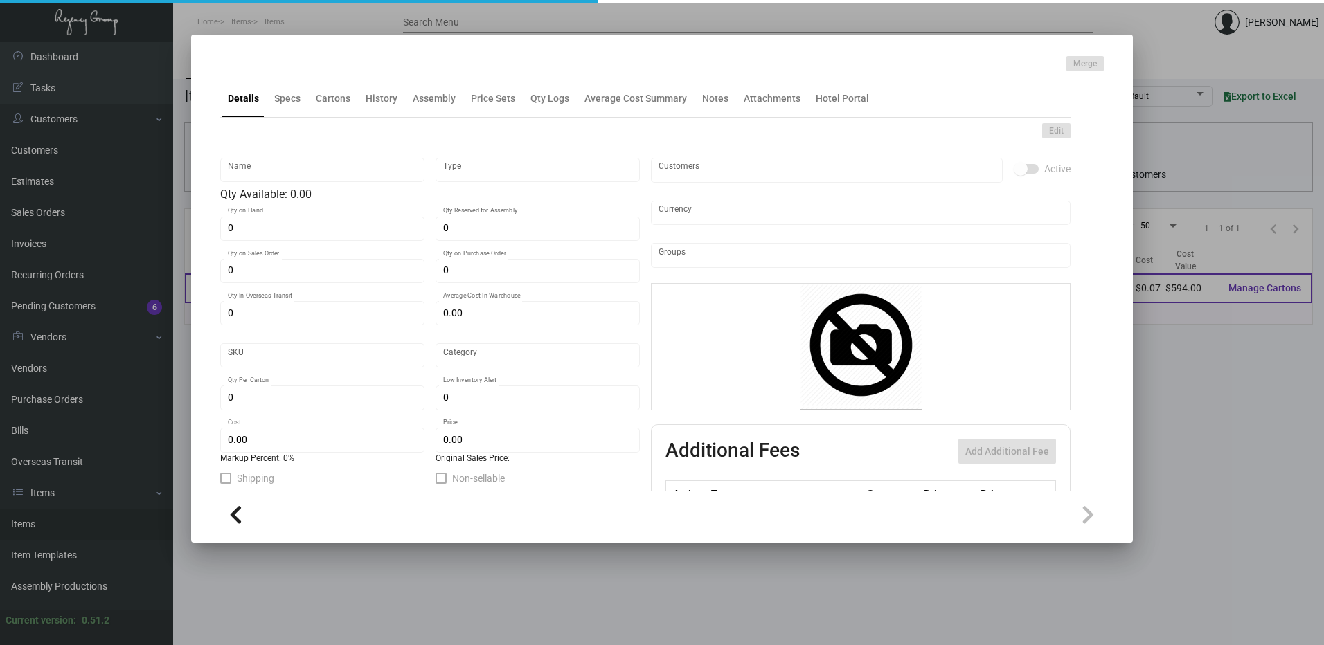
type input "Hart and The Hunter - Beverage Napkin"
type input "Inventory"
type input "9,000"
type input "$ 0.198"
type input "Standard"
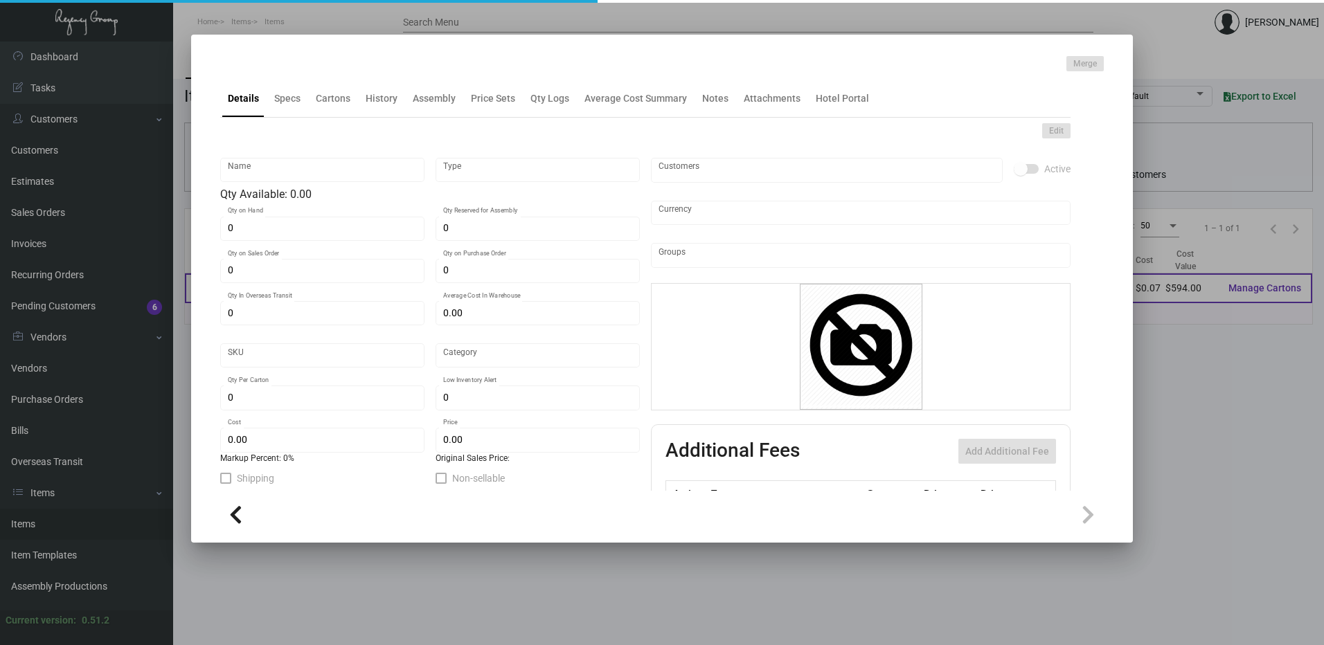
type input "$ 0.066"
type input "$ 0.09583"
type textarea "5x5 folded, 2 ply white beverage napkin, printing 1 color logo, coined edges."
checkbox input "true"
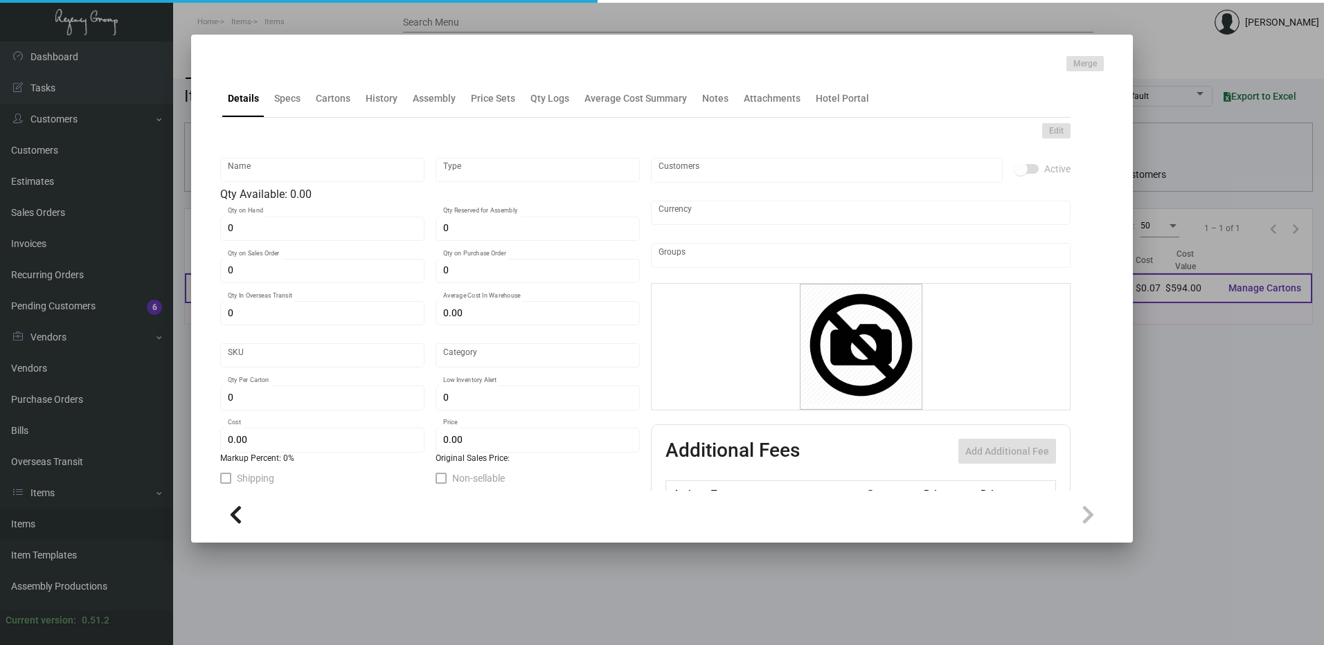
checkbox input "true"
type input "United States Dollar $"
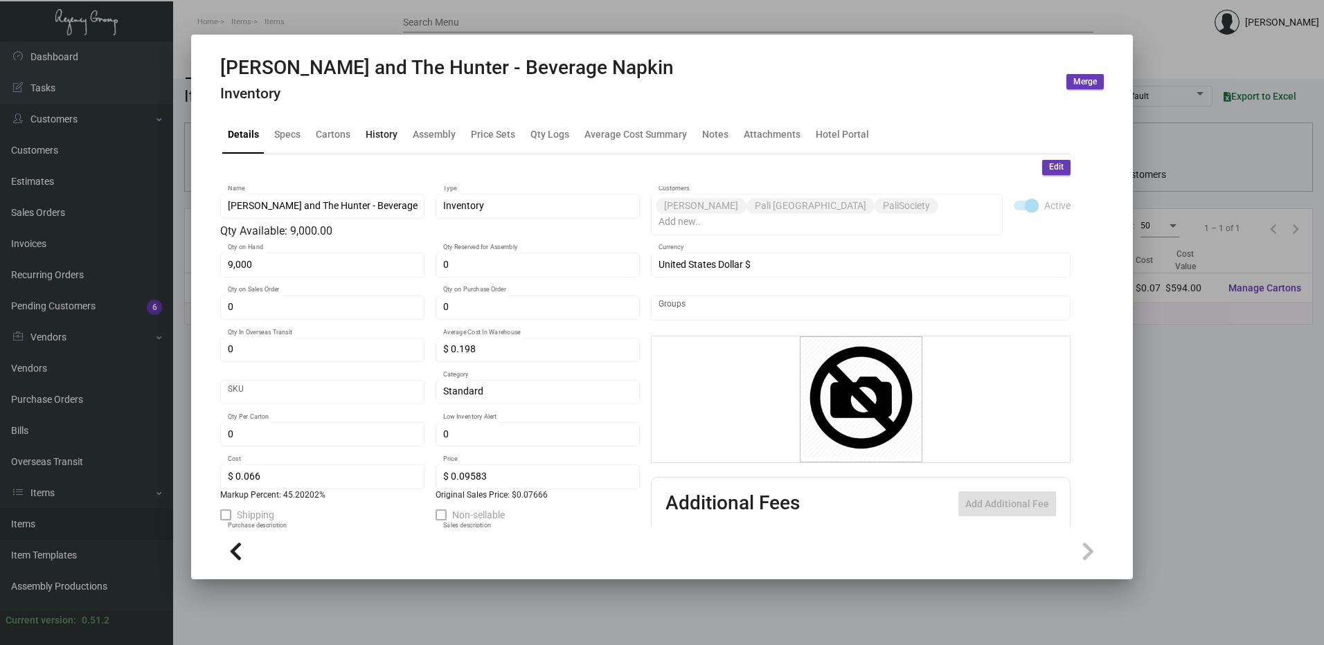
click at [390, 130] on div "History" at bounding box center [382, 134] width 32 height 15
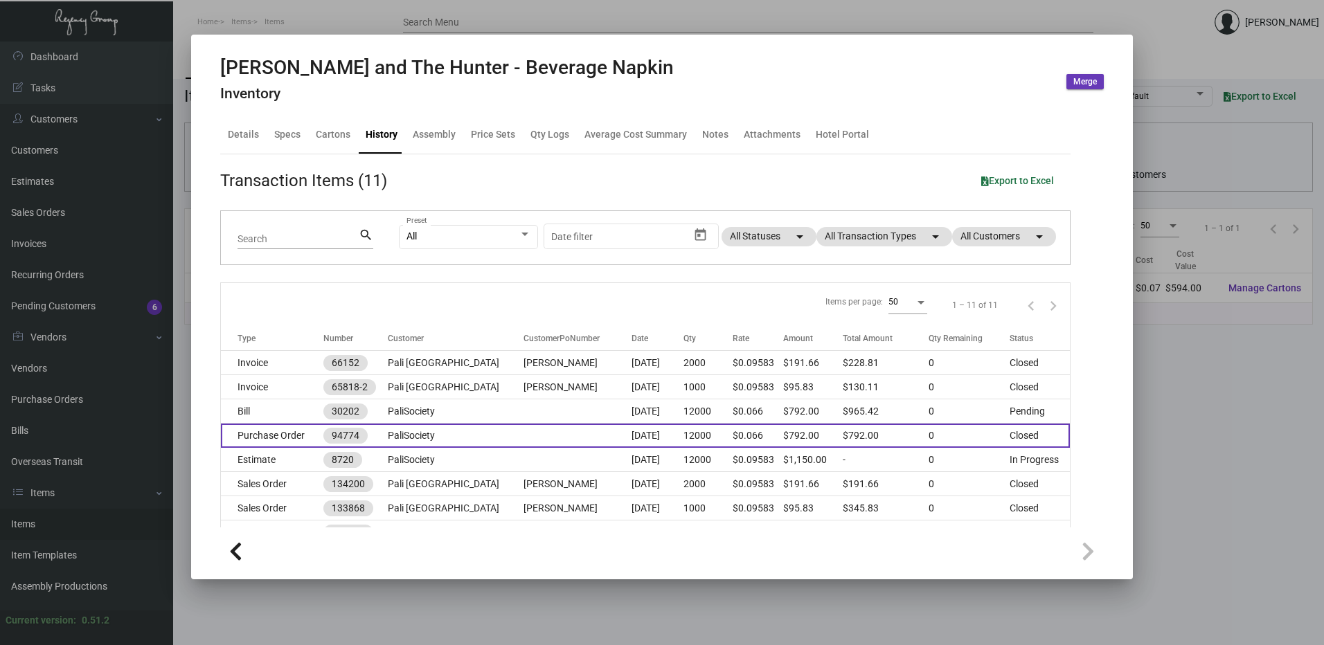
click at [294, 434] on td "Purchase Order" at bounding box center [272, 436] width 103 height 24
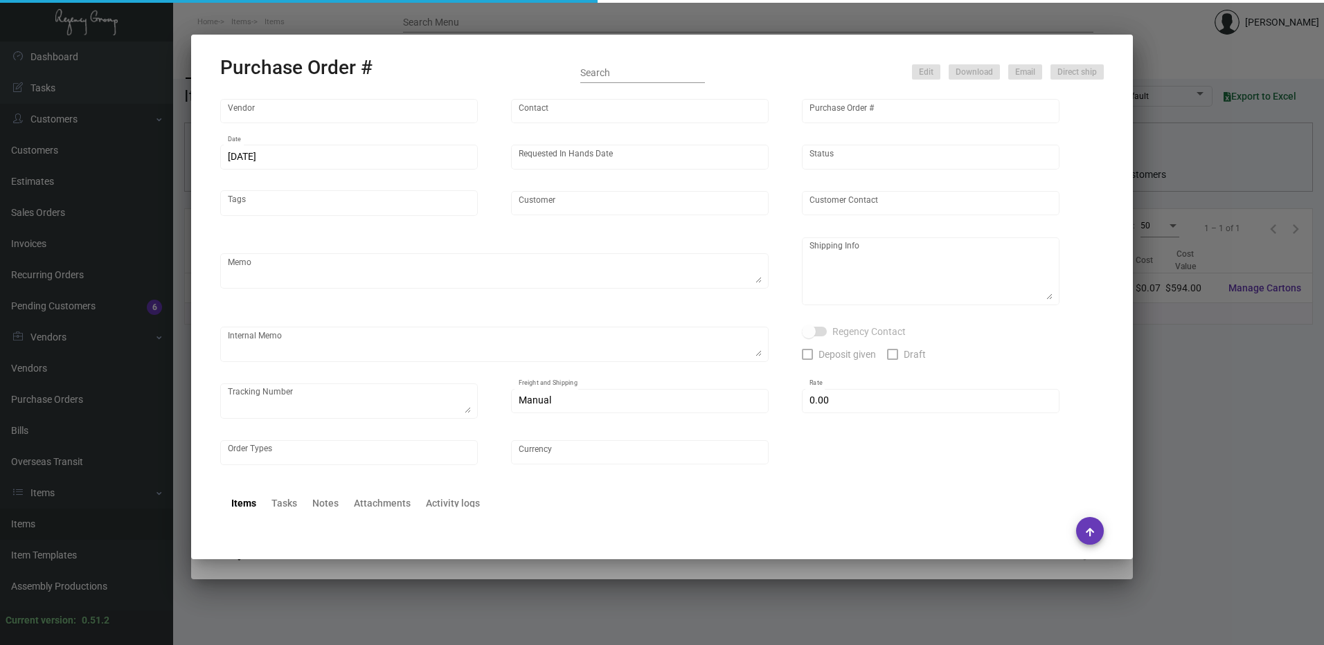
type input "Admatch Corporation"
type input "Marsha Young"
type input "94774"
type input "11/18/2022"
type input "12/30/2022"
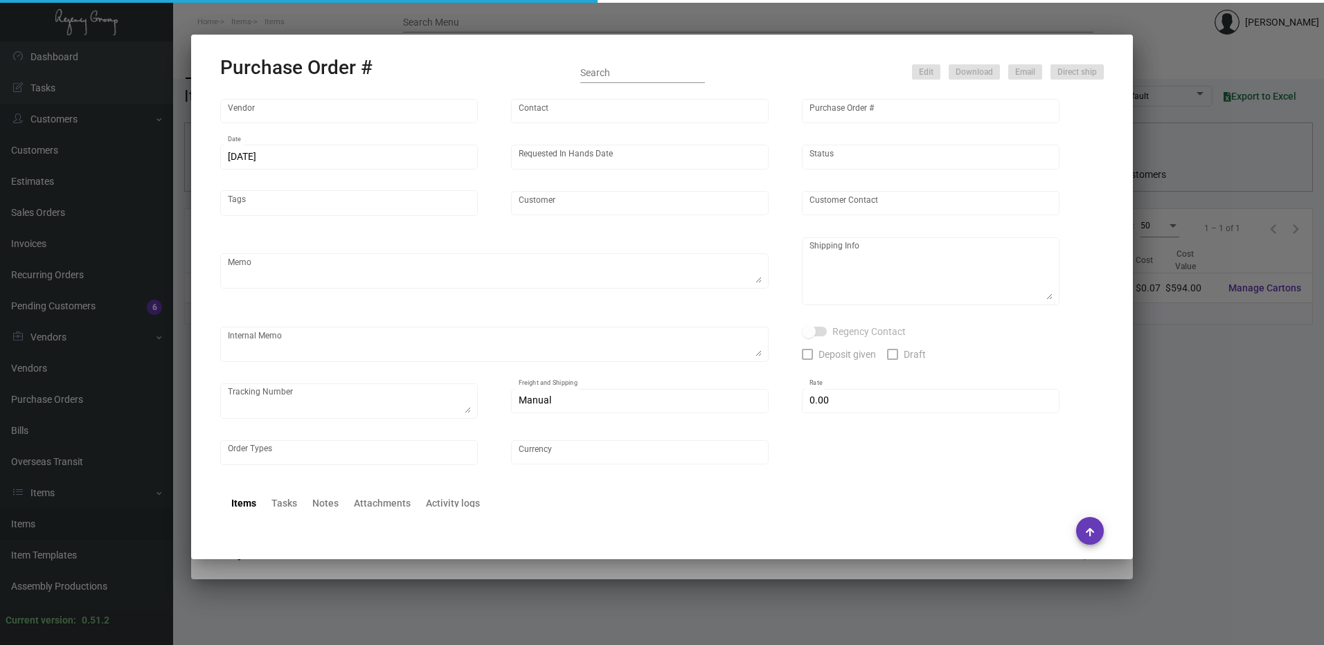
type input "PaliSociety"
type textarea "Reorder - Purchase Order #79157"
type textarea "Regency Group LA 10845 Vanowen Unit F North Hollywood Los Angeles, CA, 91605 US"
checkbox input "true"
type input "$ 0.00"
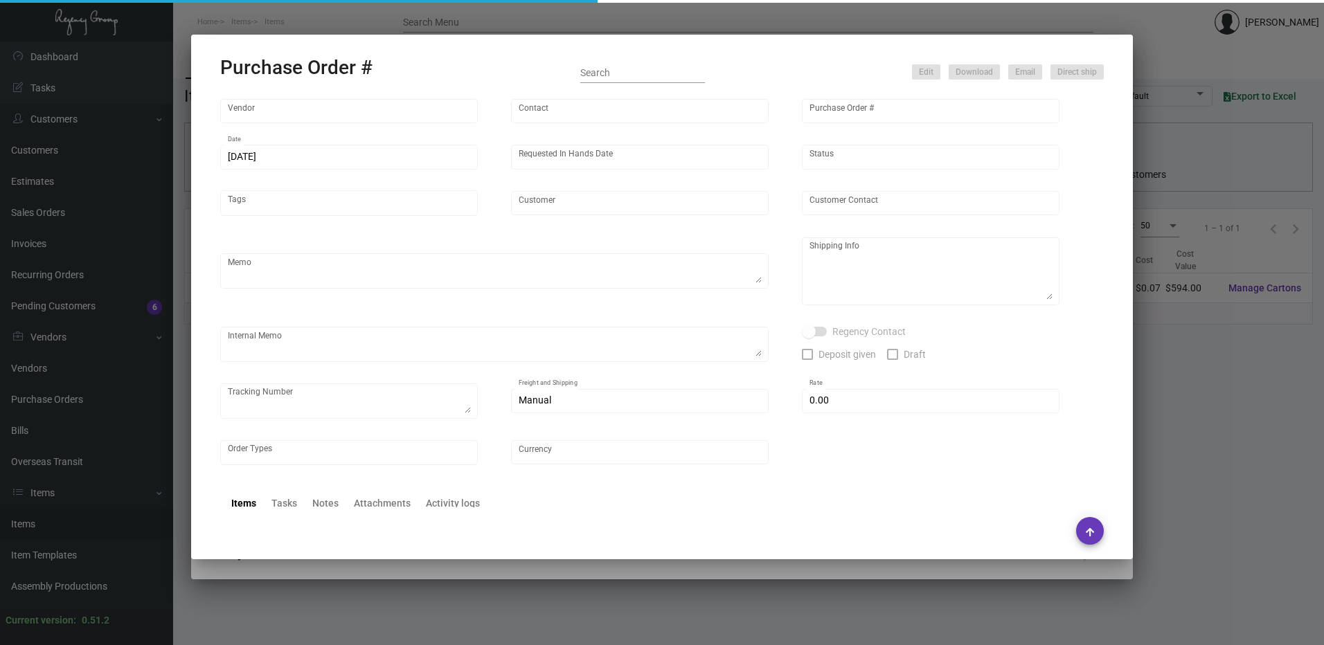
type input "United States Dollar $"
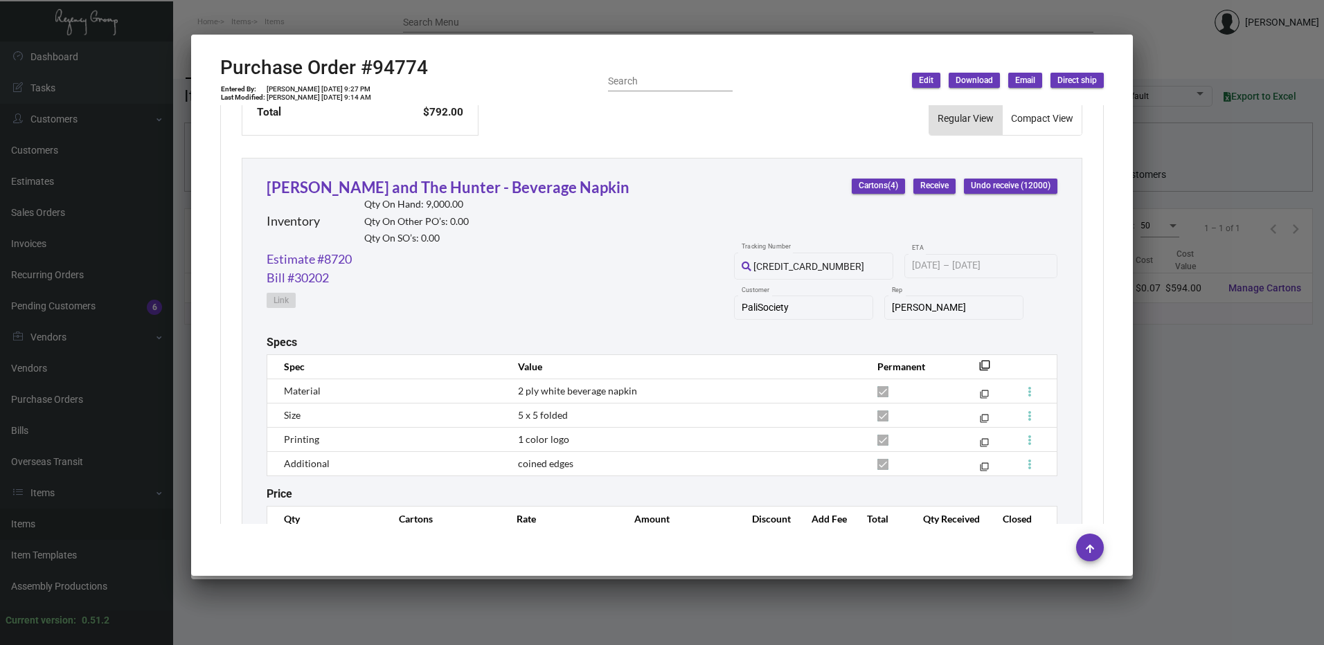
scroll to position [535, 0]
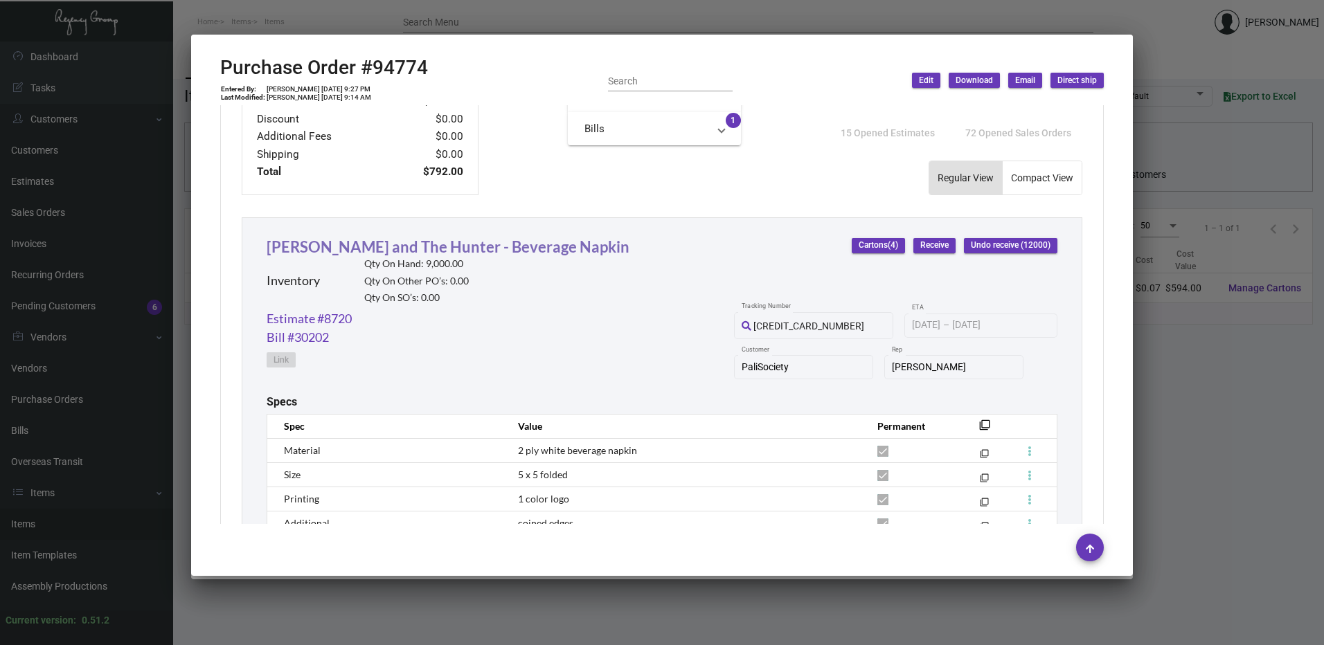
click at [409, 248] on link "Hart and The Hunter - Beverage Napkin" at bounding box center [448, 247] width 363 height 19
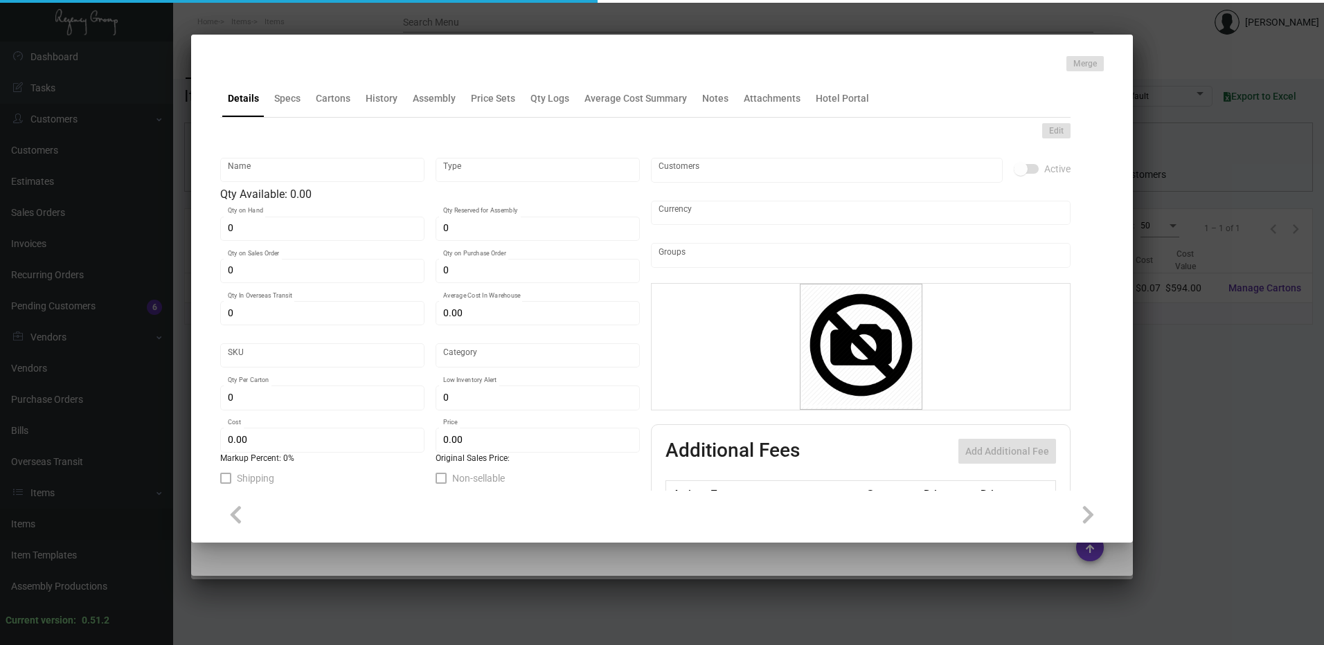
type input "Hart and The Hunter - Beverage Napkin"
type input "Inventory"
type input "9,000"
type input "$ 0.198"
type input "Standard"
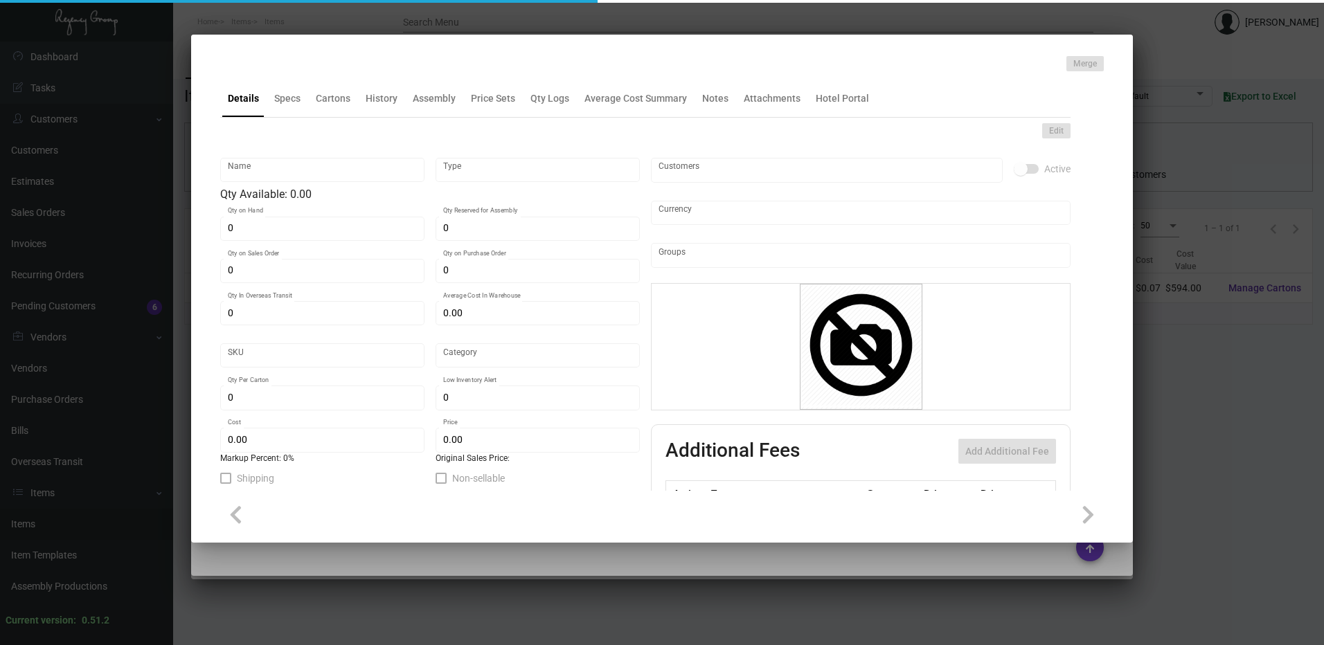
type input "$ 0.066"
type input "$ 0.09583"
type textarea "5x5 folded, 2 ply white beverage napkin, printing 1 color logo, coined edges."
checkbox input "true"
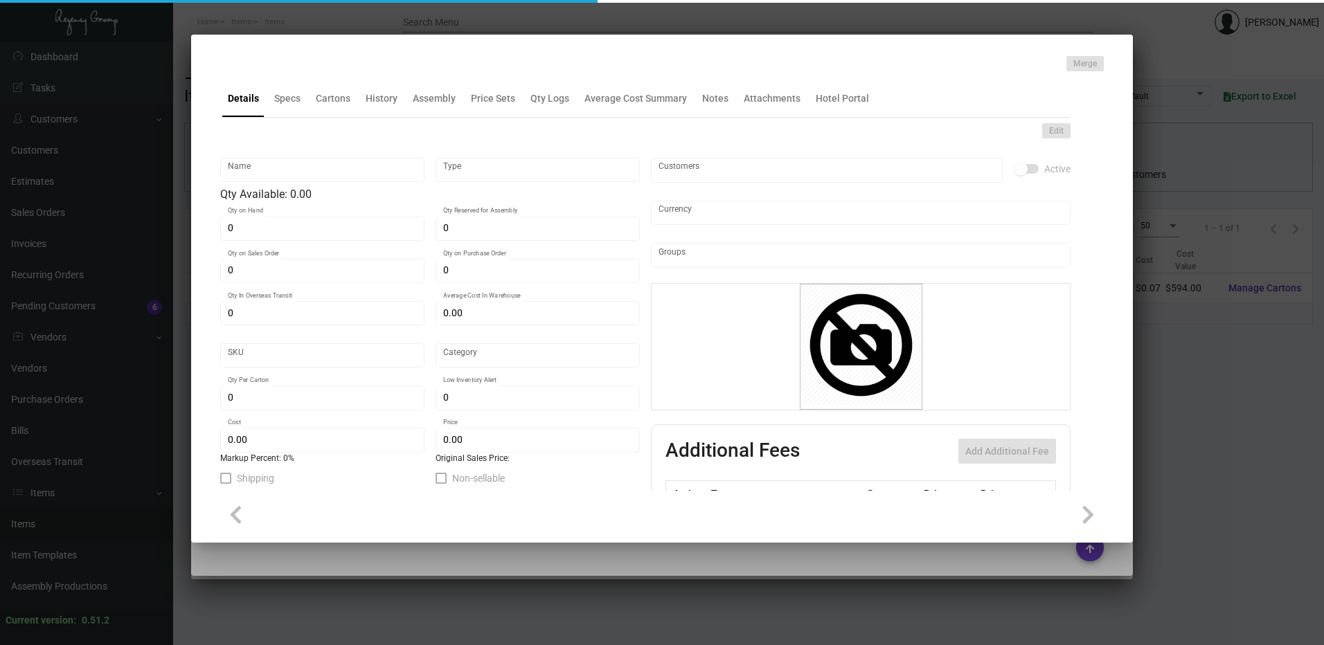
checkbox input "true"
type input "United States Dollar $"
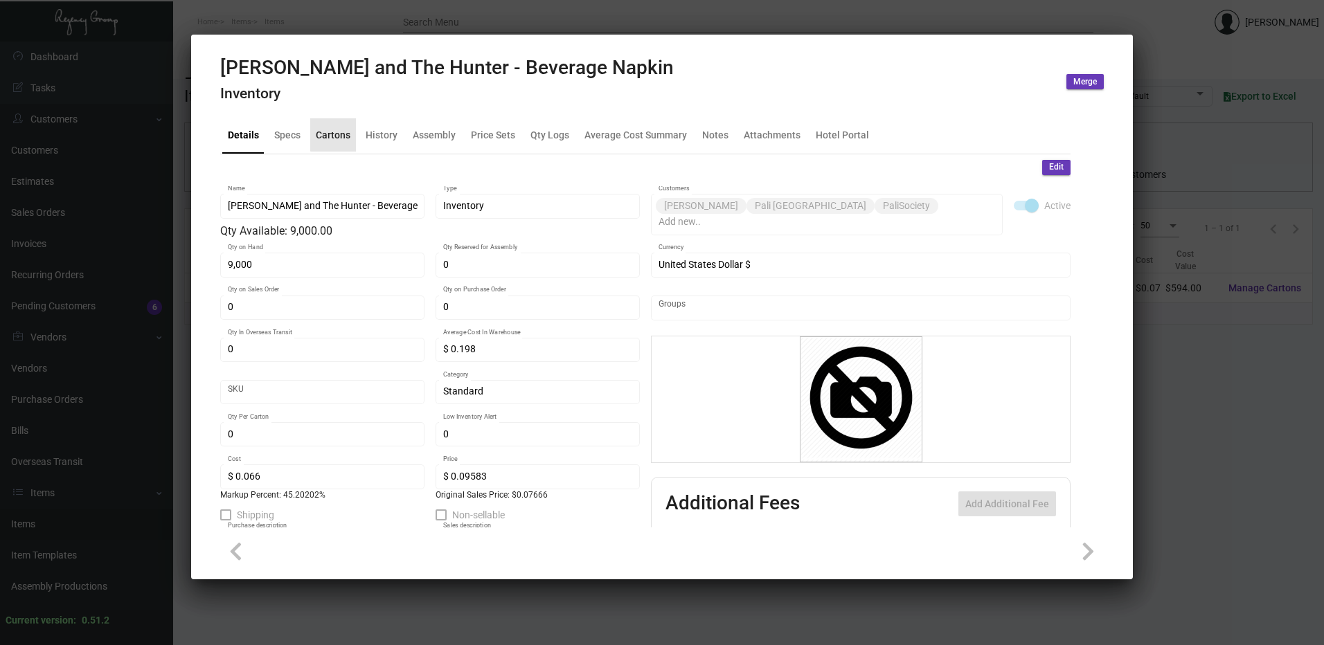
click at [335, 128] on div "Cartons" at bounding box center [333, 134] width 35 height 15
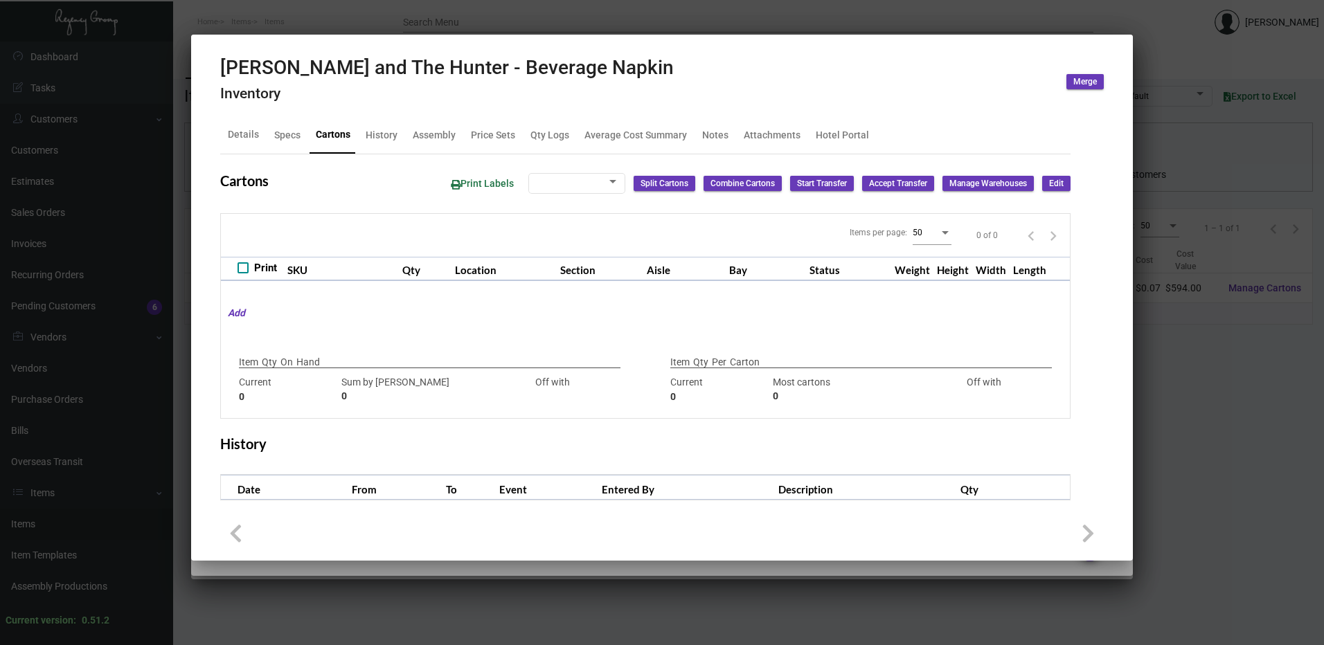
checkbox input "true"
type input "9,000"
type input "9000"
type input "0"
type input "3000"
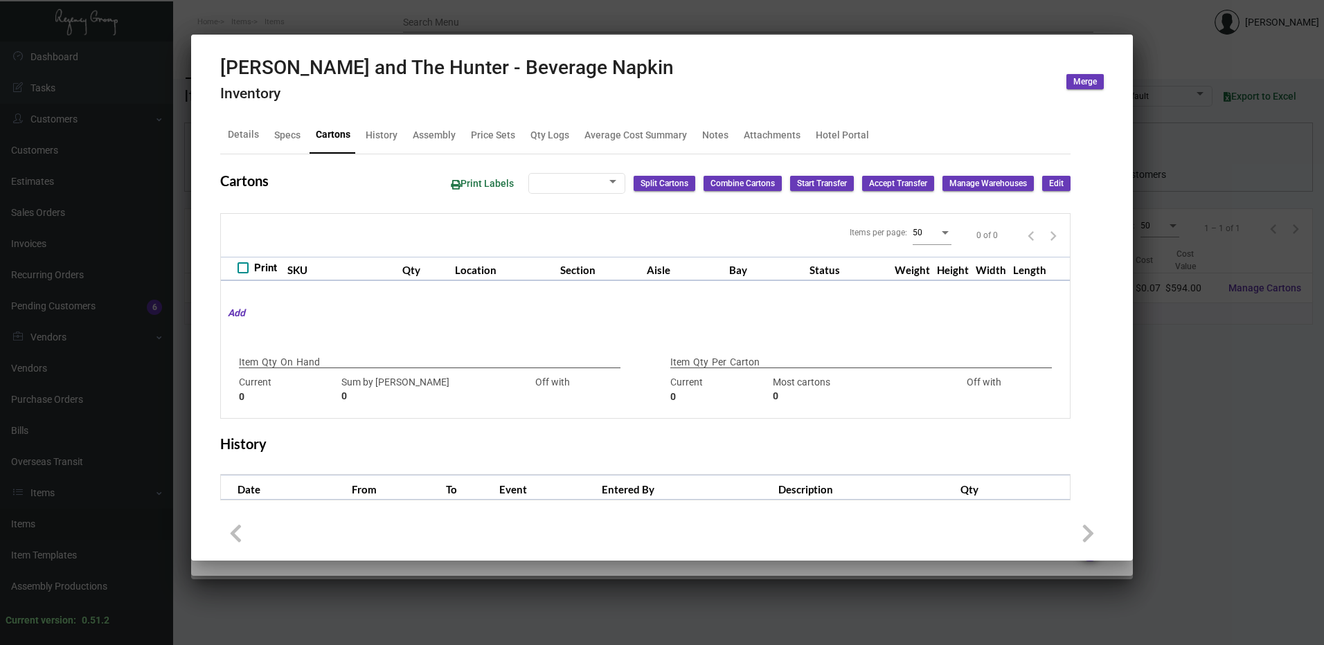
type input "-3000"
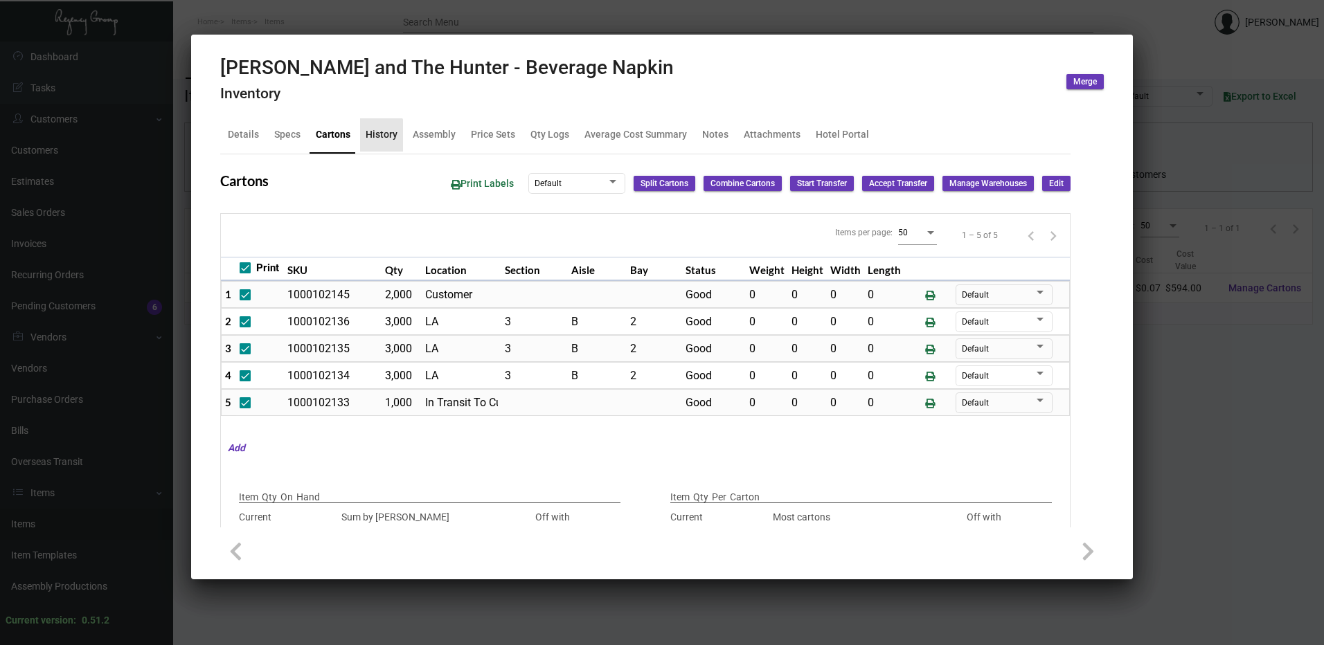
drag, startPoint x: 361, startPoint y: 142, endPoint x: 365, endPoint y: 130, distance: 12.5
click at [362, 139] on div "History" at bounding box center [381, 134] width 43 height 33
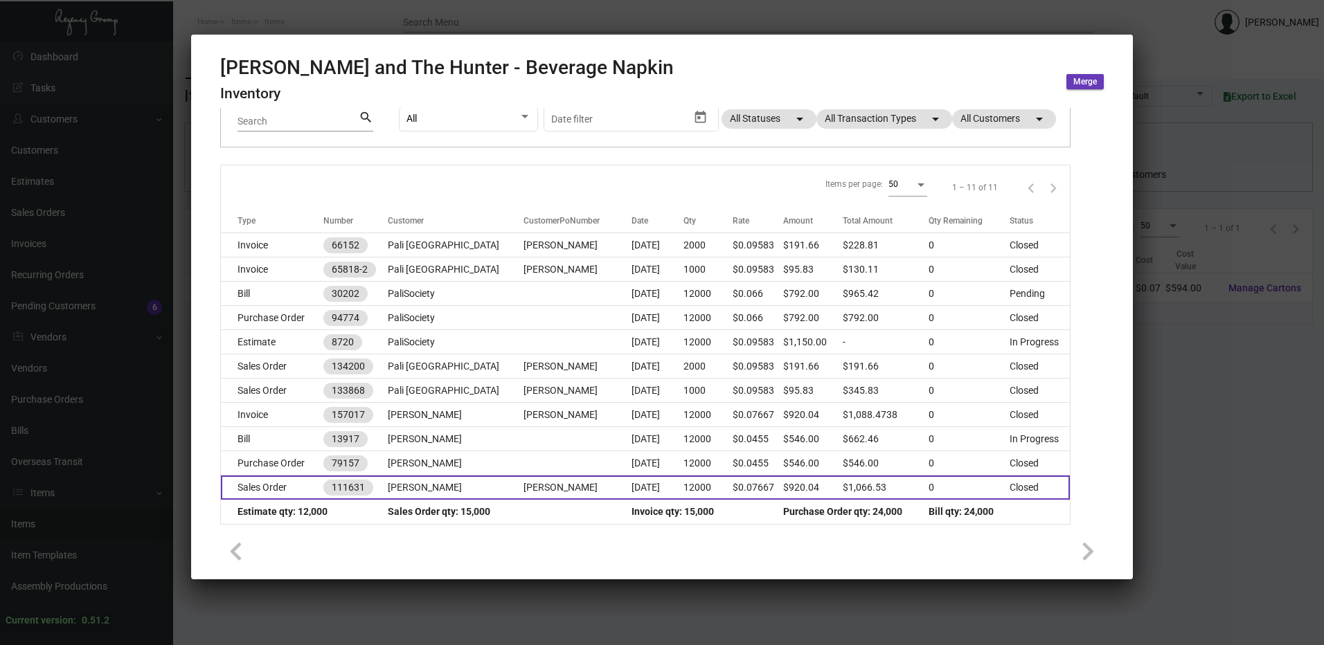
scroll to position [123, 0]
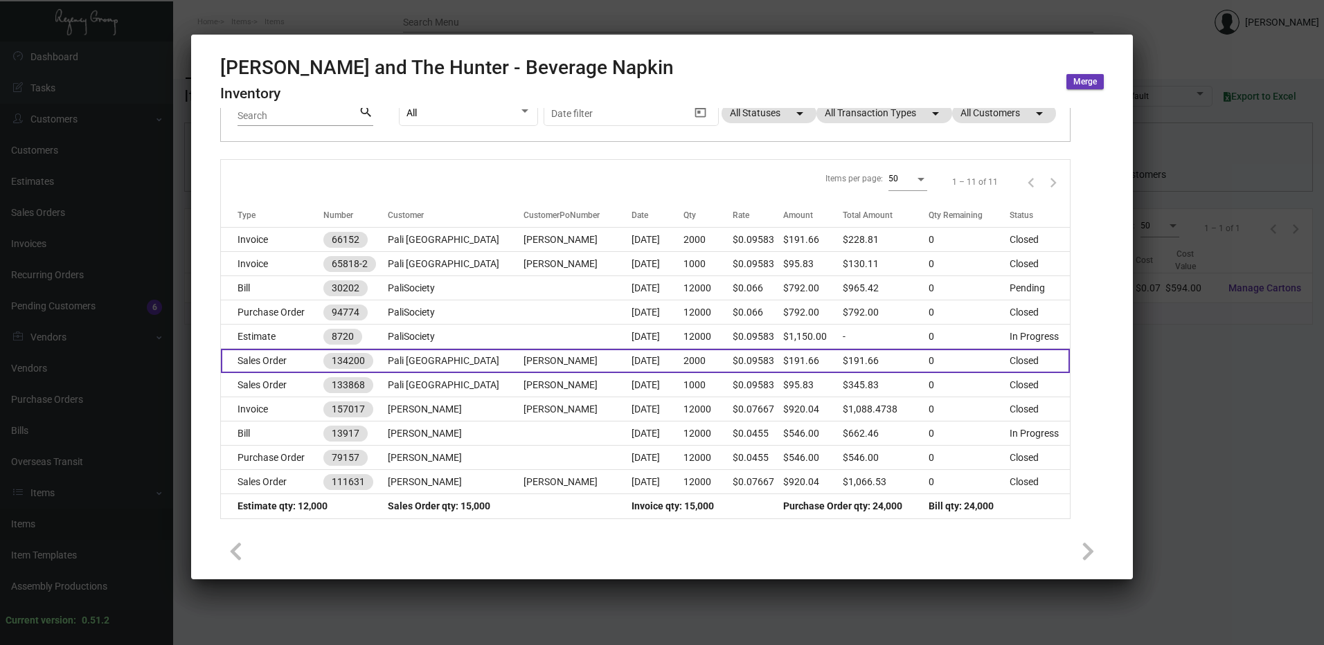
click at [684, 362] on td "2000" at bounding box center [708, 361] width 49 height 24
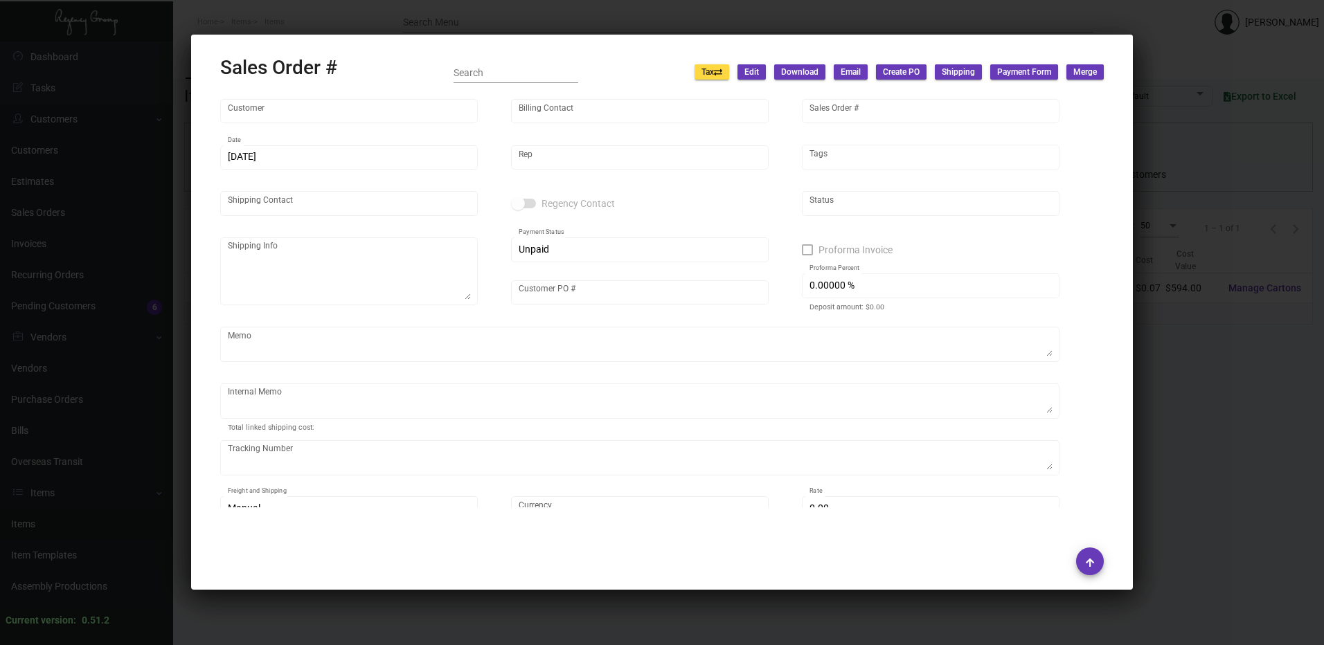
type input "Pali Seattle"
type input "Accounts Payable and General Cashier -"
type input "134200"
type input "9/15/2022"
type input "Dovi Berger"
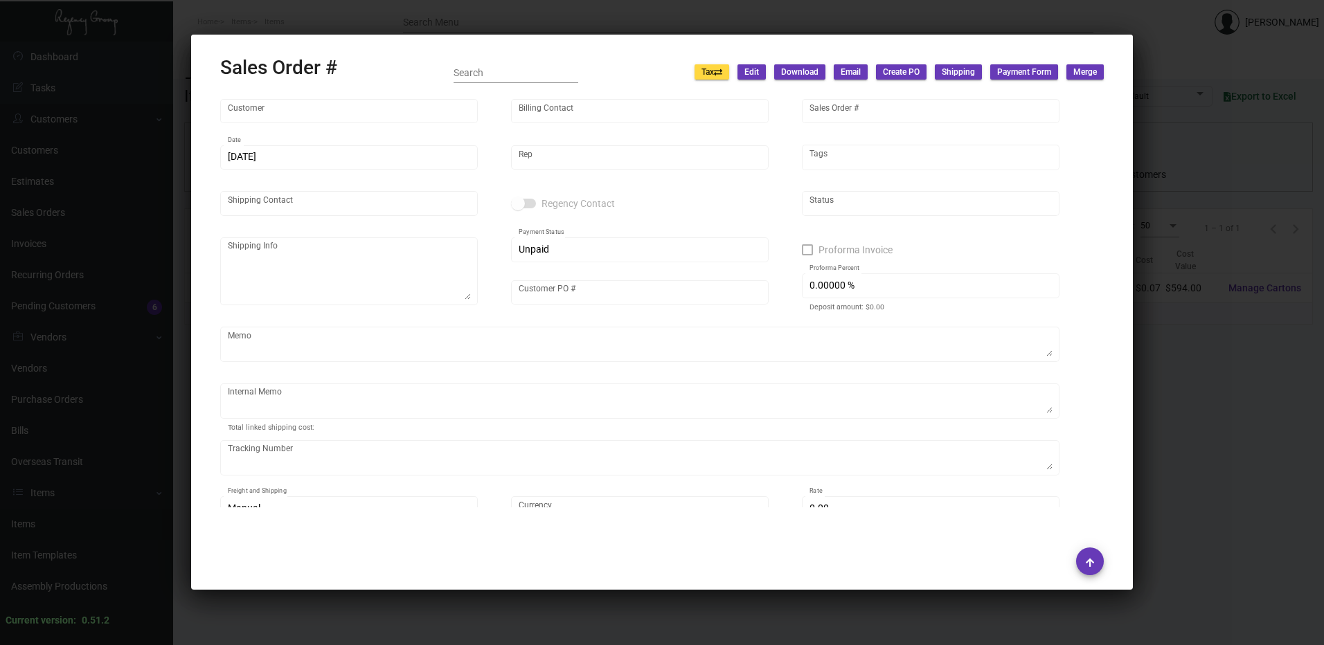
type input "Eric Littman"
type textarea "Pali Seattle - Eric Littman 107 Pine Street Seattle, WA, 98101 US"
type input "Eric Littman"
type textarea "12.15"
type input "United States Dollar $"
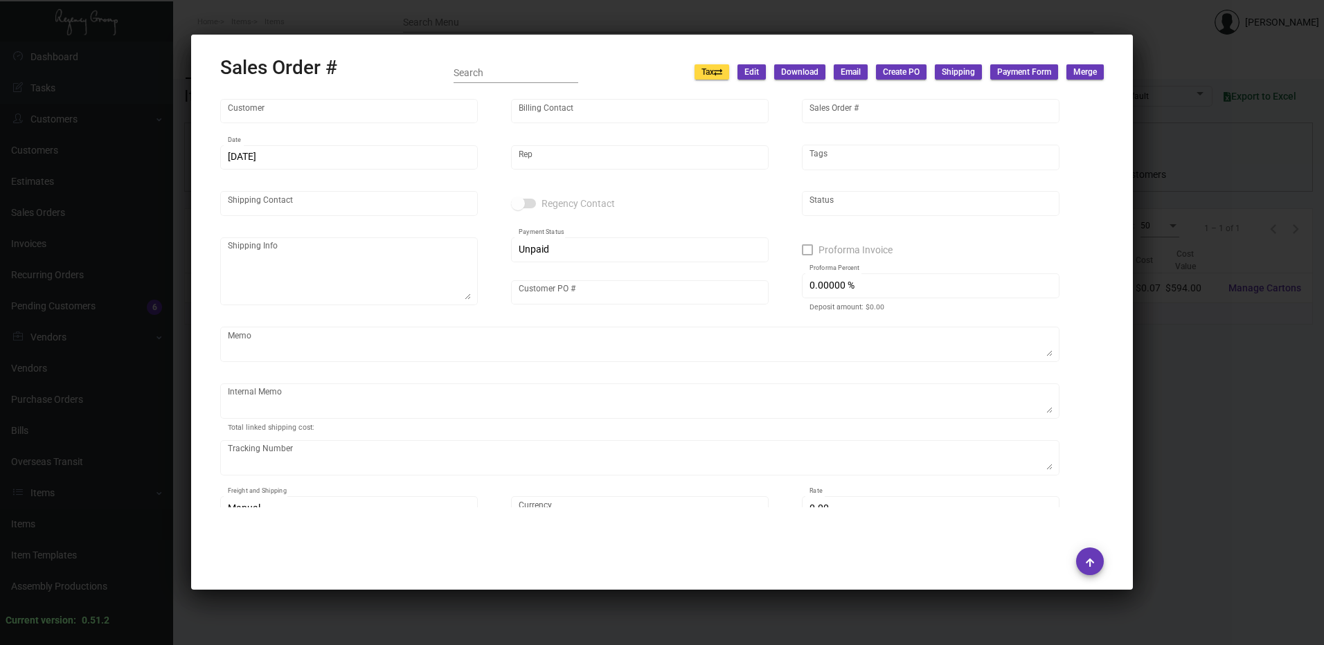
type input "$ 0.00"
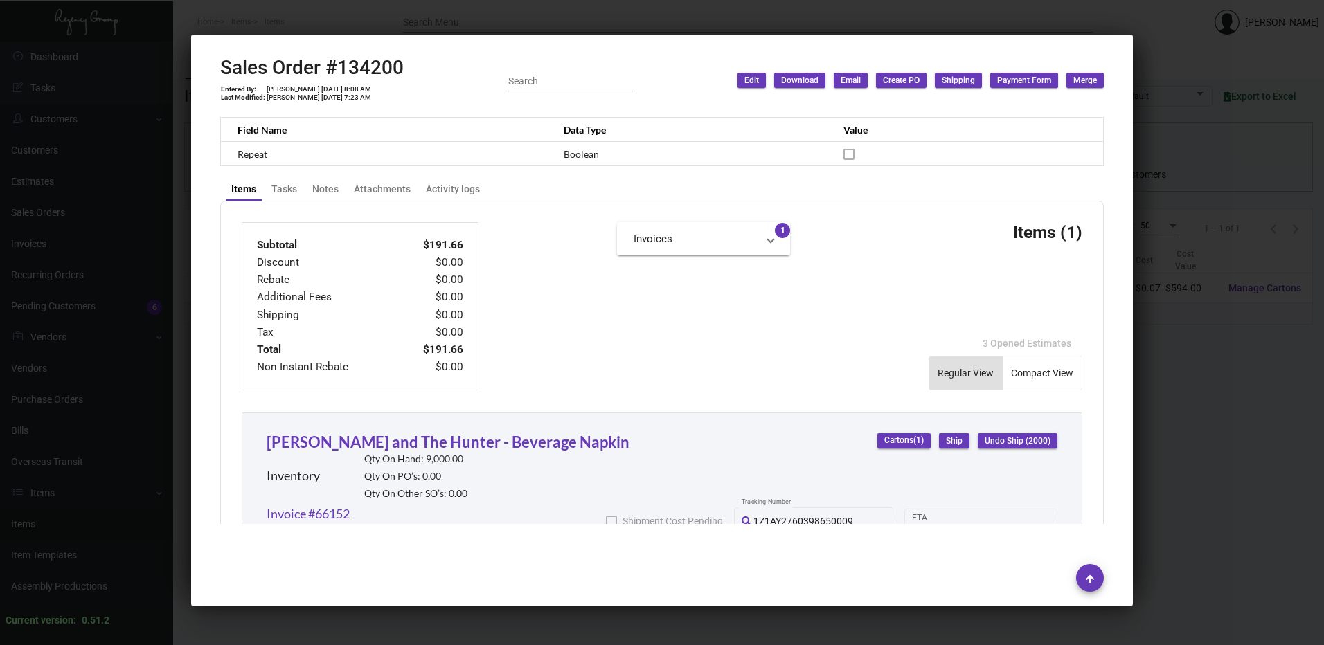
scroll to position [231, 0]
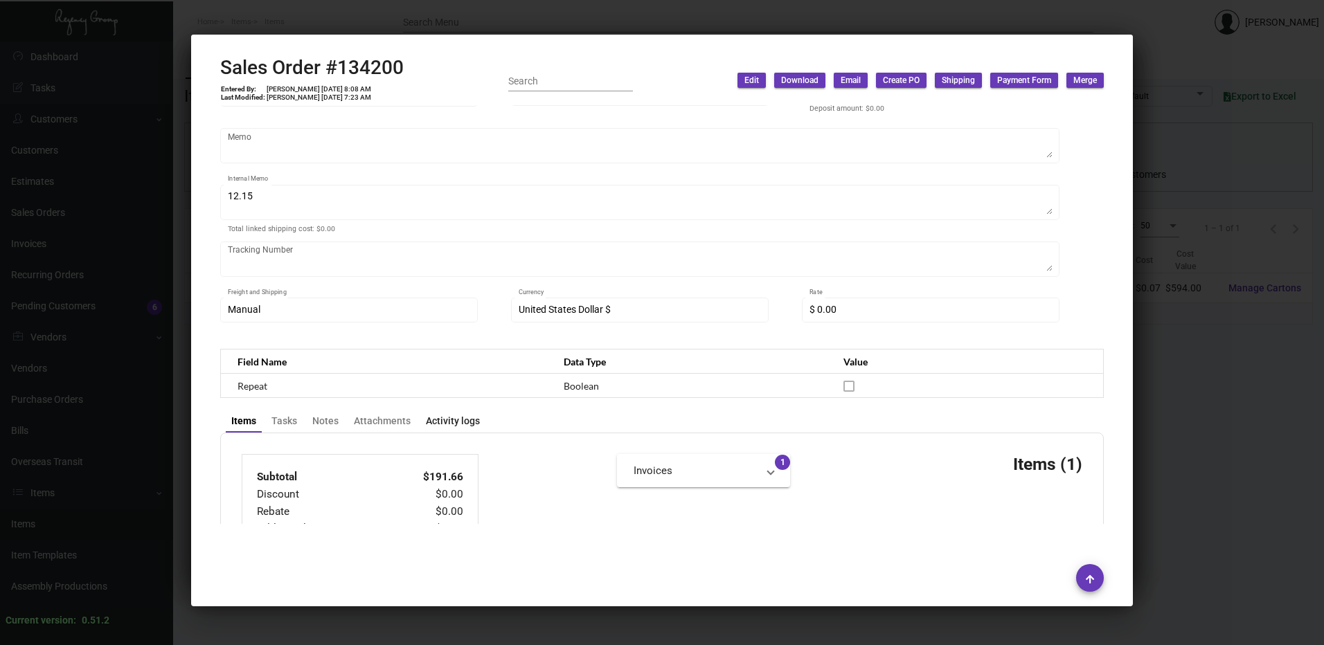
click at [451, 420] on div "Activity logs" at bounding box center [453, 421] width 54 height 15
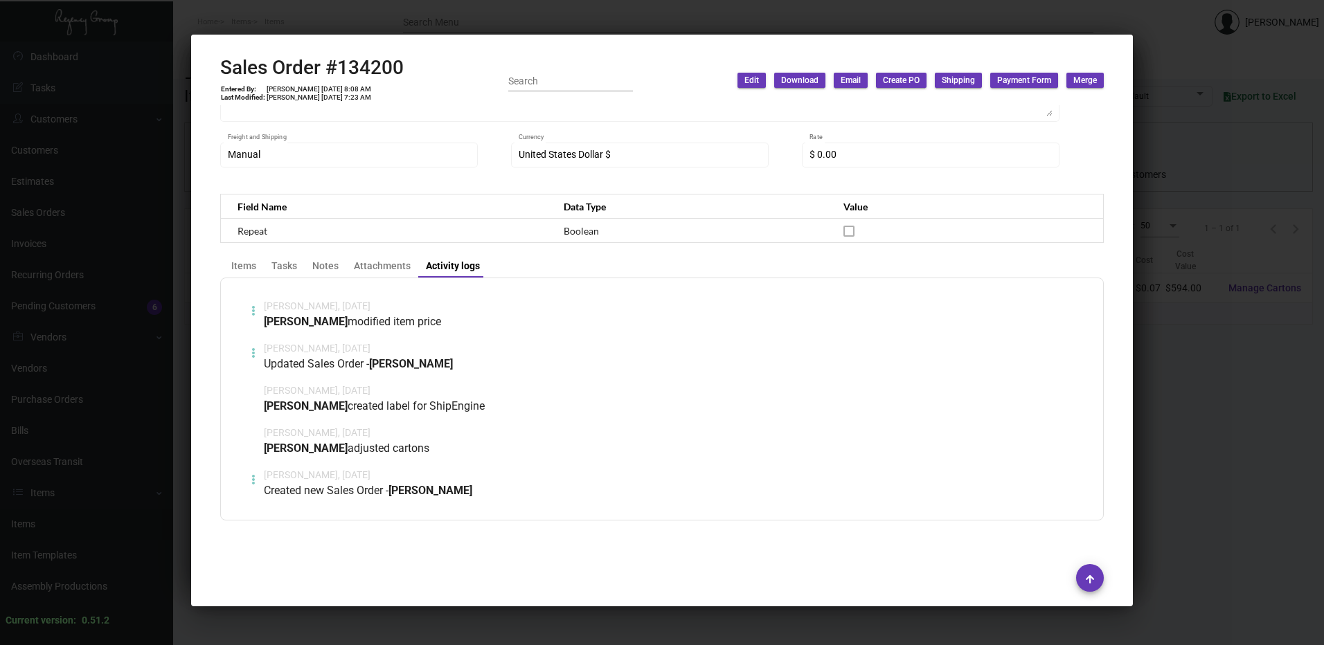
scroll to position [391, 0]
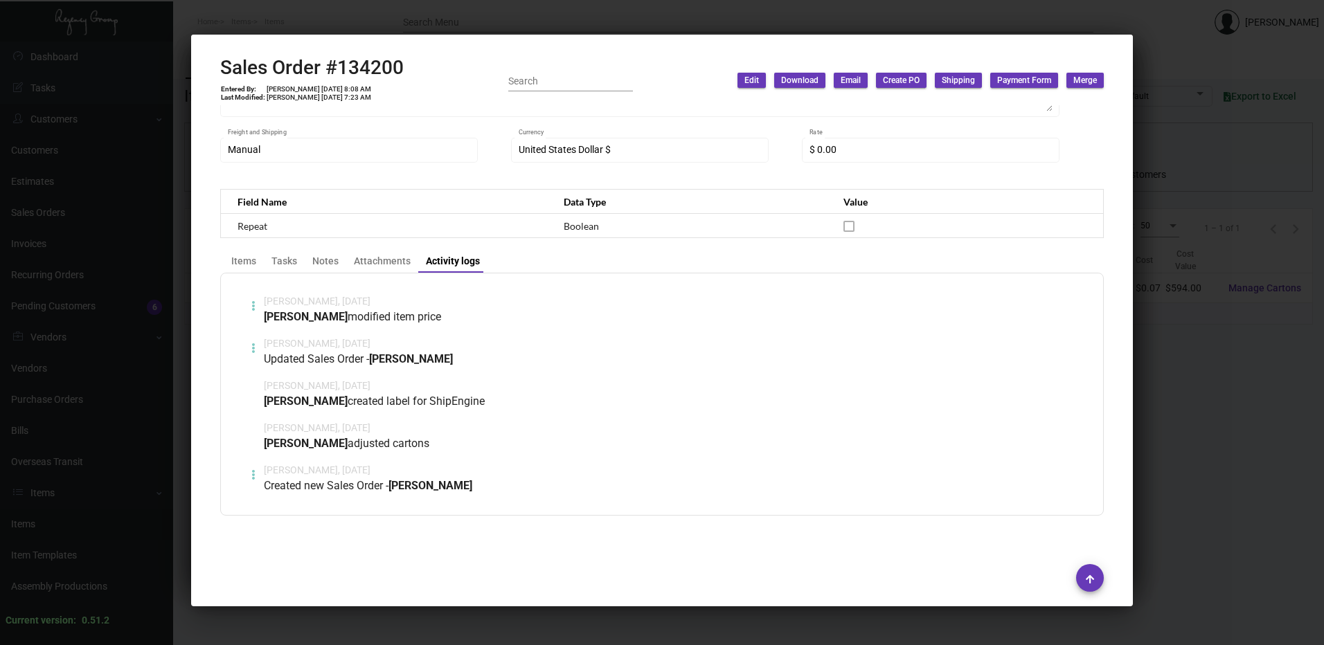
click at [537, 28] on div at bounding box center [662, 322] width 1324 height 645
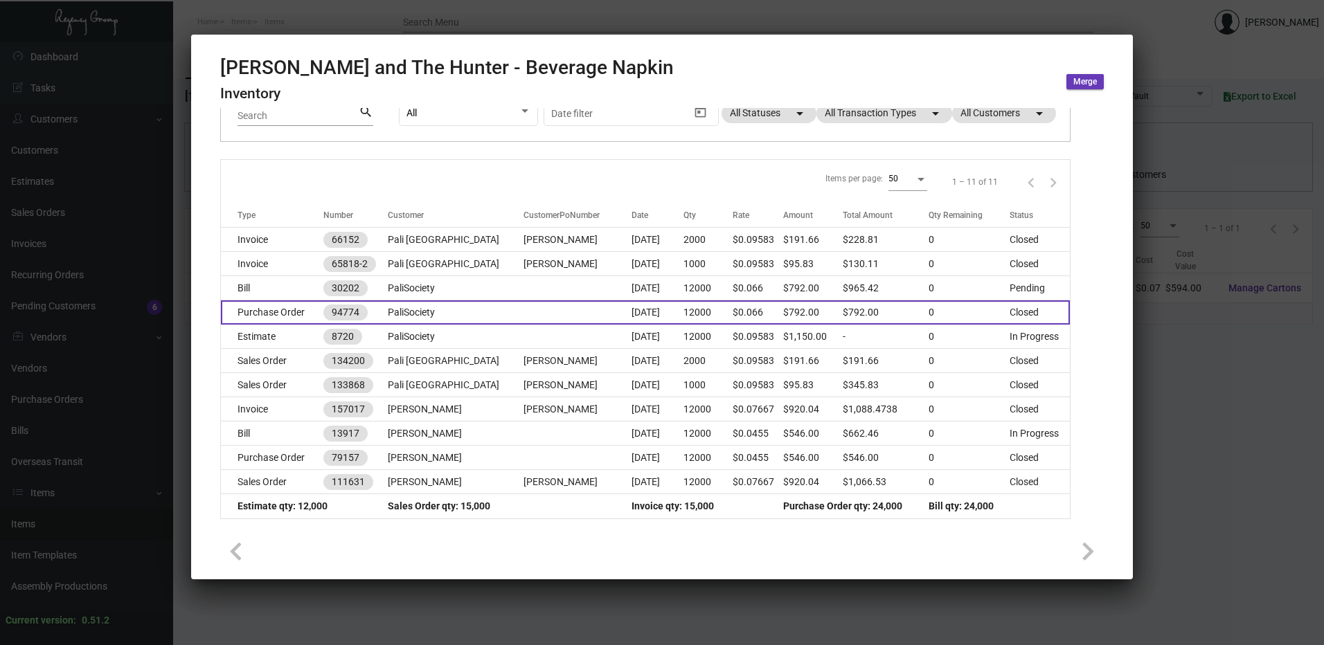
scroll to position [54, 0]
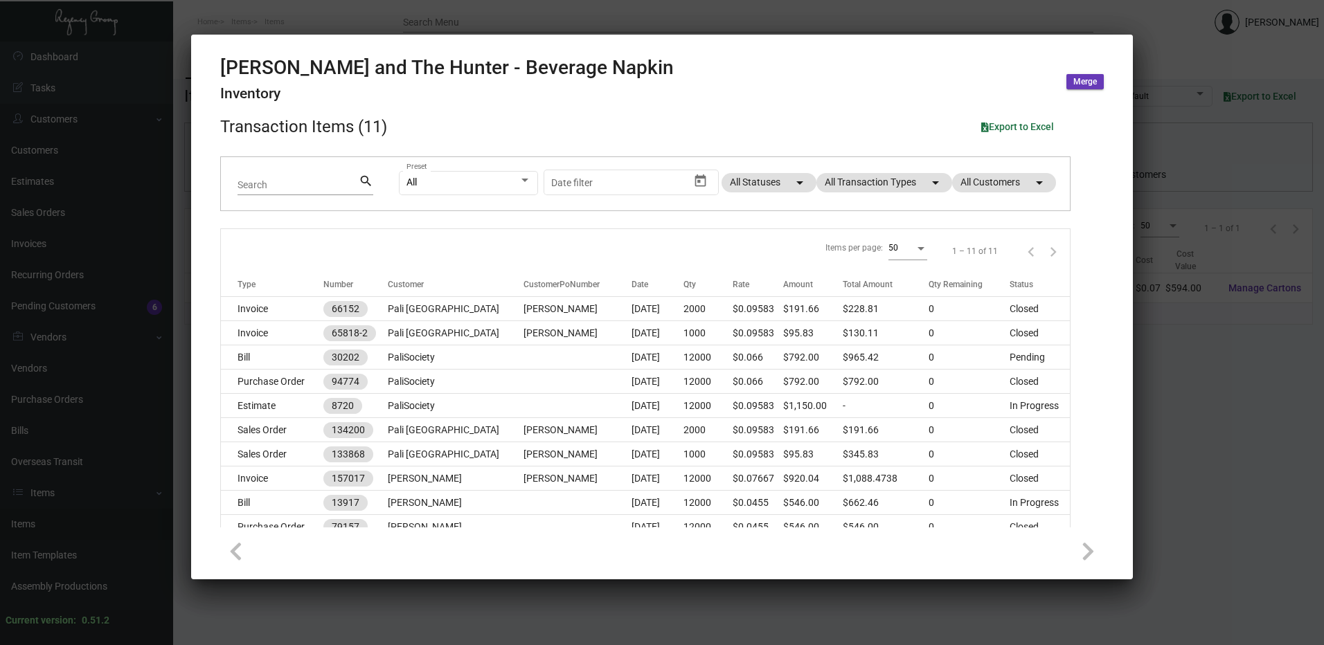
click at [361, 26] on div at bounding box center [662, 322] width 1324 height 645
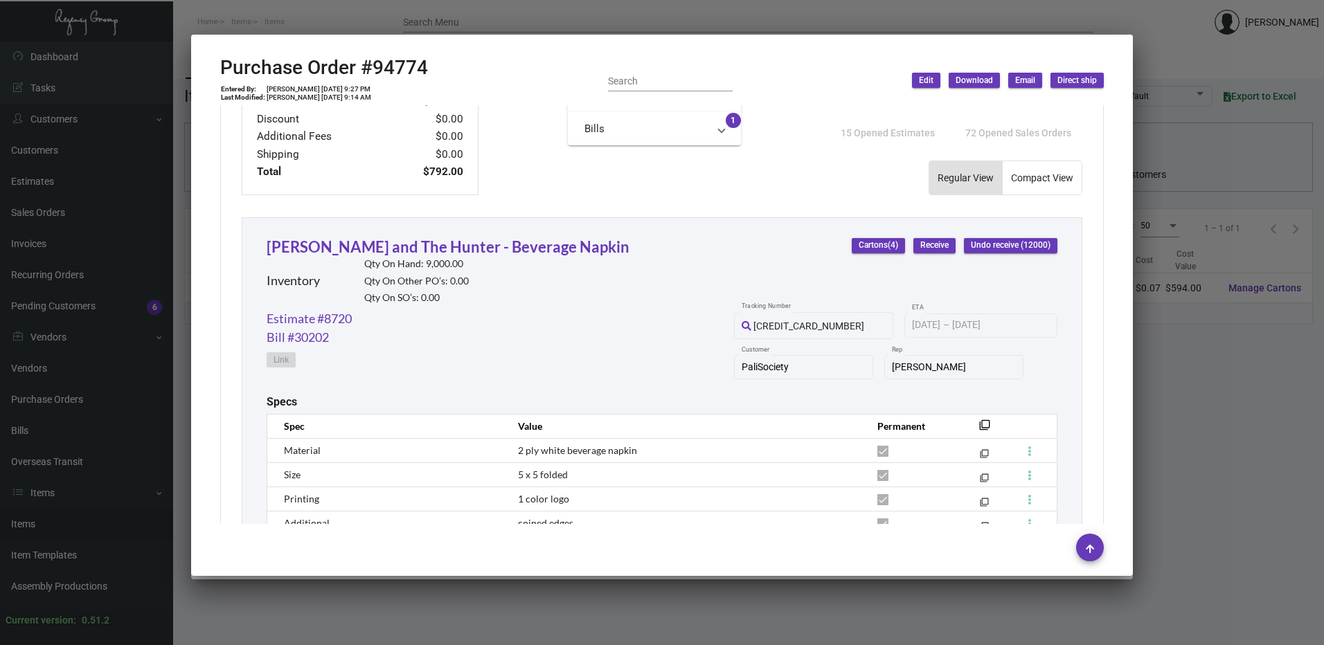
click at [376, 21] on div at bounding box center [662, 322] width 1324 height 645
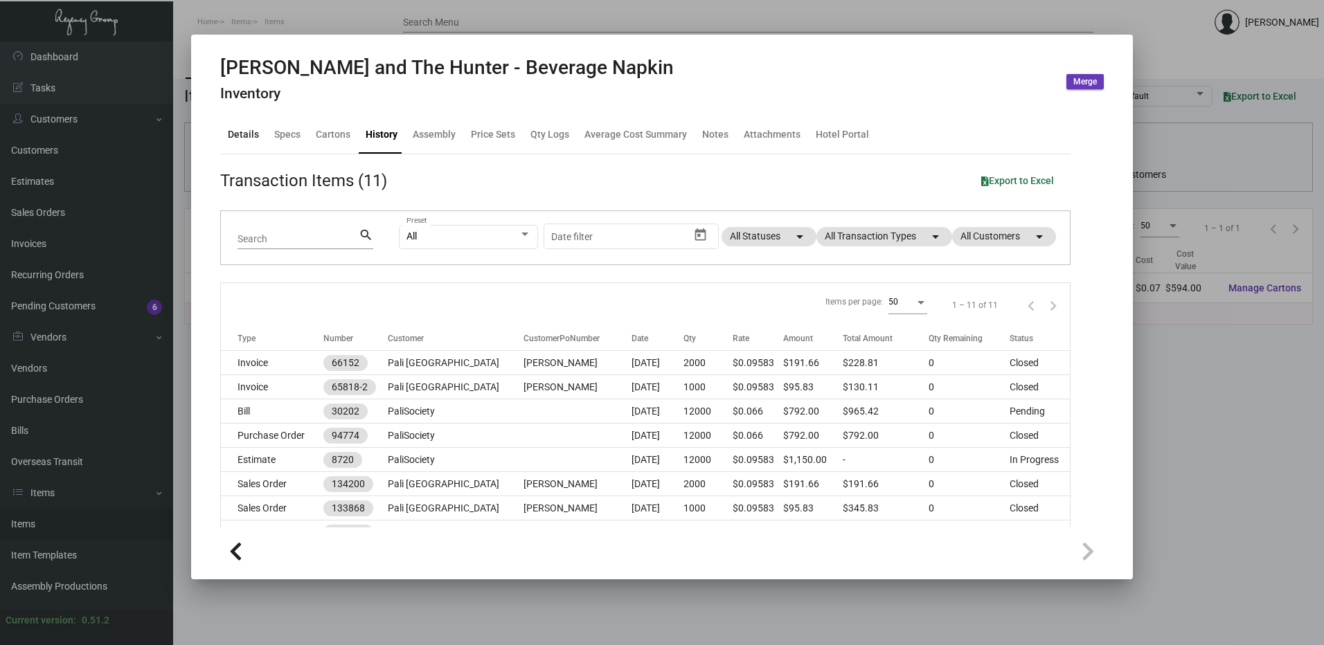
click at [256, 134] on div "Details" at bounding box center [243, 134] width 31 height 15
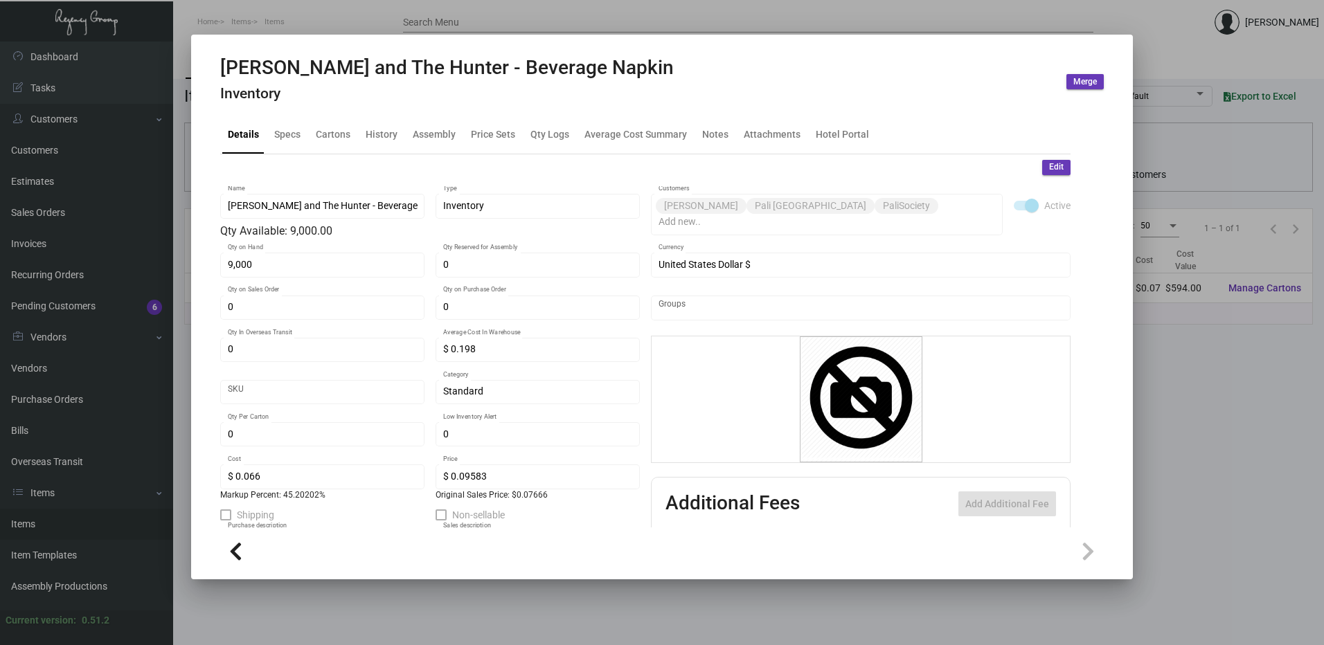
click at [637, 31] on div at bounding box center [662, 322] width 1324 height 645
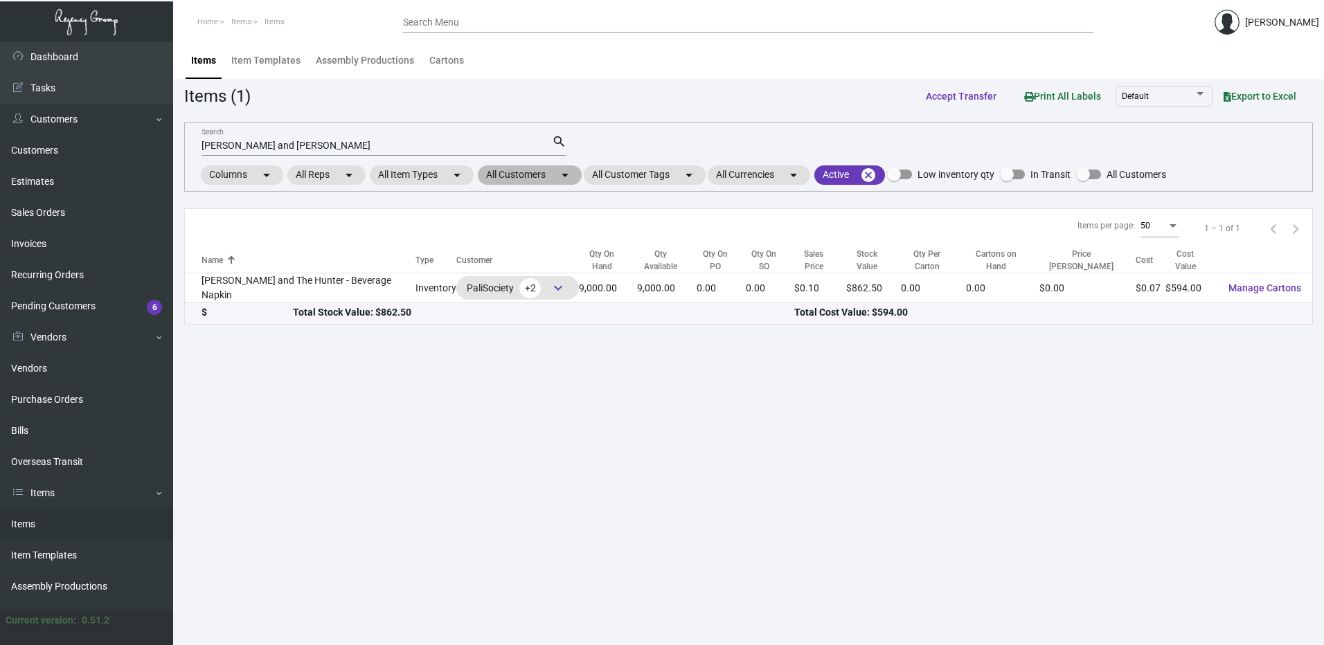
click at [569, 179] on mat-icon "arrow_drop_down" at bounding box center [565, 175] width 17 height 17
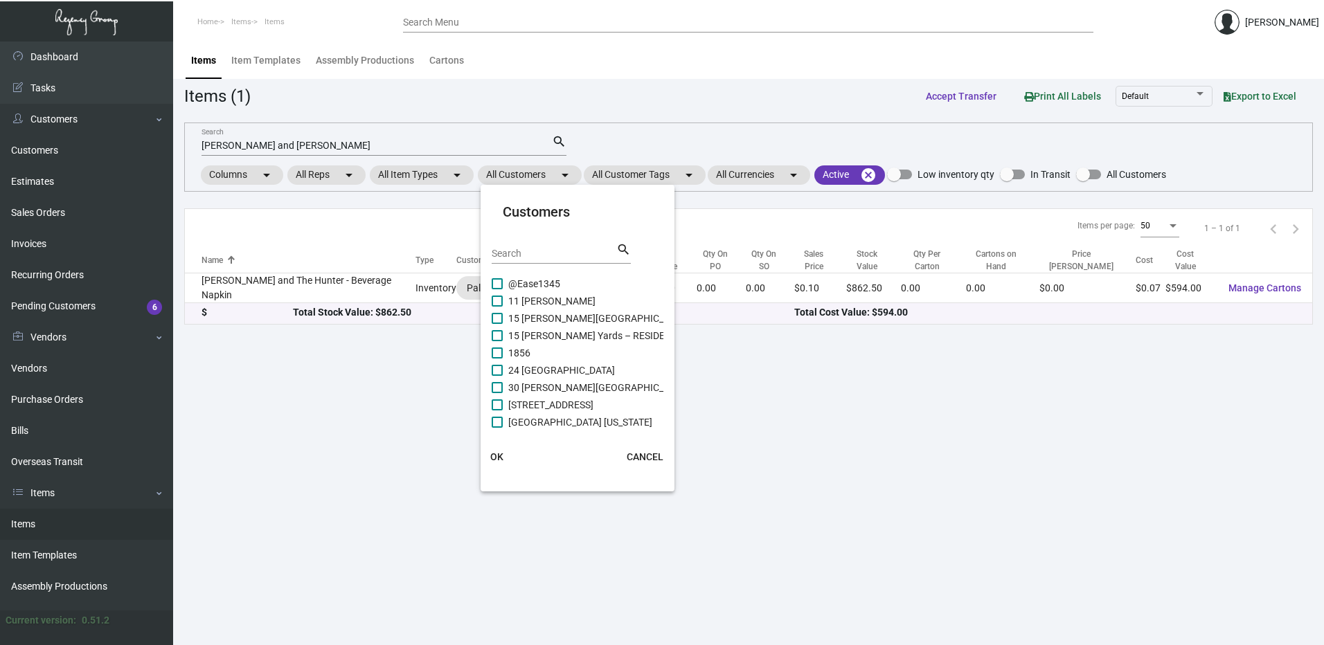
click at [549, 262] on div "Search" at bounding box center [554, 252] width 125 height 21
click at [560, 244] on div "Search" at bounding box center [554, 252] width 125 height 21
click at [502, 83] on div at bounding box center [662, 322] width 1324 height 645
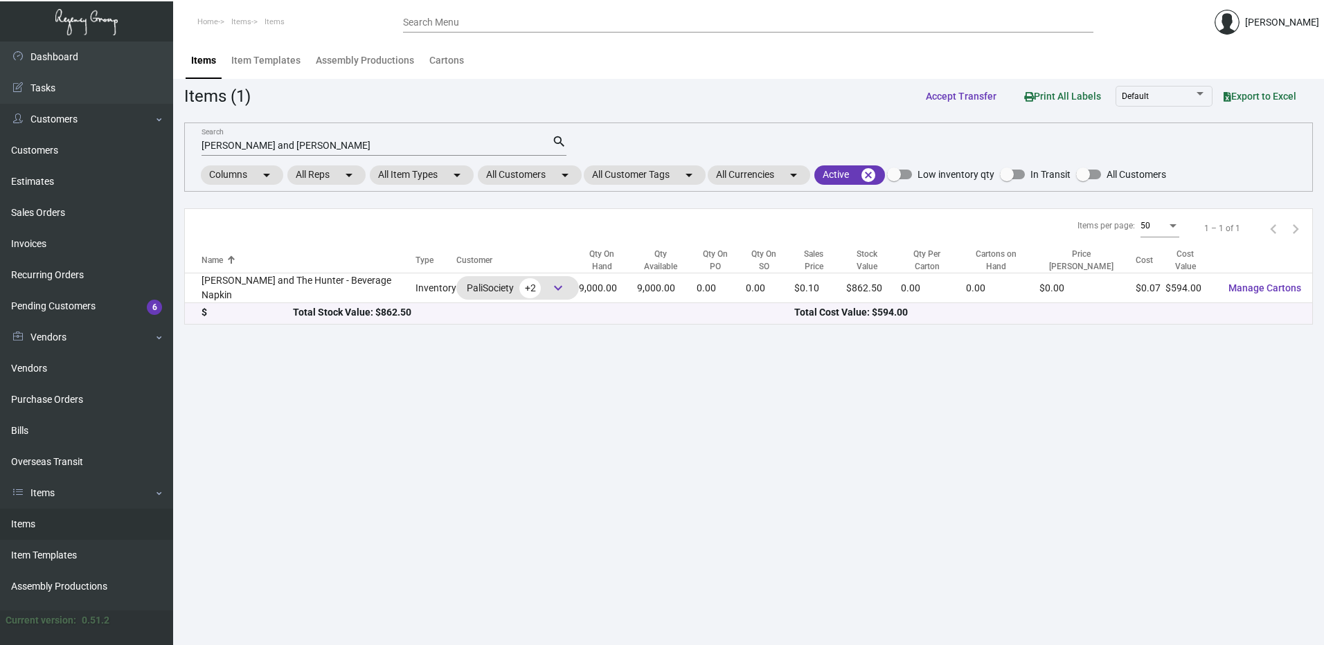
click at [270, 136] on div "hart and hunter Search" at bounding box center [377, 144] width 350 height 21
click at [270, 143] on input "hart and hunter" at bounding box center [377, 146] width 350 height 11
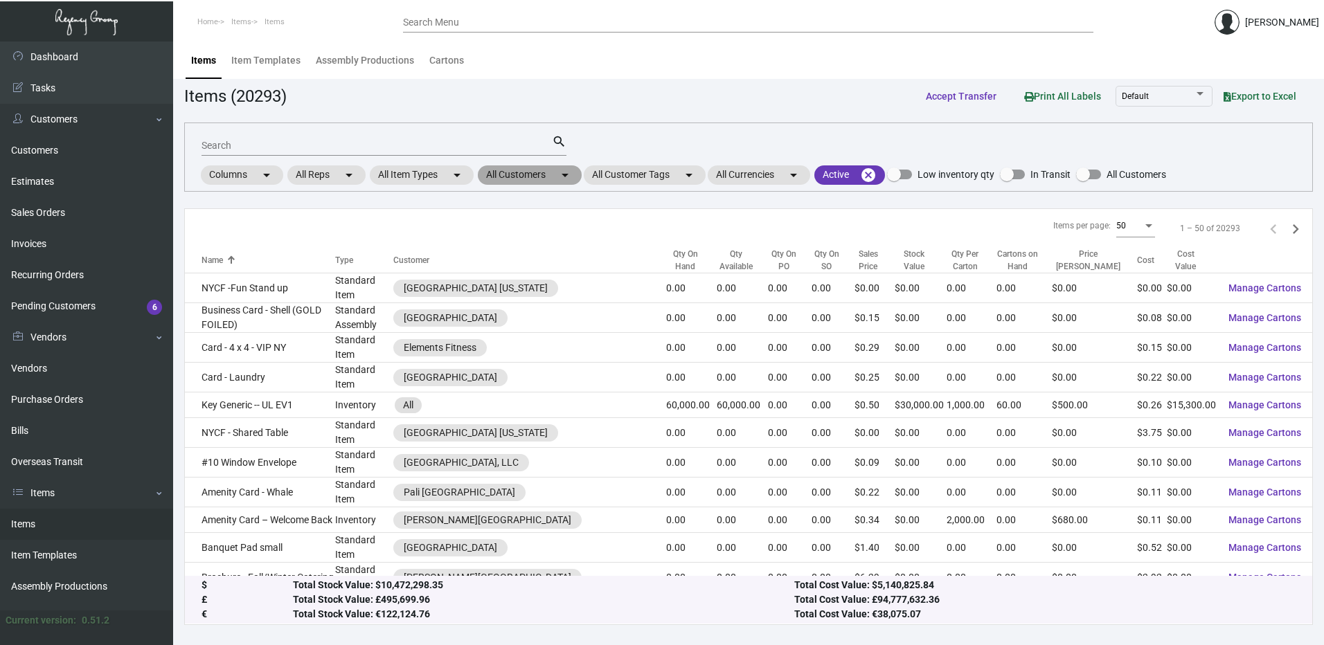
click at [521, 168] on mat-chip "All Customers arrow_drop_down" at bounding box center [530, 175] width 104 height 19
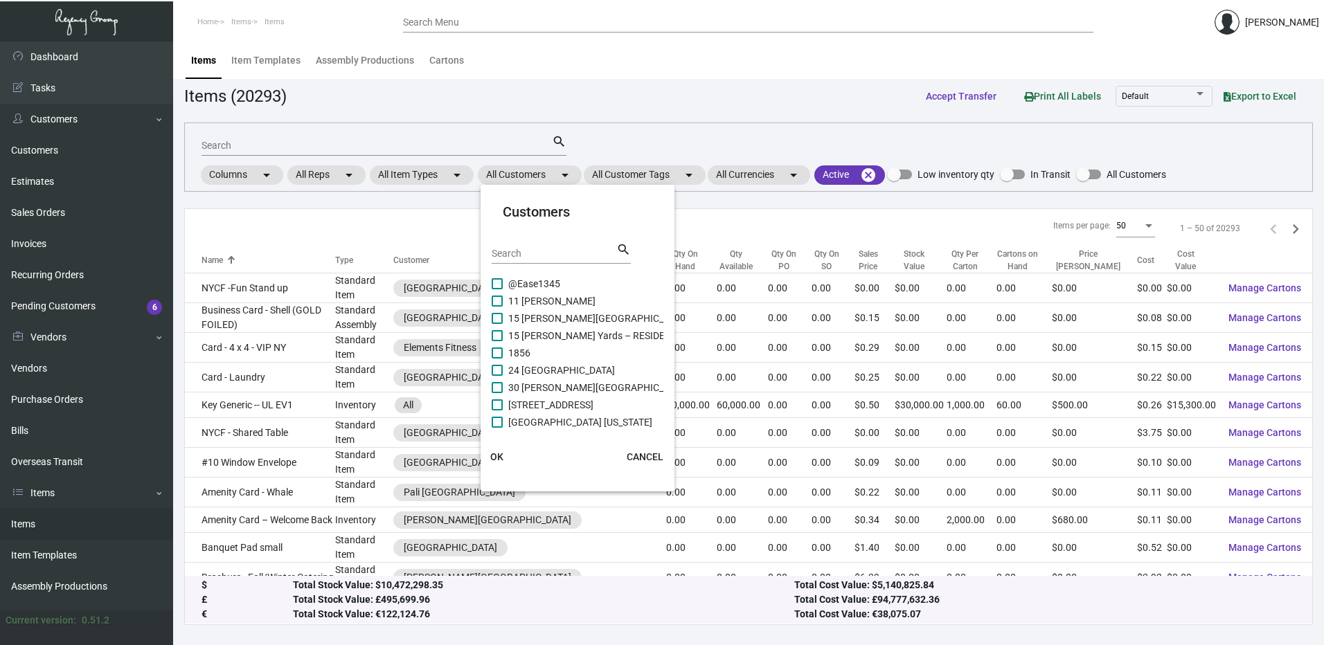
click at [532, 262] on div "Search" at bounding box center [554, 252] width 125 height 21
click at [543, 254] on input "Search" at bounding box center [554, 254] width 125 height 11
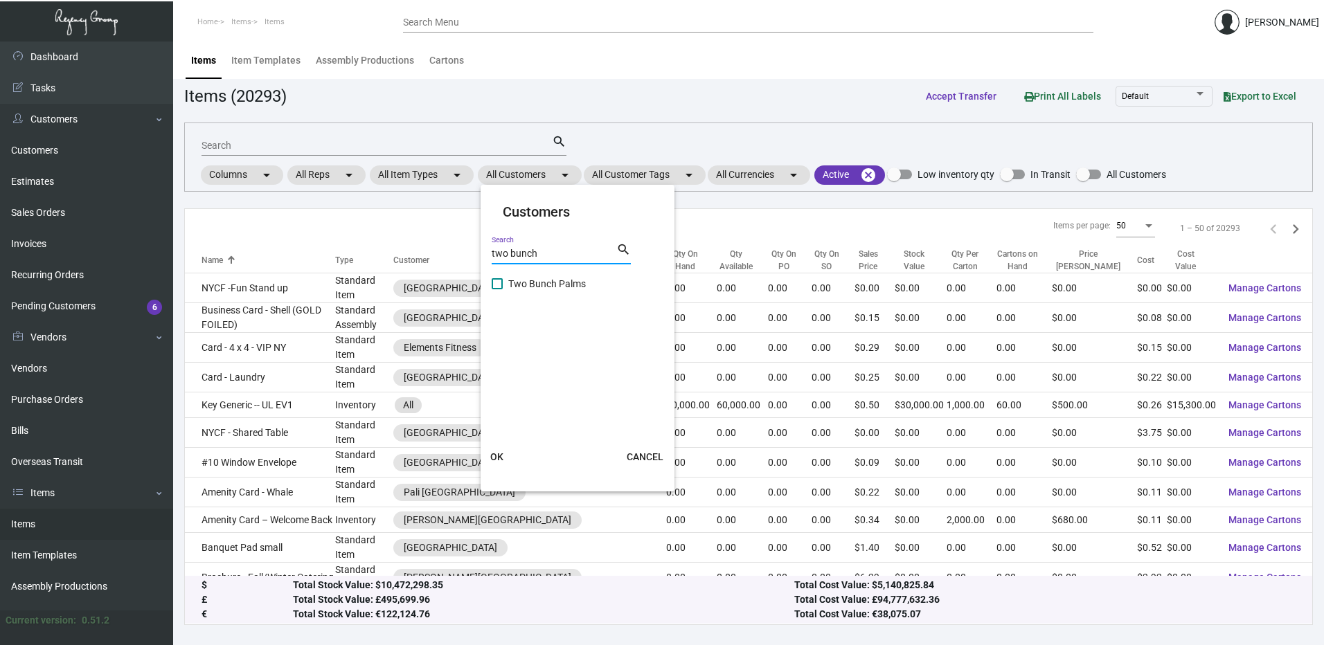
type input "two bunch"
click at [497, 287] on span at bounding box center [497, 283] width 11 height 11
click at [497, 289] on input "Two Bunch Palms" at bounding box center [497, 289] width 1 height 1
checkbox input "true"
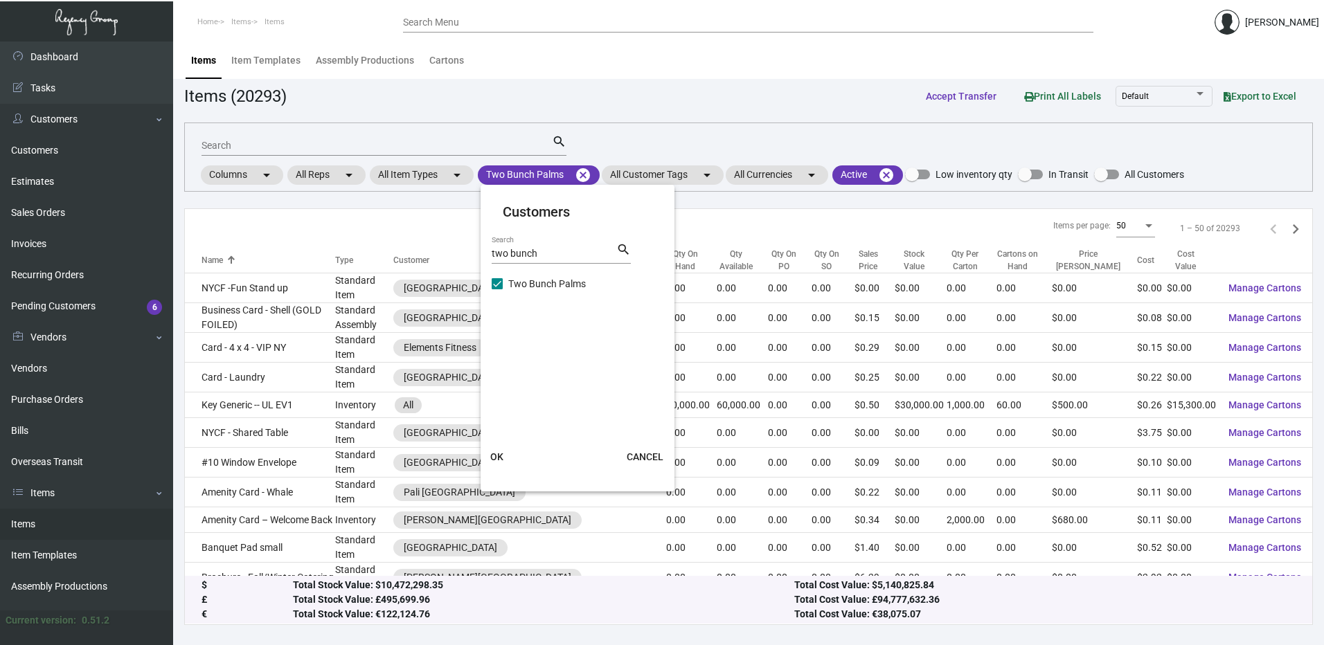
click at [498, 456] on span "OK" at bounding box center [496, 457] width 13 height 11
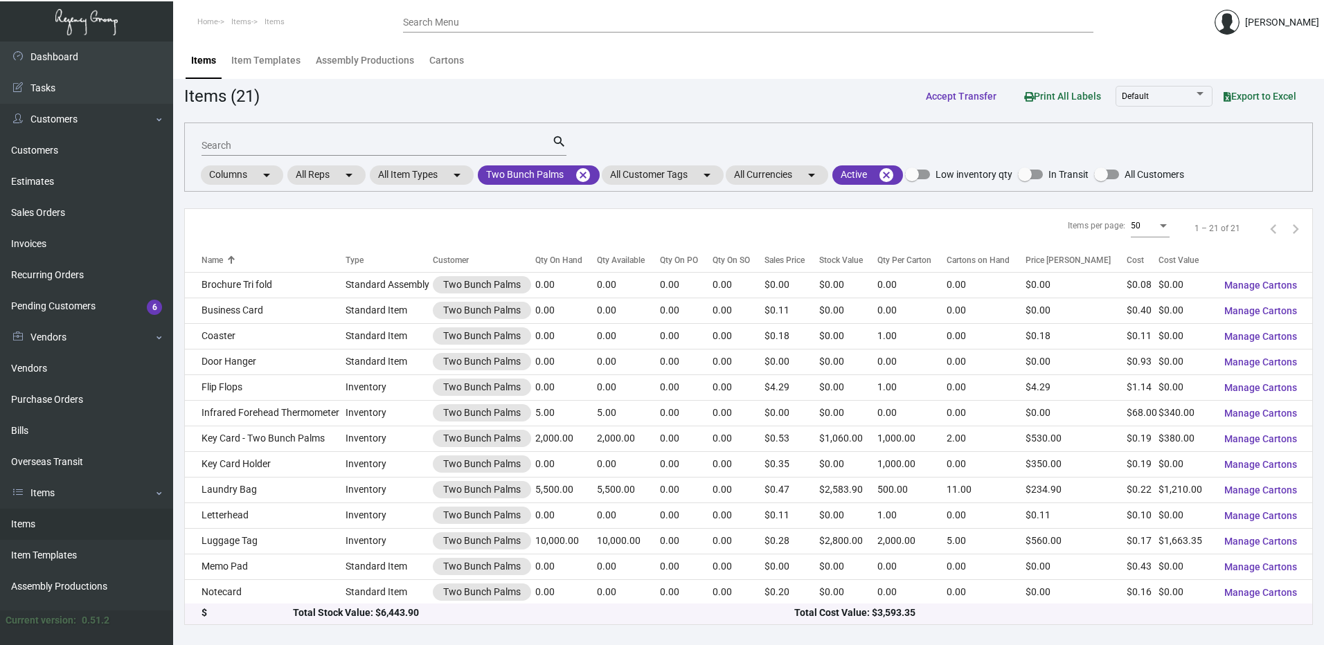
click at [565, 264] on div "Qty On Hand" at bounding box center [558, 260] width 47 height 12
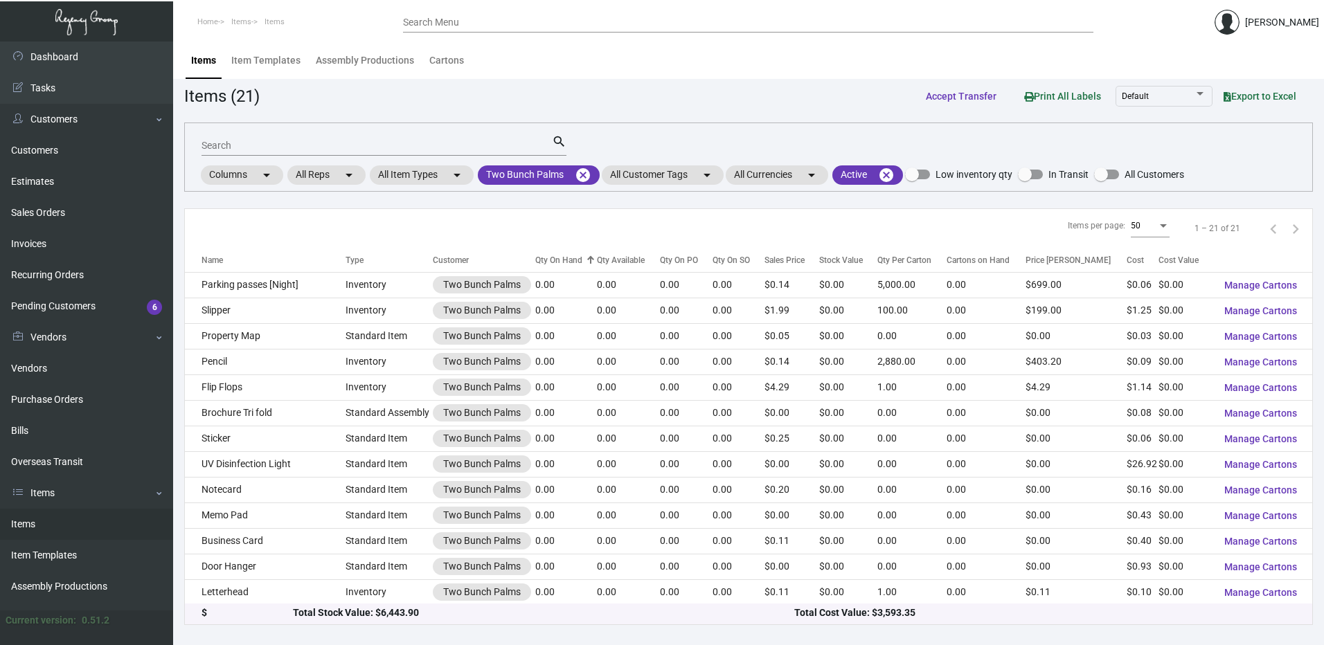
click at [565, 264] on div "Qty On Hand" at bounding box center [558, 260] width 47 height 12
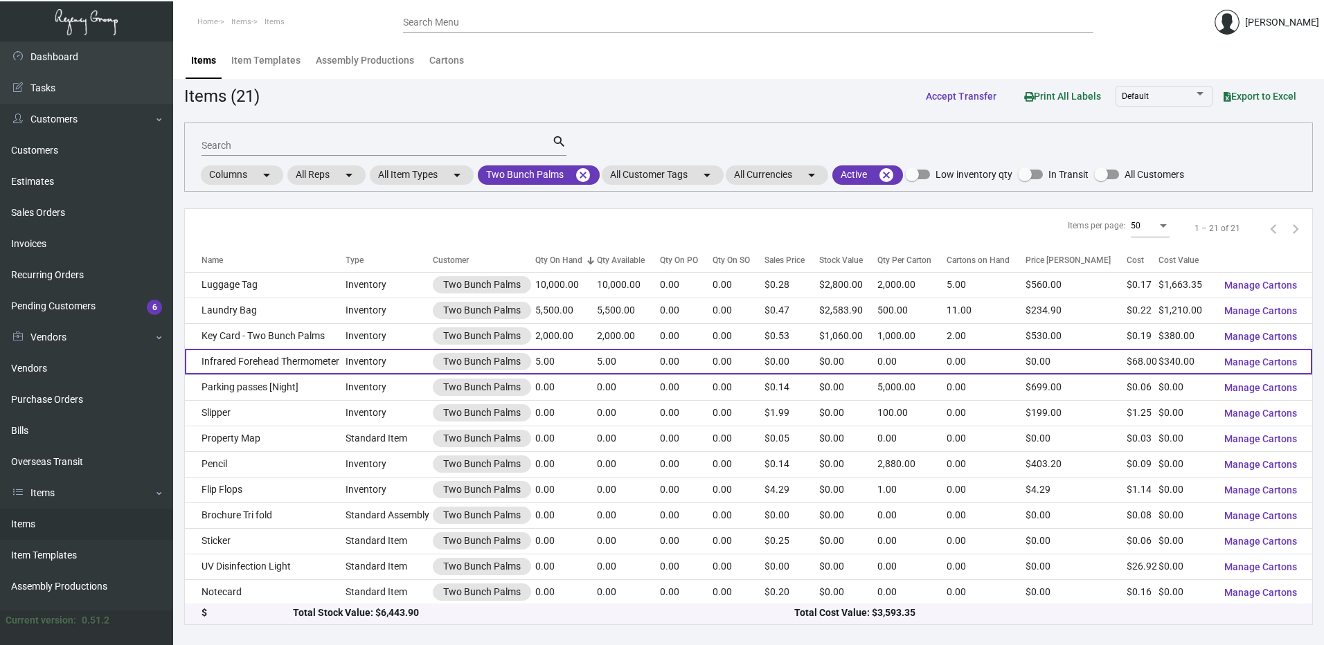
click at [247, 365] on td "Infrared Forehead Thermometer" at bounding box center [265, 362] width 161 height 26
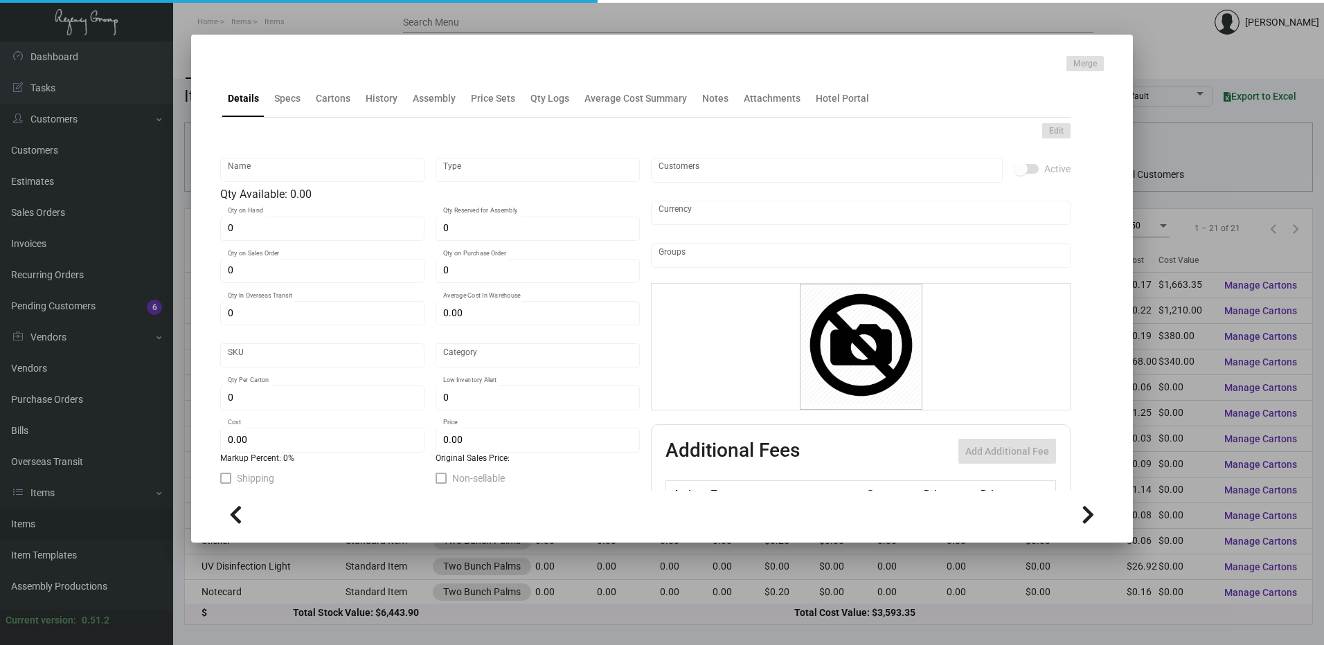
type input "Infrared Forehead Thermometer"
type input "Inventory"
type input "5"
type input "$ 0.00"
type input "Standard"
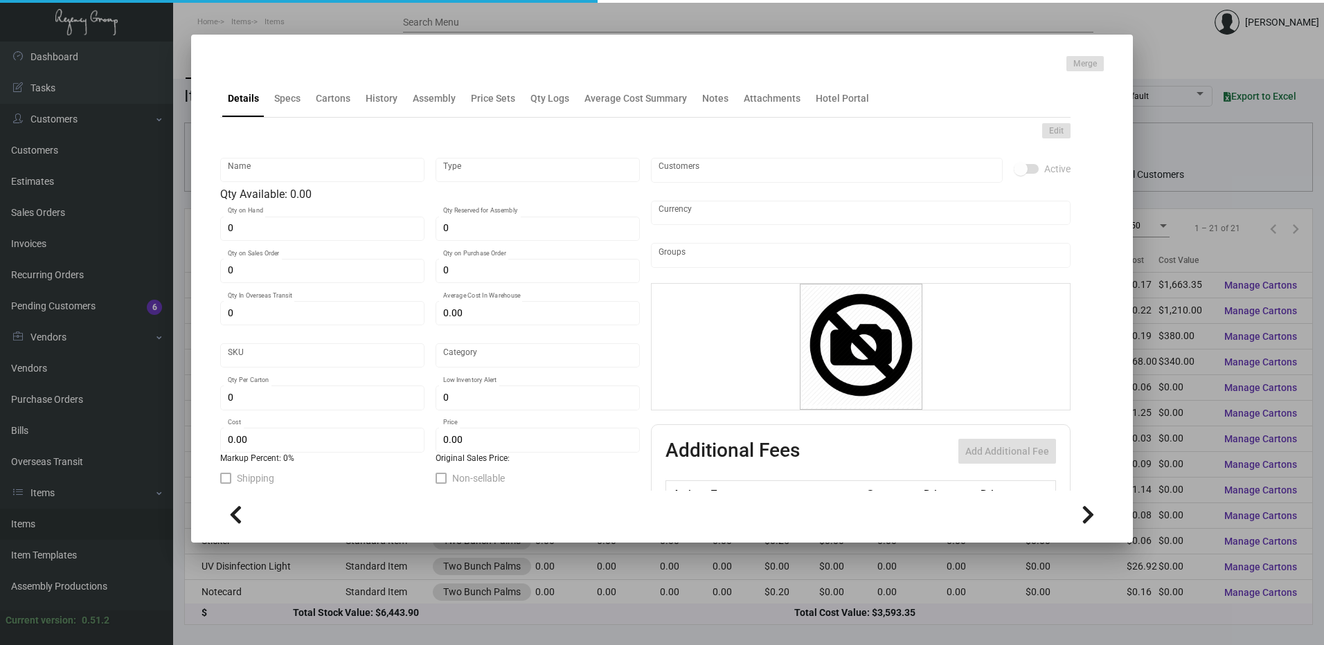
type input "$ 68.00"
type input "$ 0.00"
type textarea "Infrared Forehead Thermometer (FDA Certification)"
checkbox input "true"
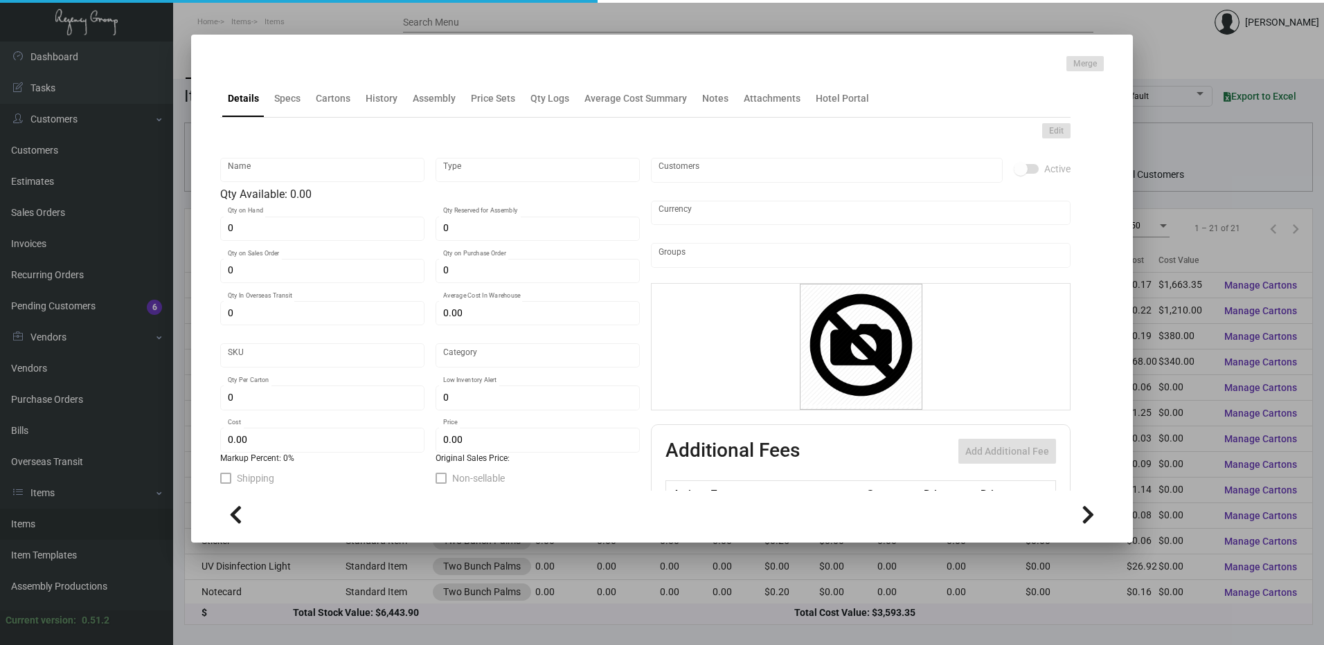
checkbox input "true"
type input "United States Dollar $"
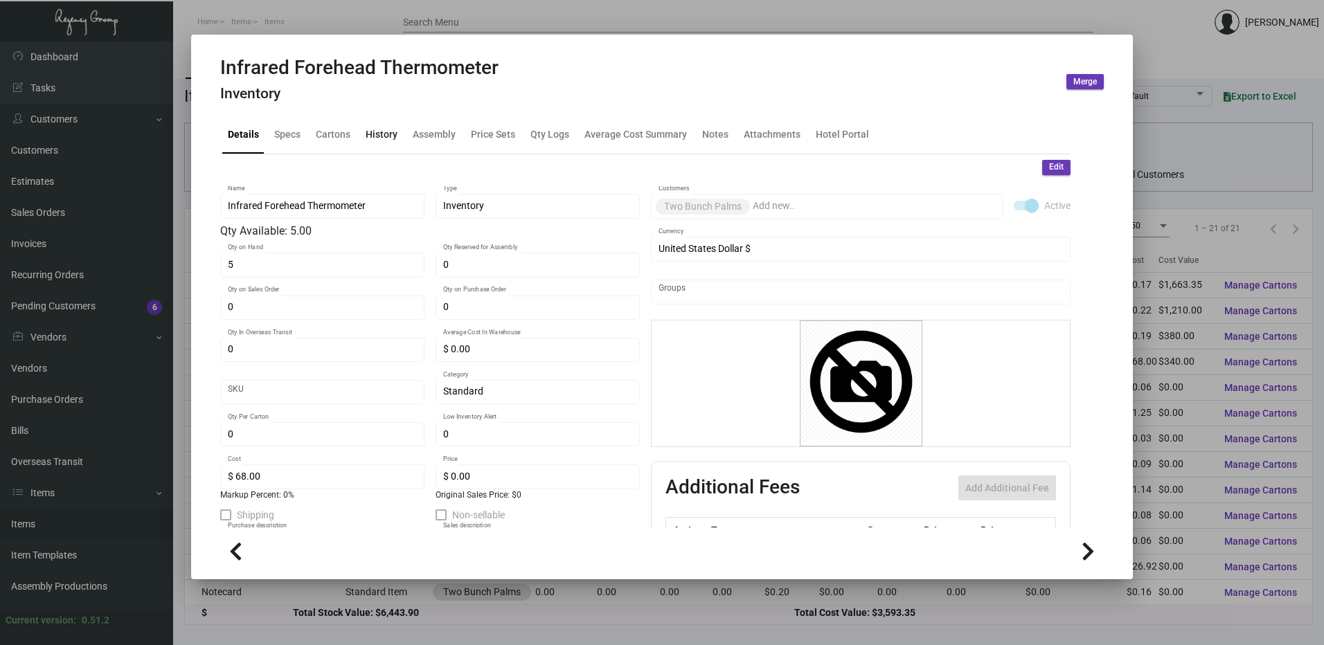
click at [380, 133] on div "History" at bounding box center [382, 134] width 32 height 15
